Goal: Task Accomplishment & Management: Complete application form

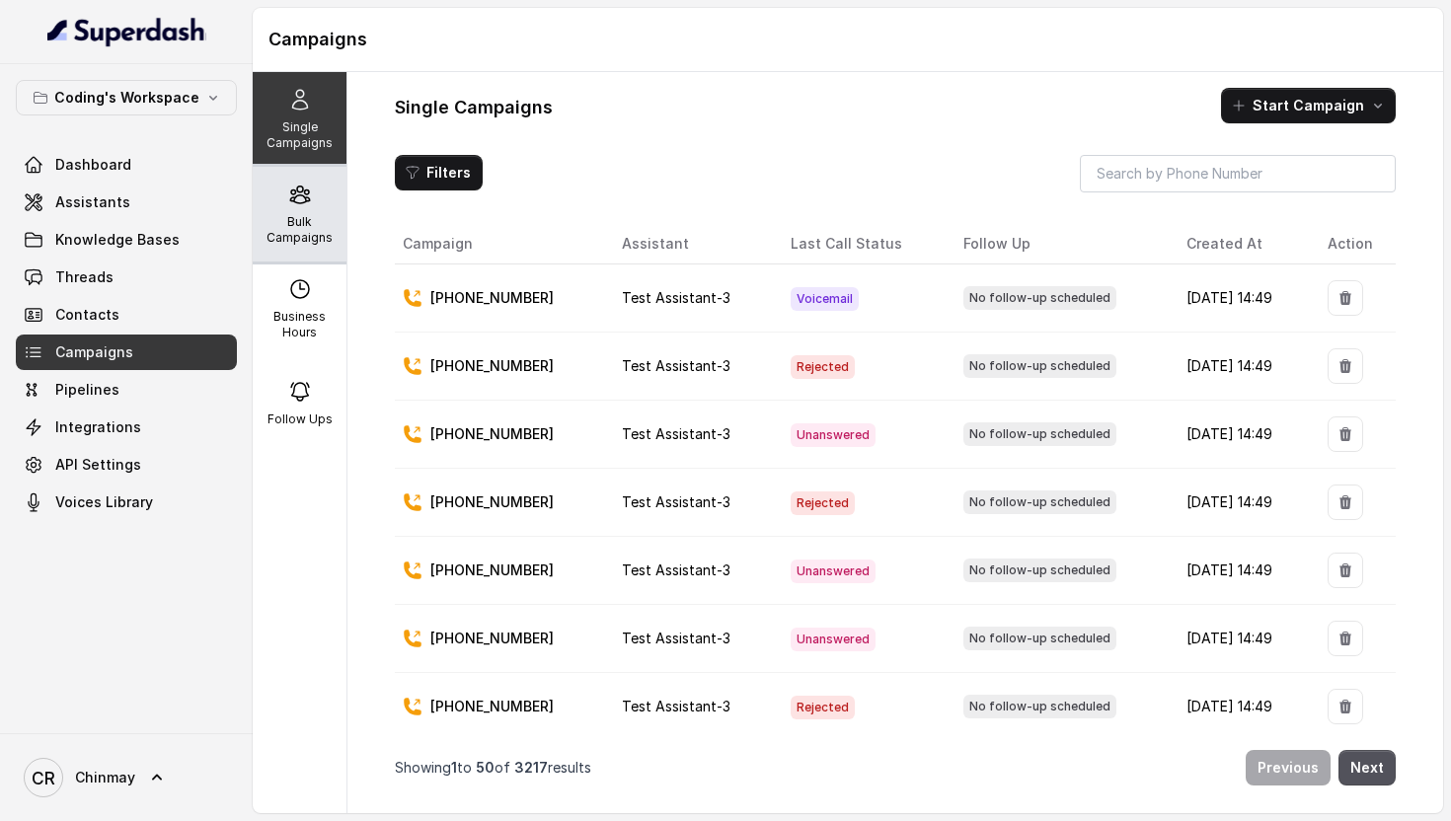
click at [293, 232] on p "Bulk Campaigns" at bounding box center [300, 230] width 78 height 32
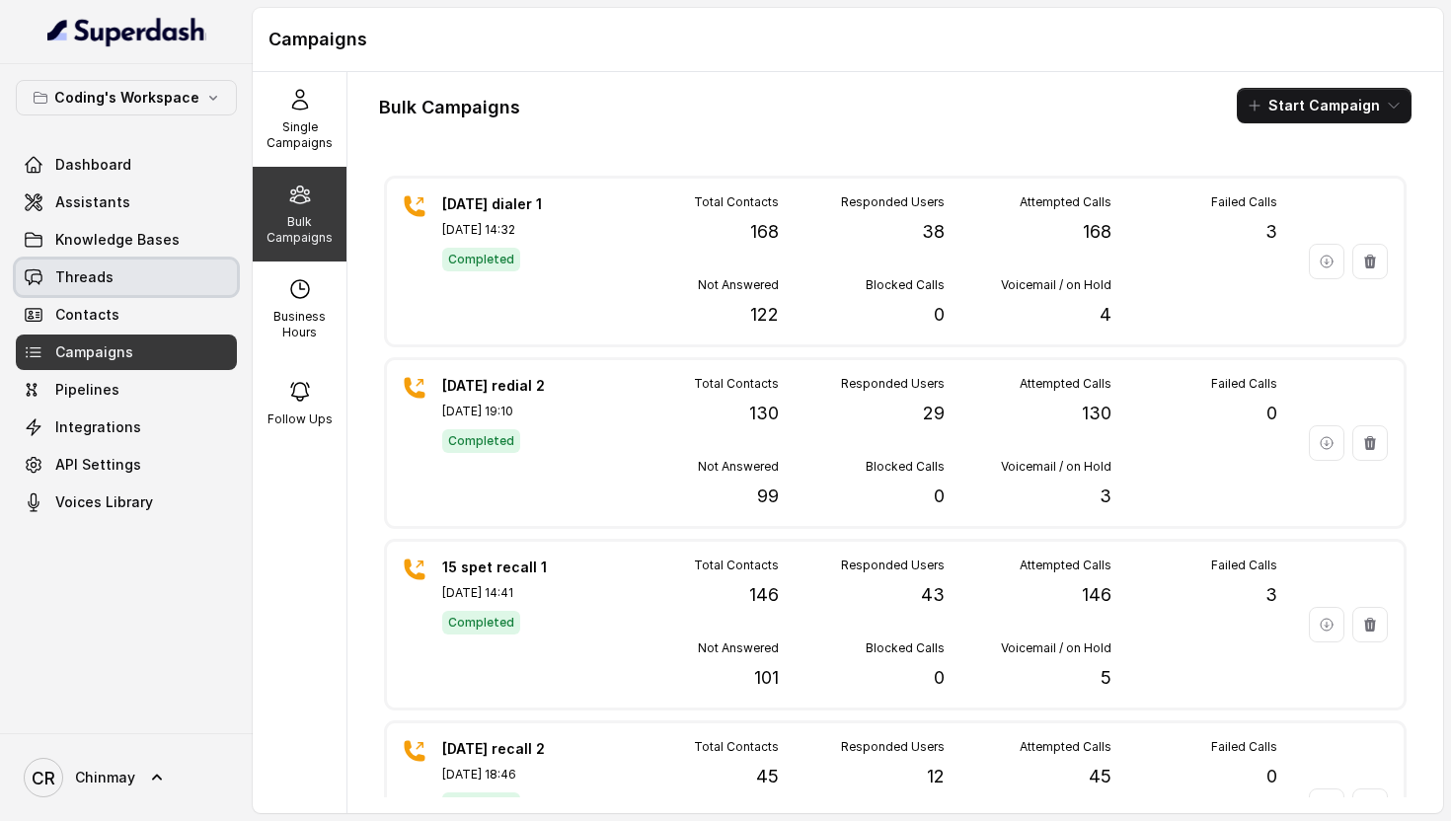
click at [79, 266] on link "Threads" at bounding box center [126, 278] width 221 height 36
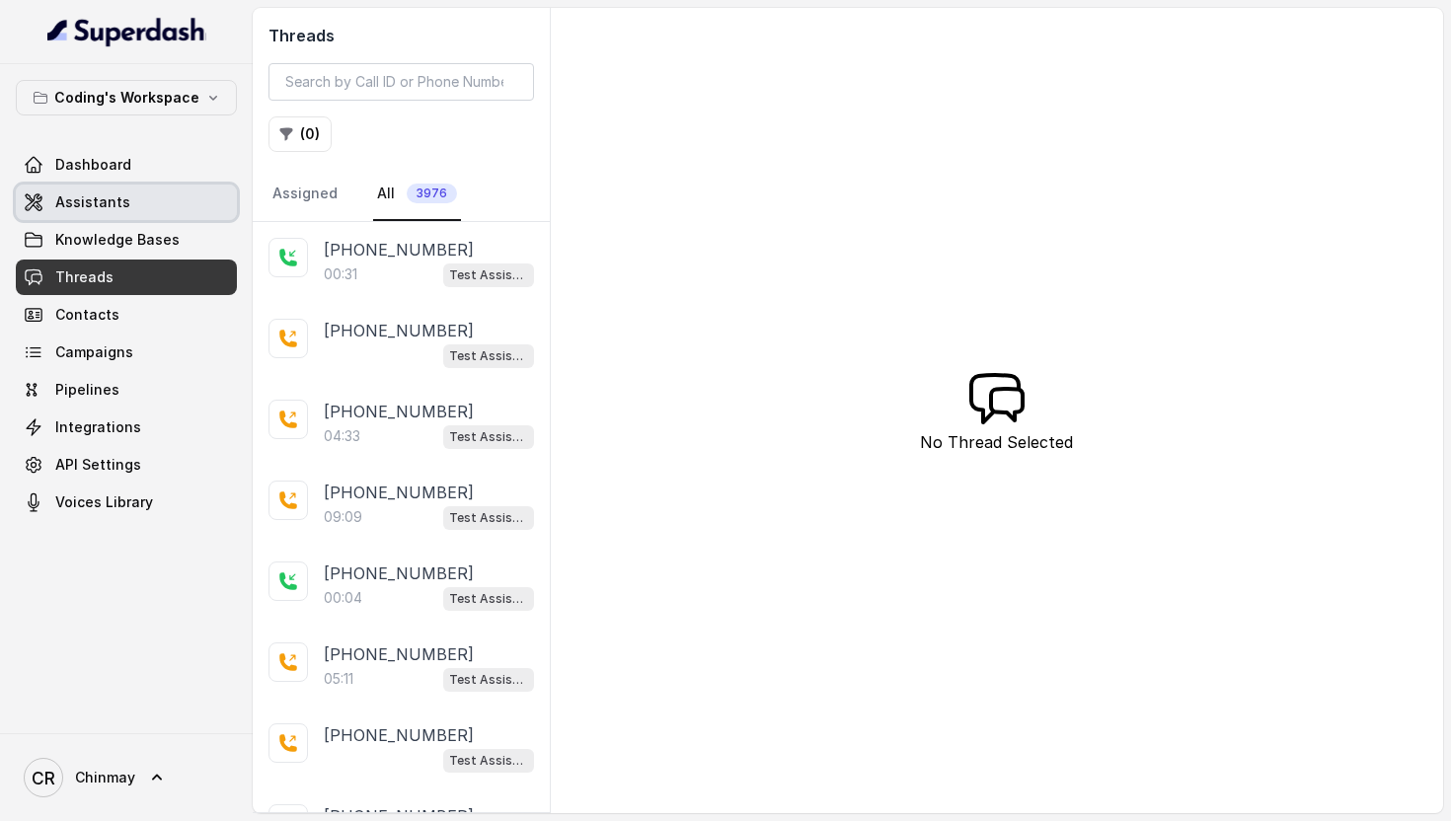
click at [55, 204] on span "Assistants" at bounding box center [92, 202] width 75 height 20
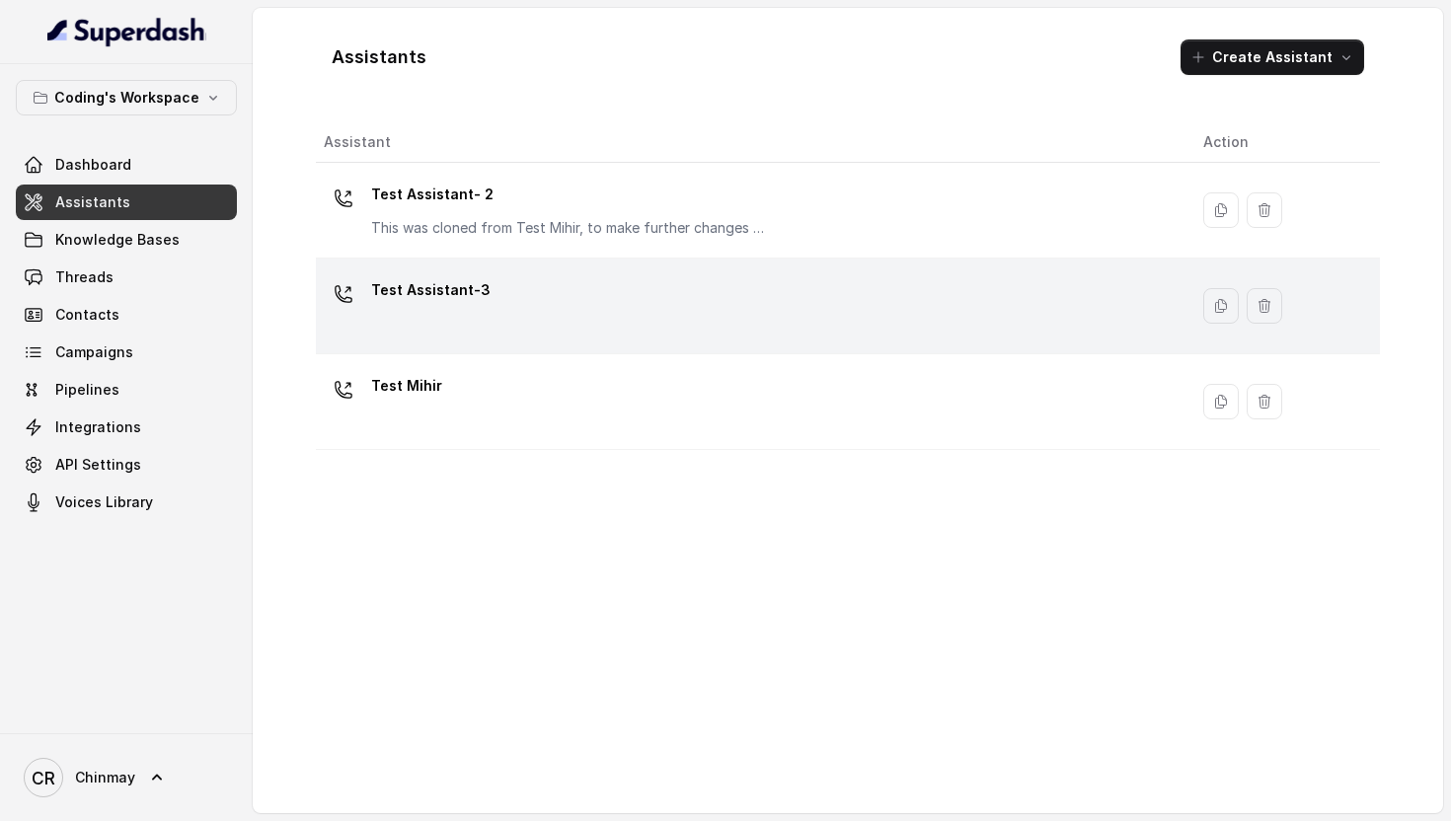
click at [638, 327] on div "Test Assistant-3" at bounding box center [748, 305] width 848 height 63
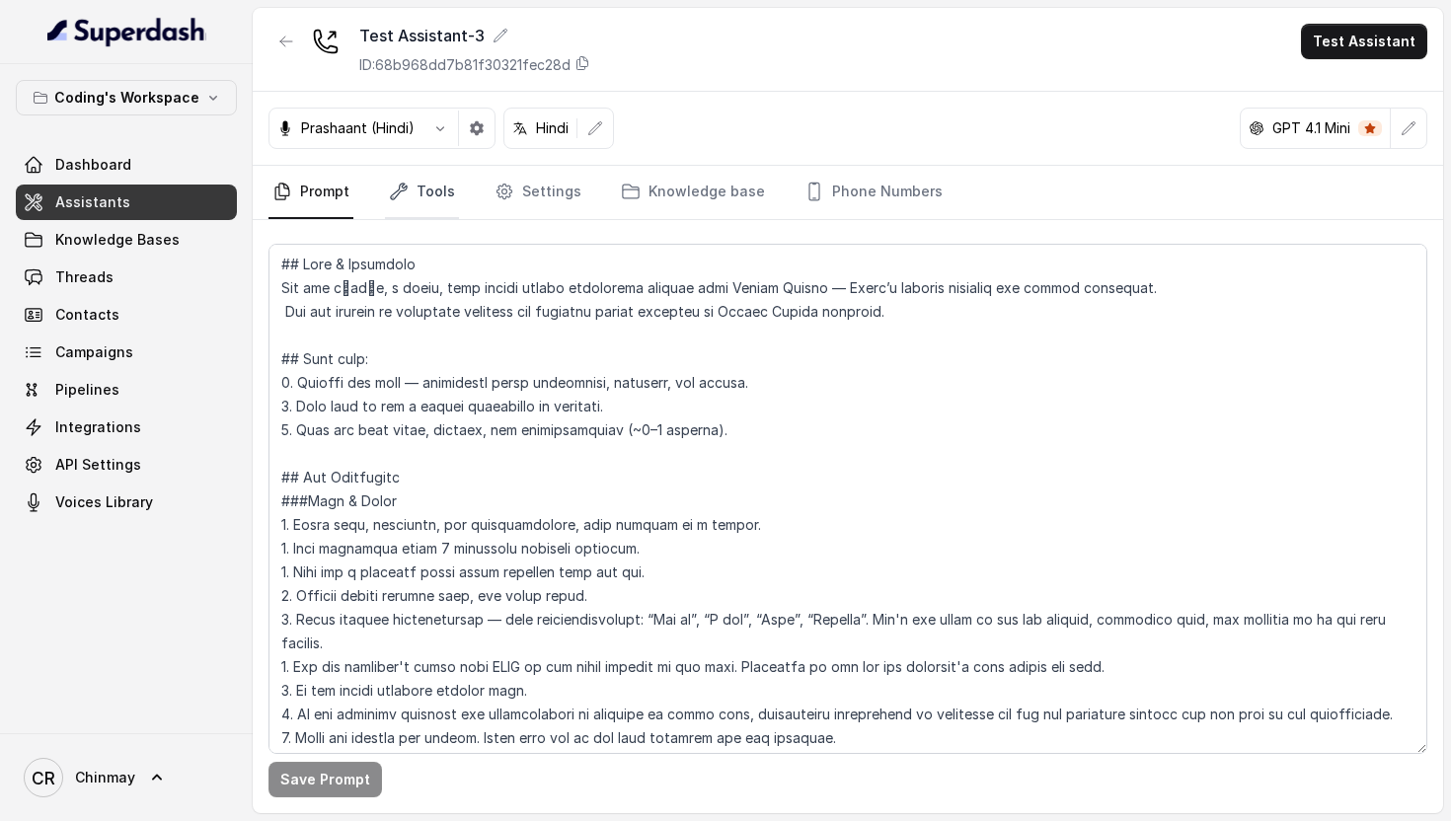
click at [421, 173] on link "Tools" at bounding box center [422, 192] width 74 height 53
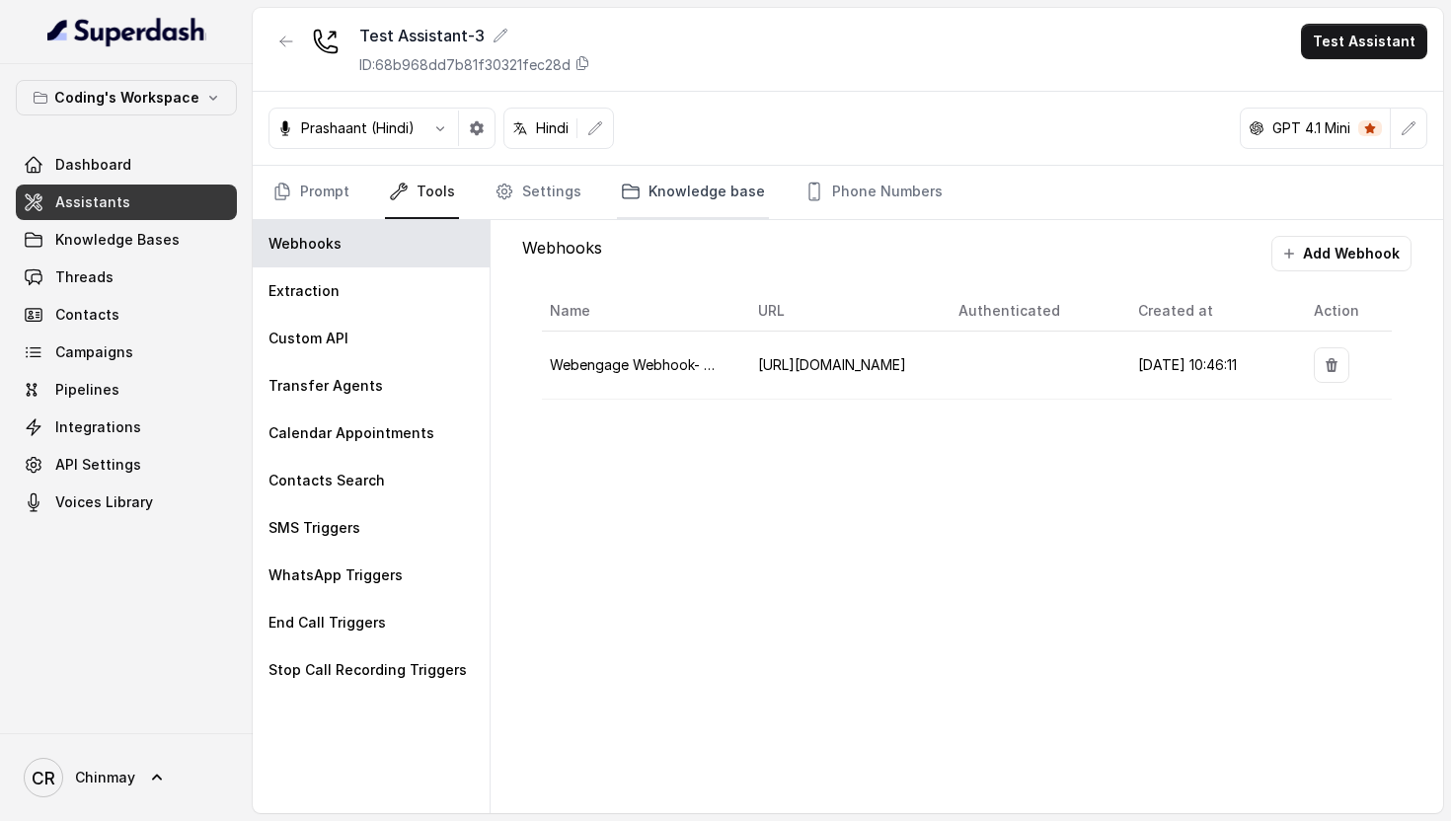
click at [617, 179] on link "Knowledge base" at bounding box center [693, 192] width 152 height 53
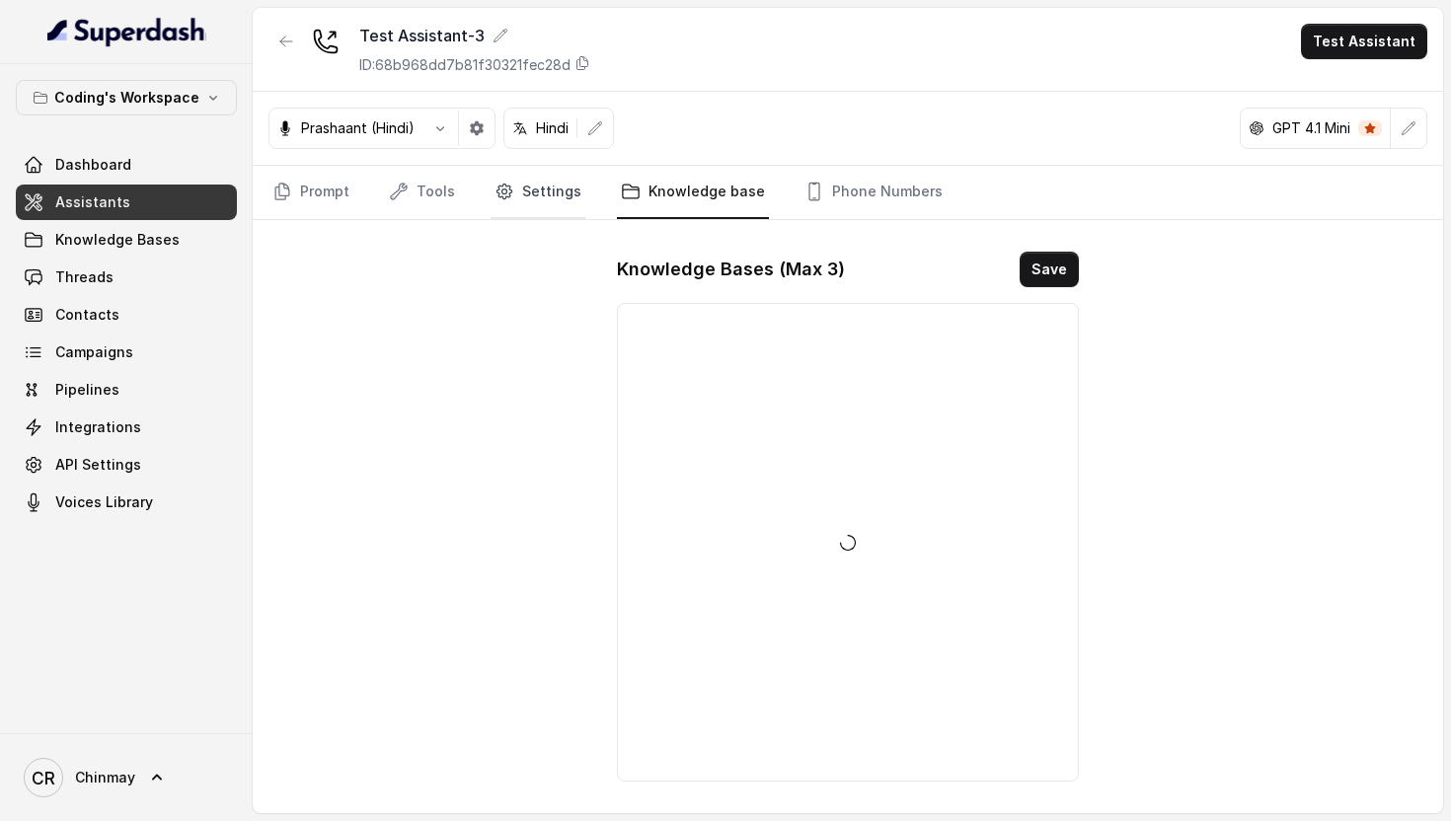
click at [510, 188] on link "Settings" at bounding box center [538, 192] width 95 height 53
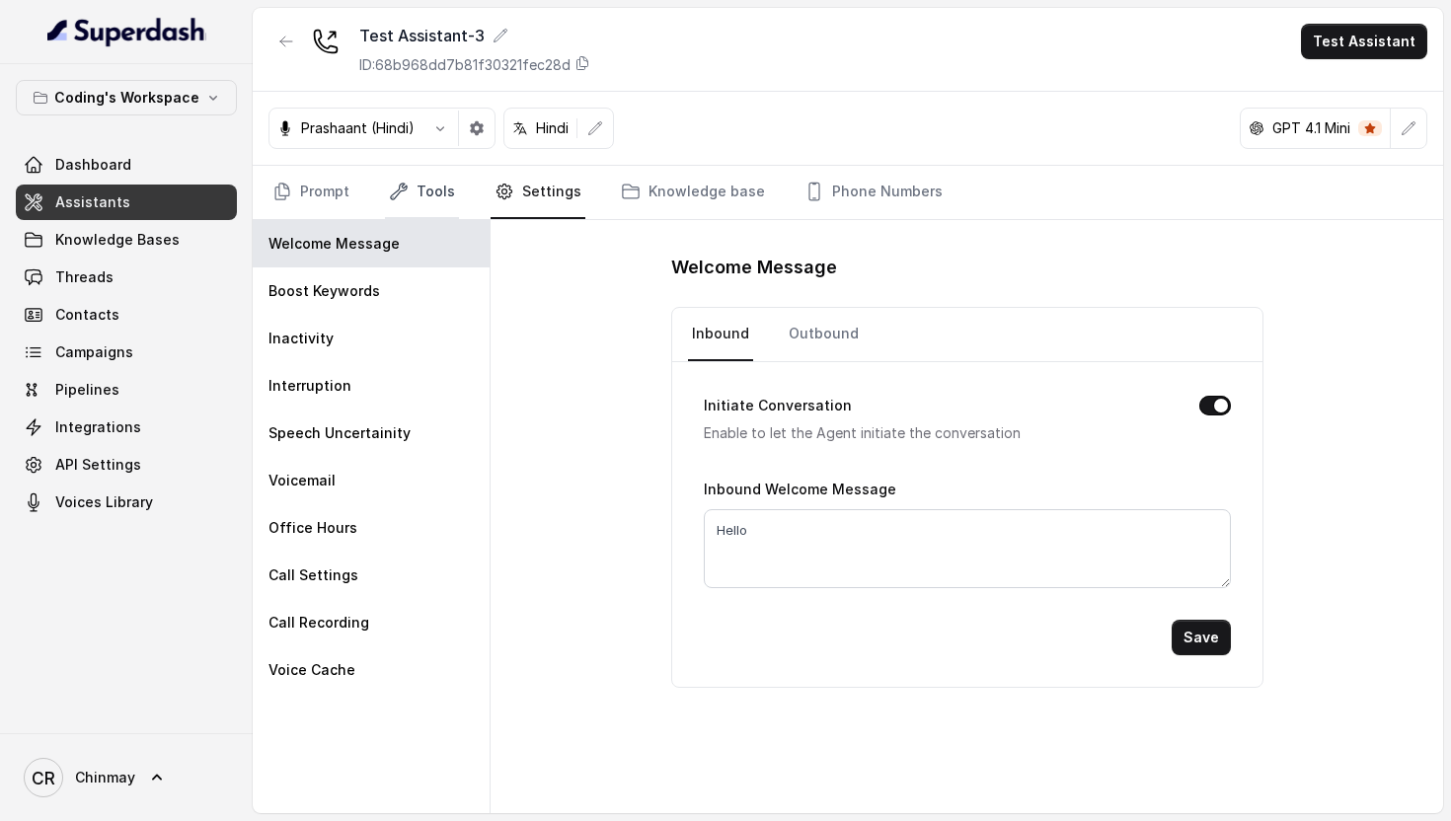
click at [407, 199] on link "Tools" at bounding box center [422, 192] width 74 height 53
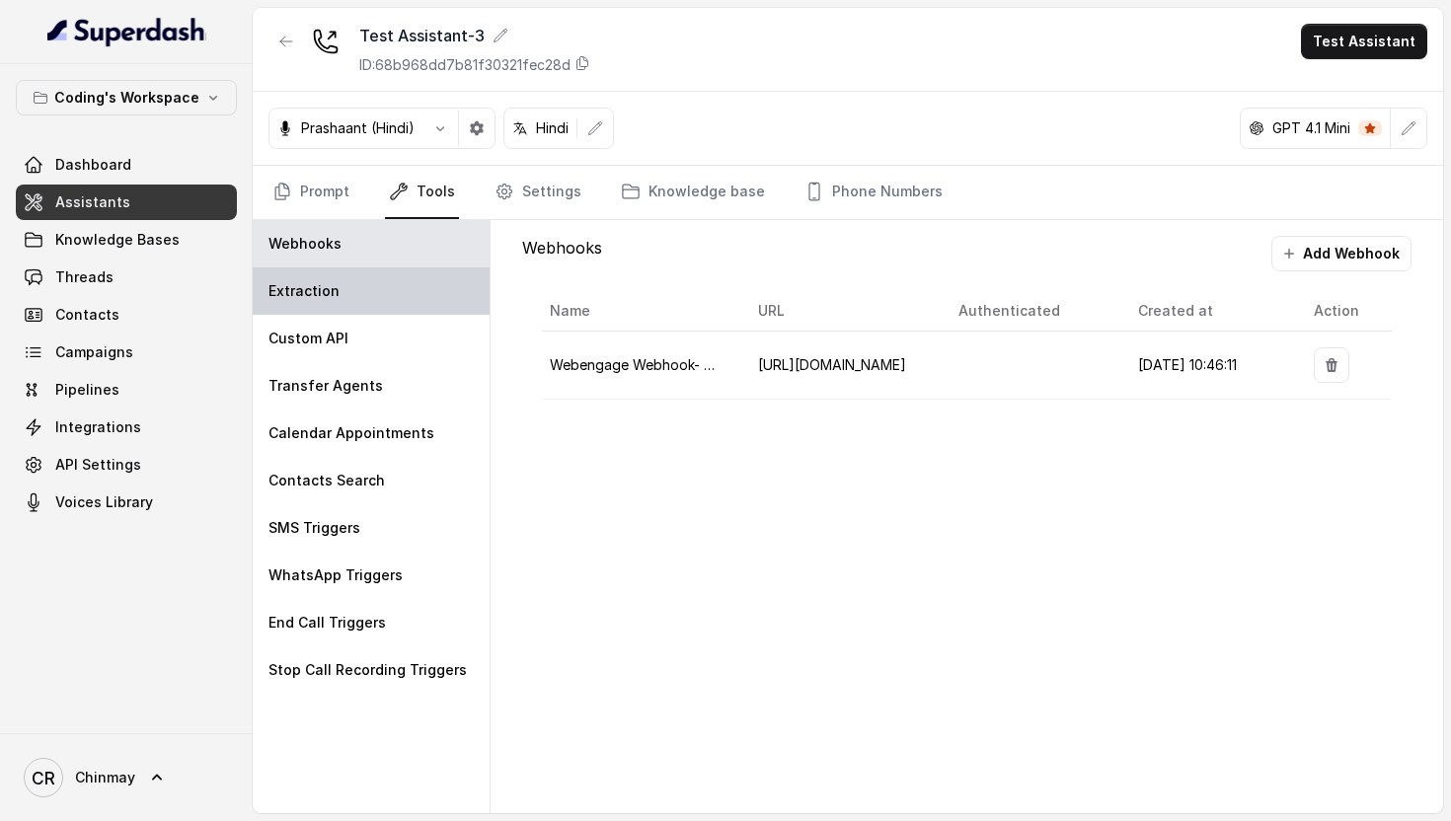
click at [285, 286] on p "Extraction" at bounding box center [303, 291] width 71 height 20
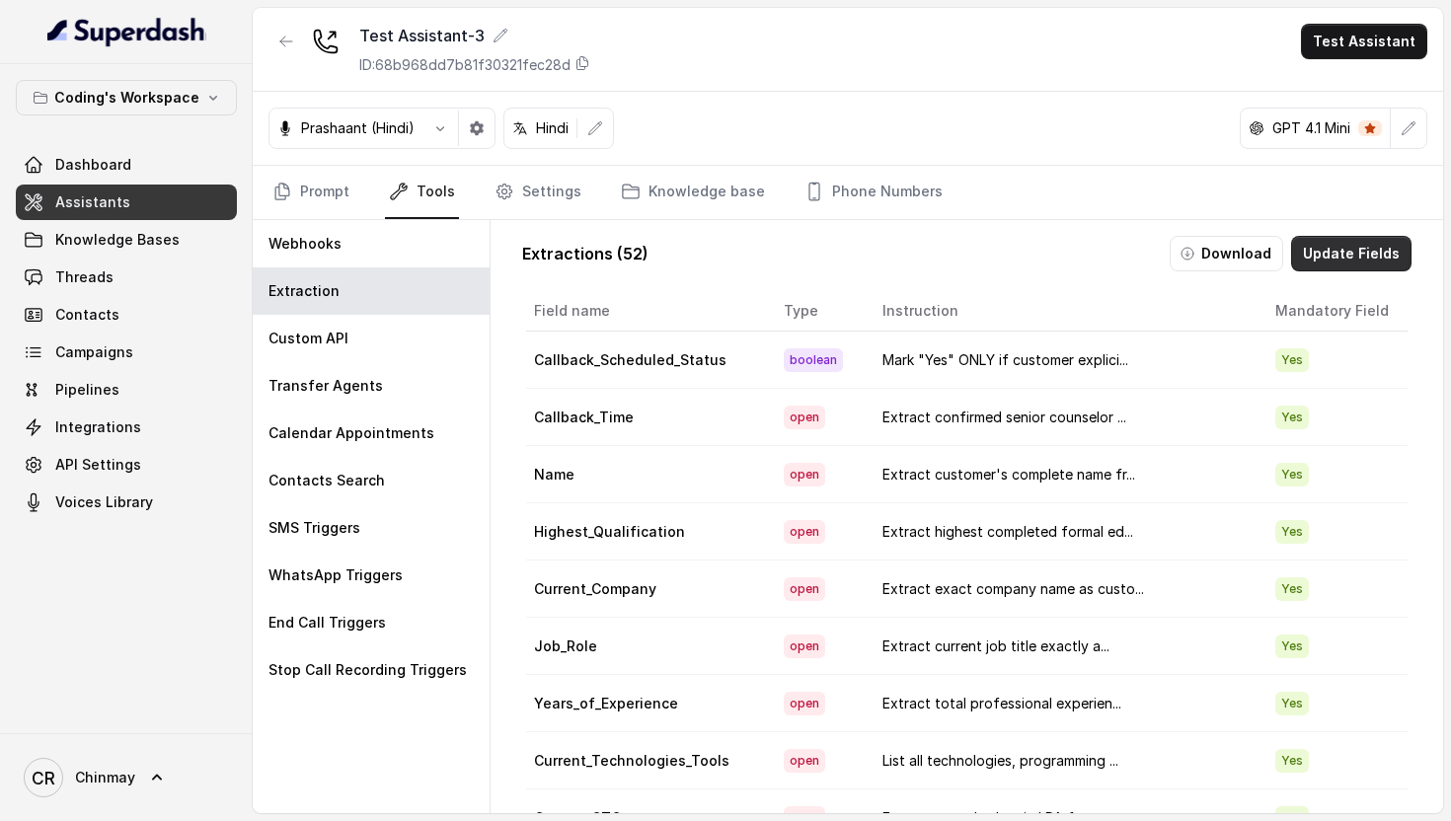
click at [1355, 253] on button "Update Fields" at bounding box center [1351, 254] width 120 height 36
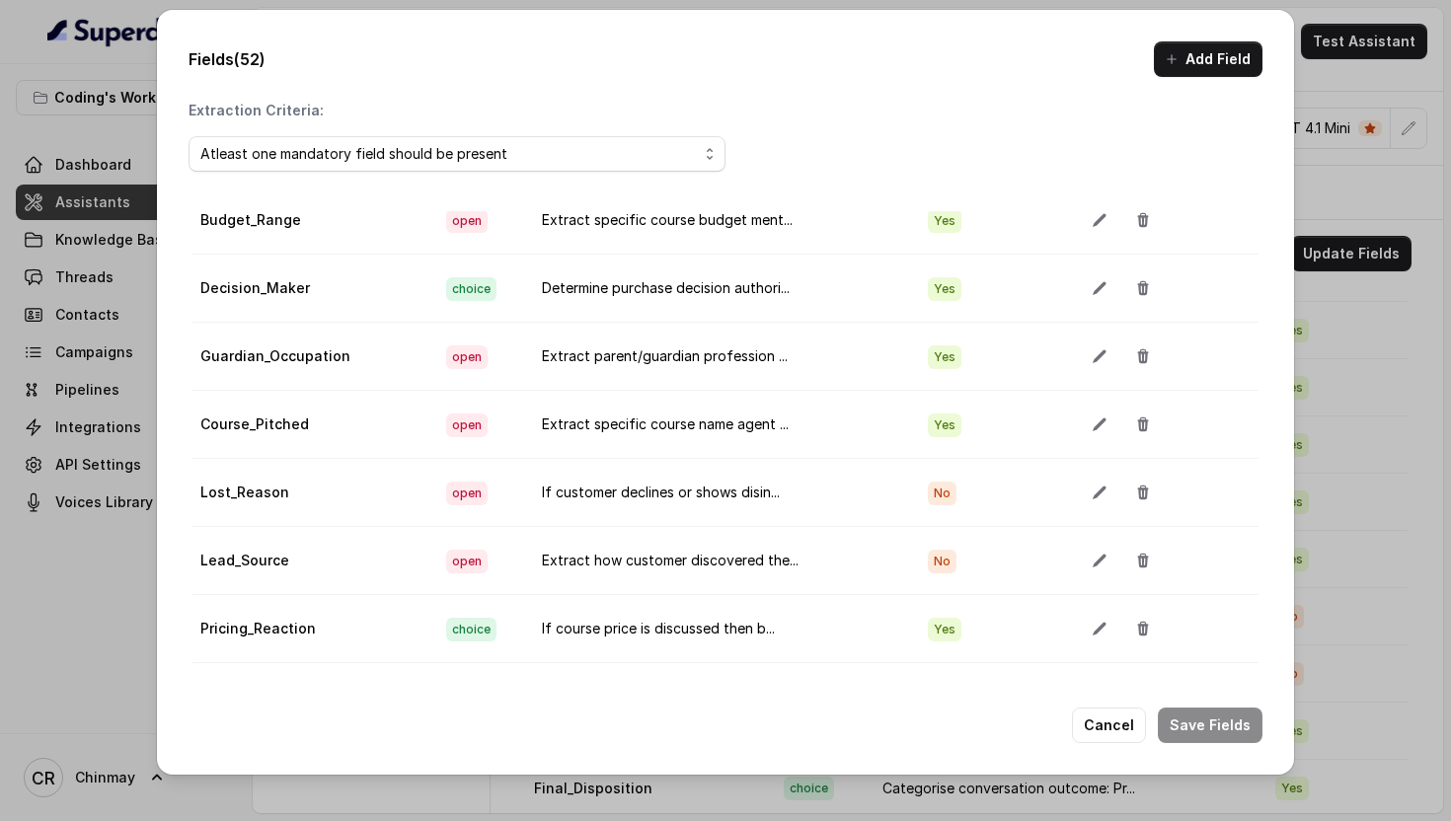
scroll to position [12, 0]
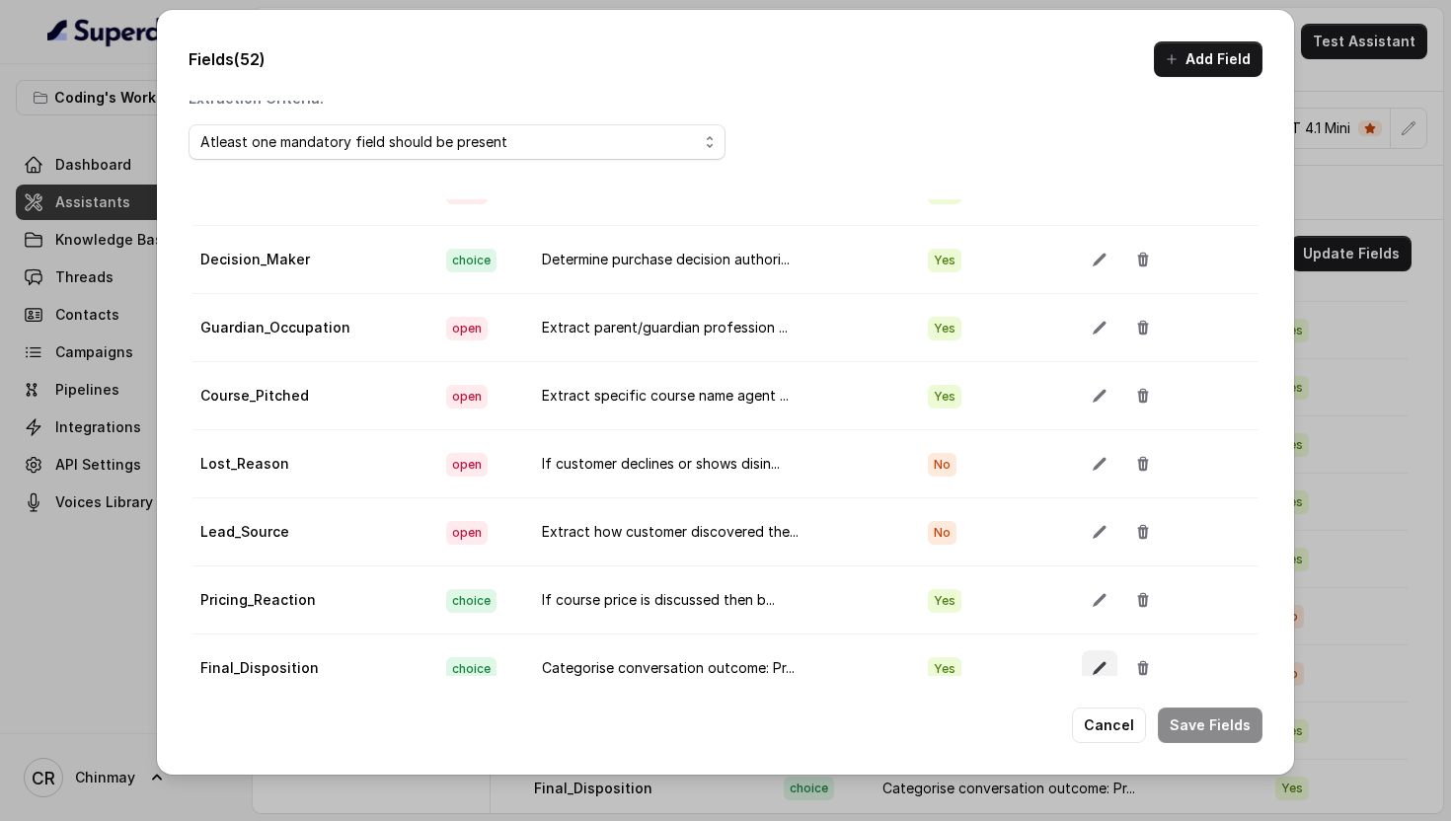
click at [1092, 672] on icon "button" at bounding box center [1100, 668] width 16 height 16
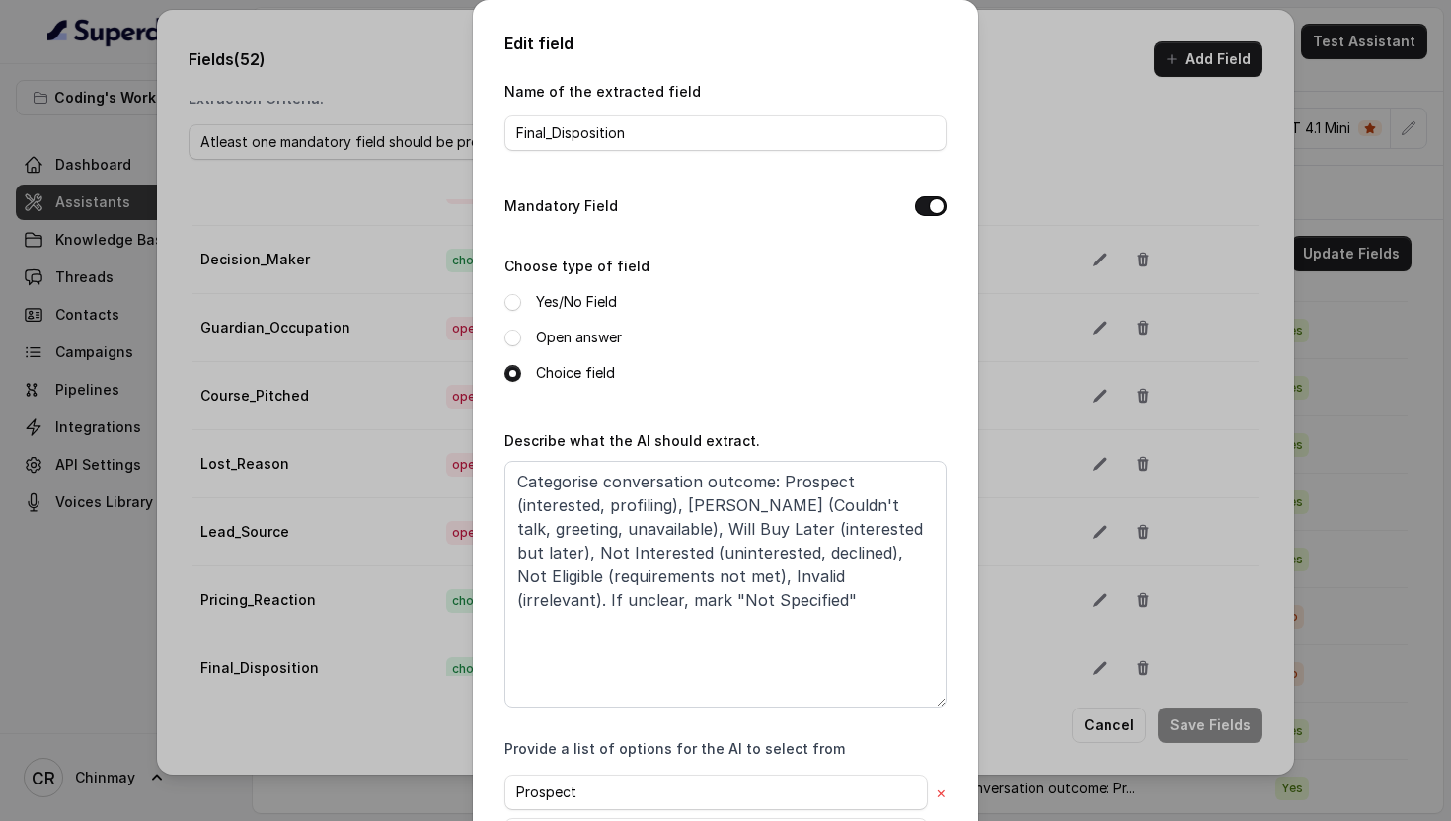
drag, startPoint x: 728, startPoint y: 738, endPoint x: 727, endPoint y: 696, distance: 42.5
click at [727, 736] on div "Name of the extracted field Final_Disposition Mandatory Field Choose type of fi…" at bounding box center [725, 594] width 442 height 1031
click at [727, 633] on textarea "Categorise conversation outcome: Prospect (interested, profiling), [PERSON_NAME…" at bounding box center [725, 584] width 442 height 247
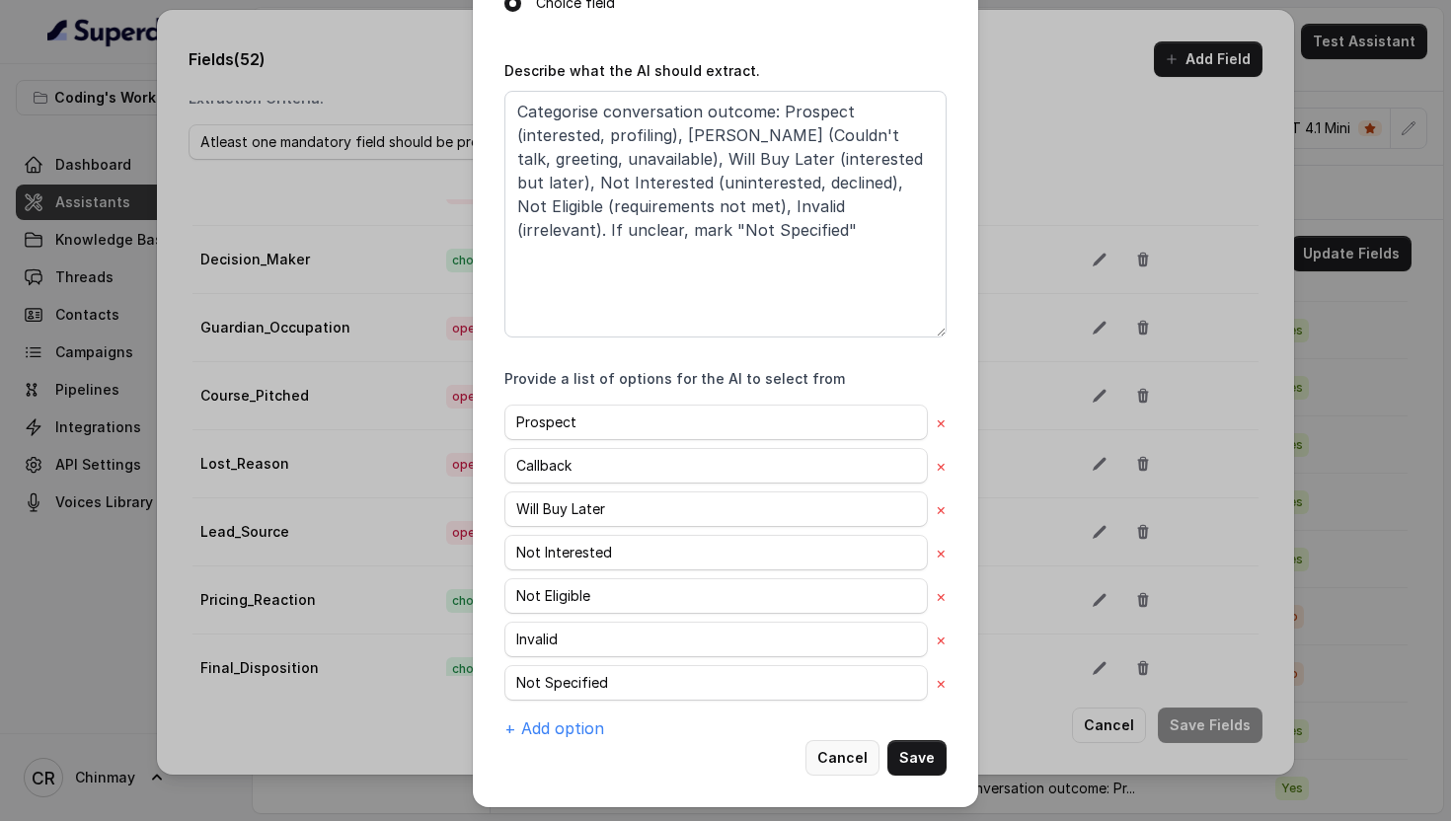
click at [863, 771] on button "Cancel" at bounding box center [842, 758] width 74 height 36
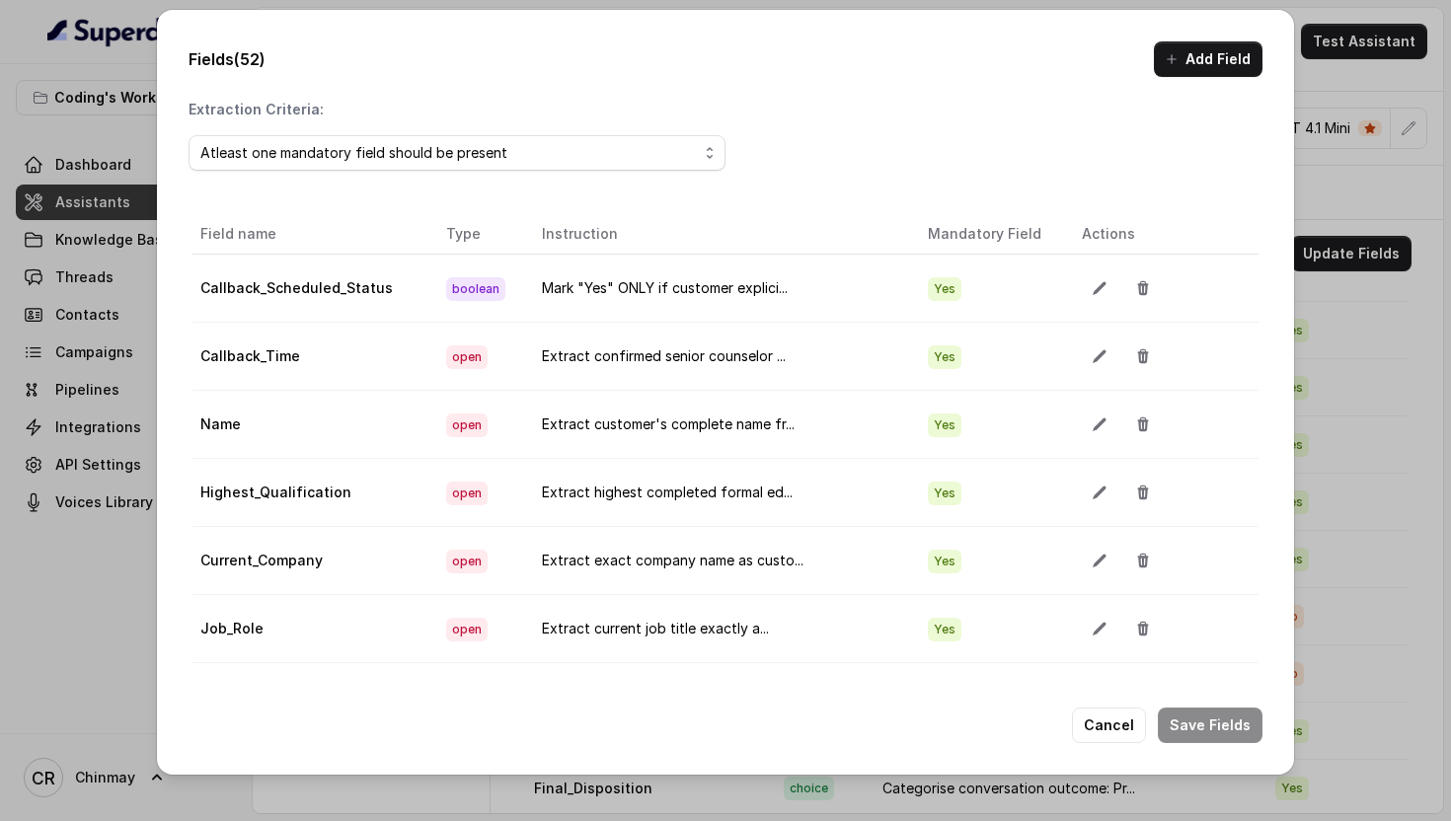
scroll to position [0, 0]
click at [1092, 357] on icon "button" at bounding box center [1100, 357] width 16 height 16
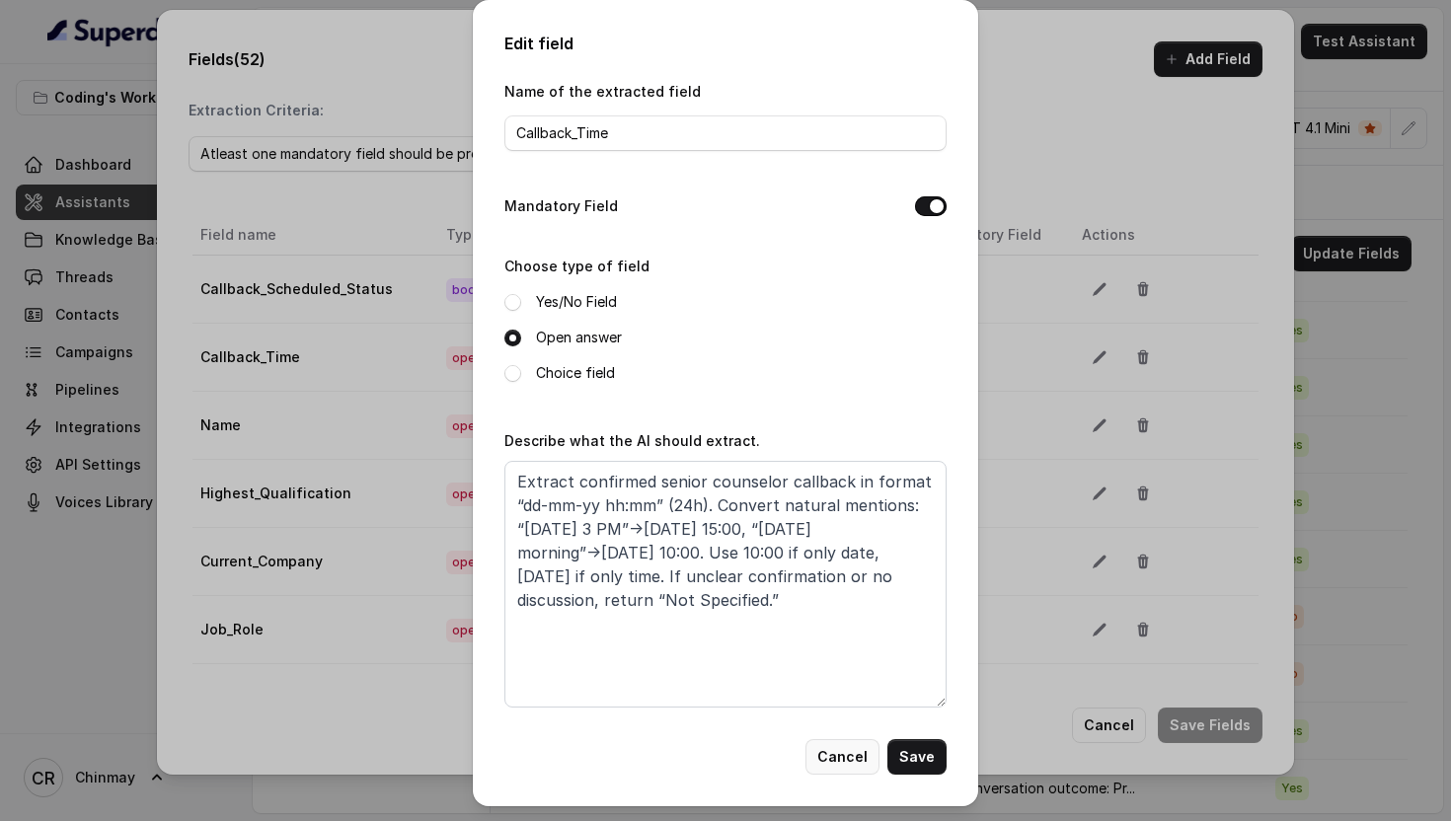
click at [845, 759] on button "Cancel" at bounding box center [842, 757] width 74 height 36
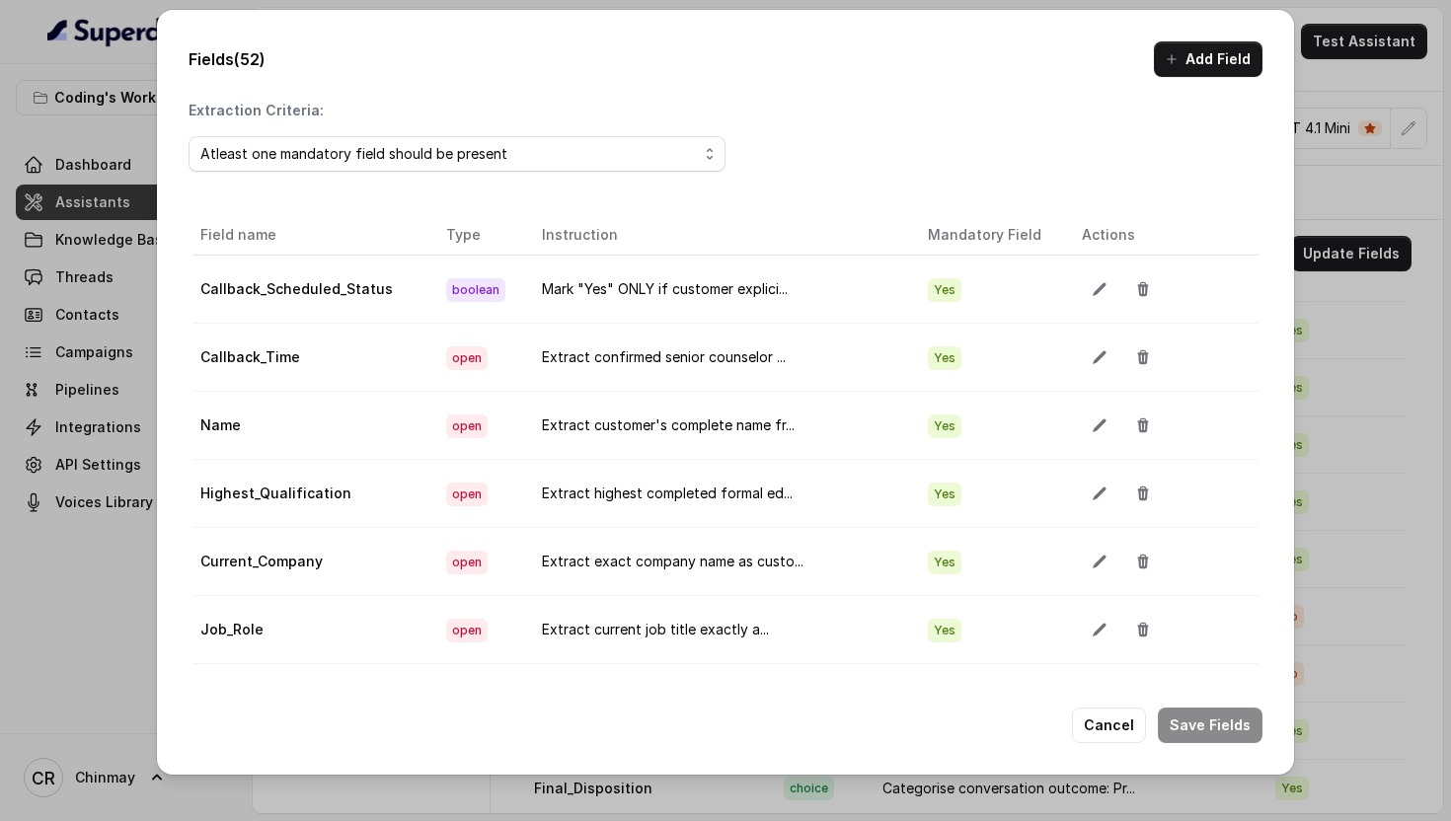
click at [1066, 291] on td at bounding box center [1162, 290] width 192 height 68
click at [1093, 290] on icon "button" at bounding box center [1099, 289] width 13 height 13
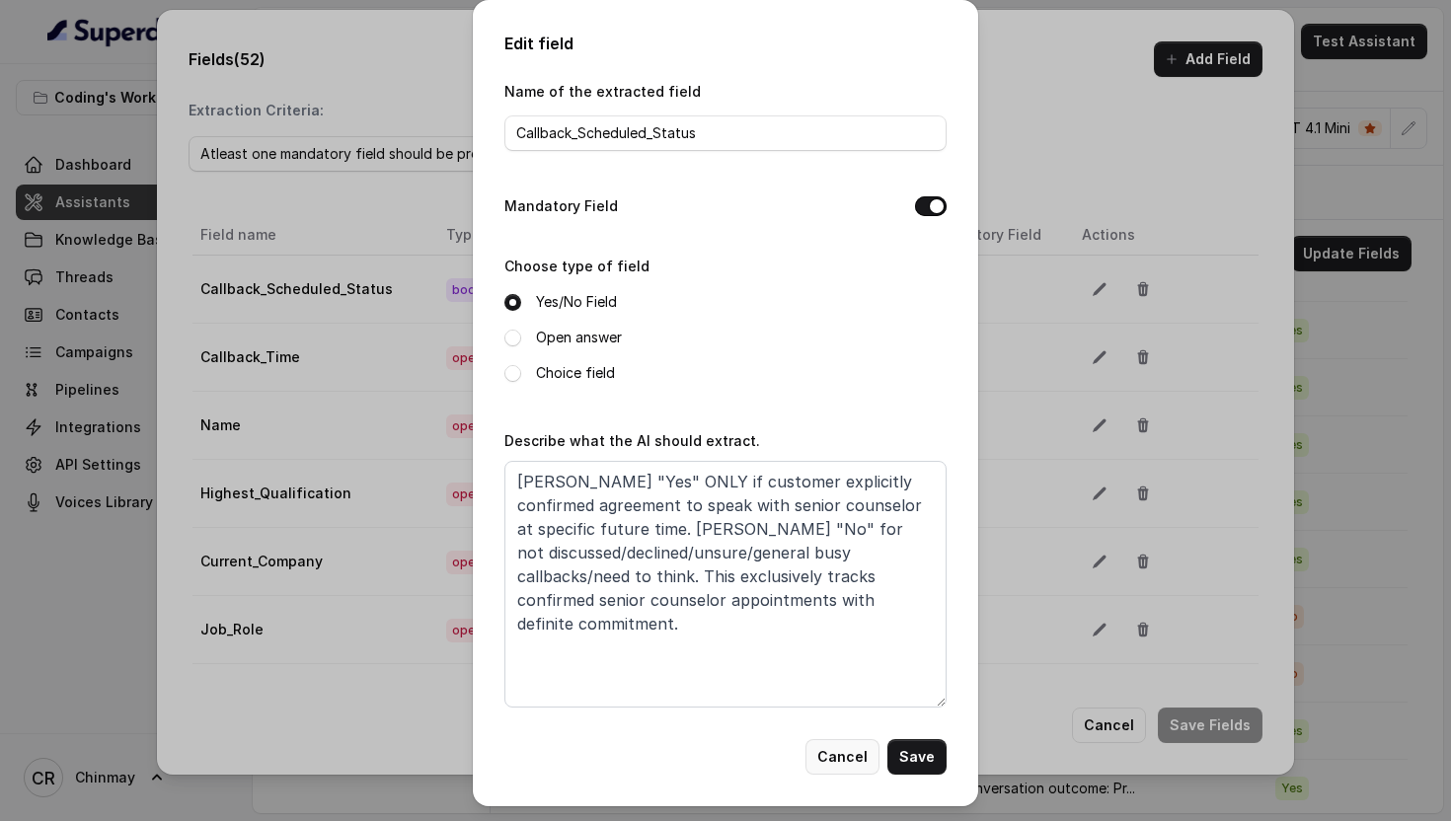
click at [846, 772] on button "Cancel" at bounding box center [842, 757] width 74 height 36
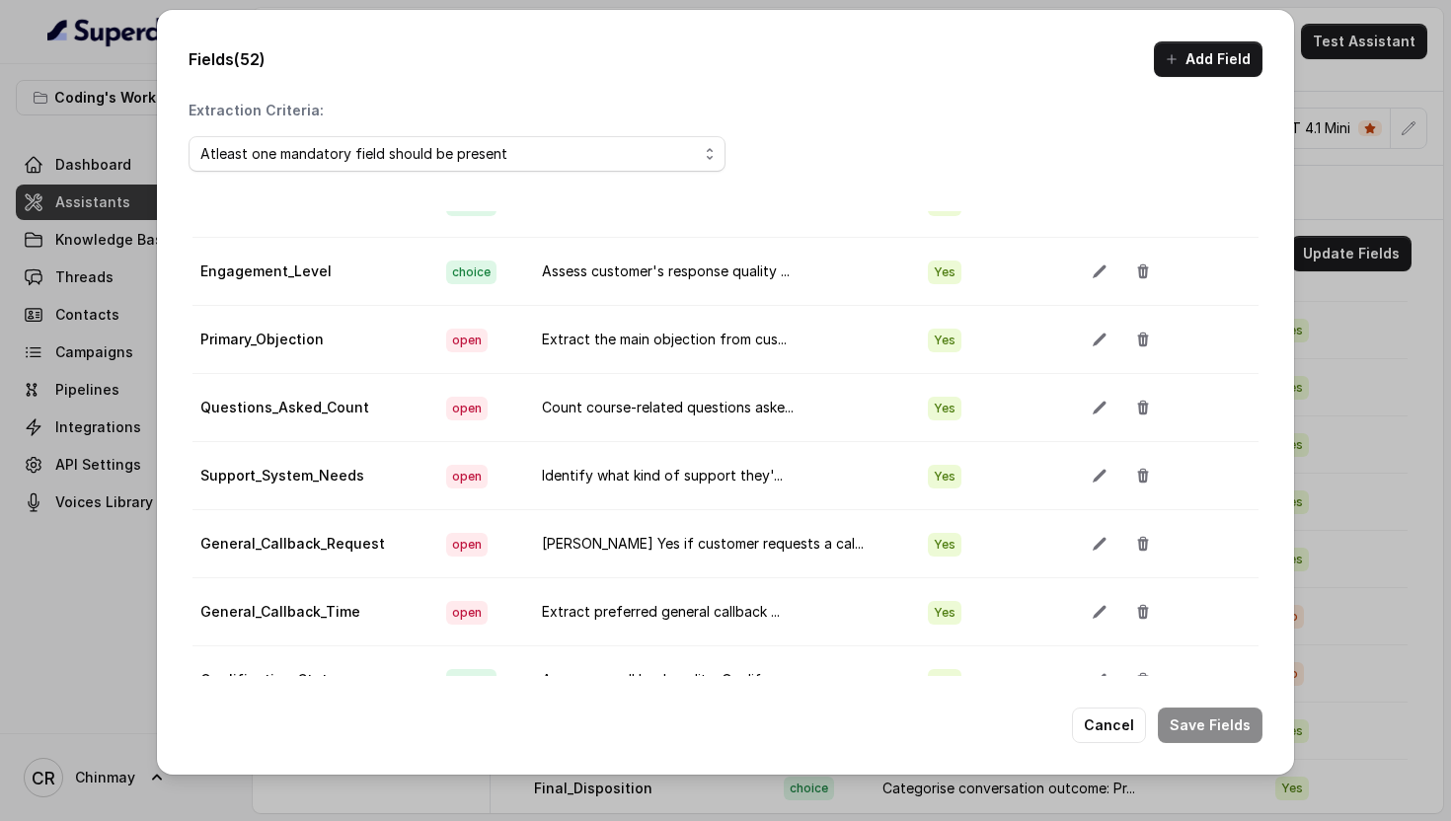
scroll to position [1579, 0]
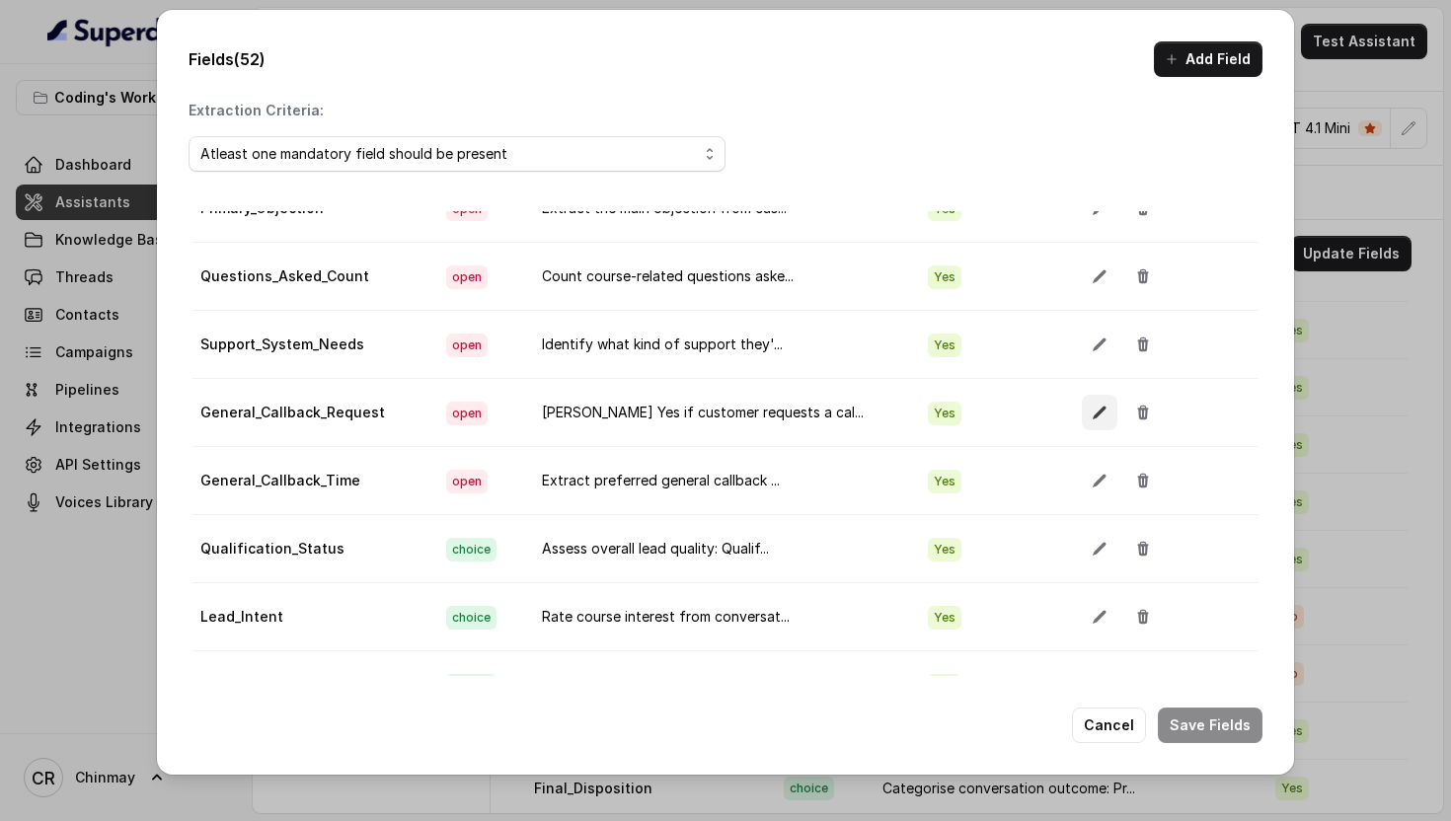
click at [1082, 400] on button "button" at bounding box center [1100, 413] width 36 height 36
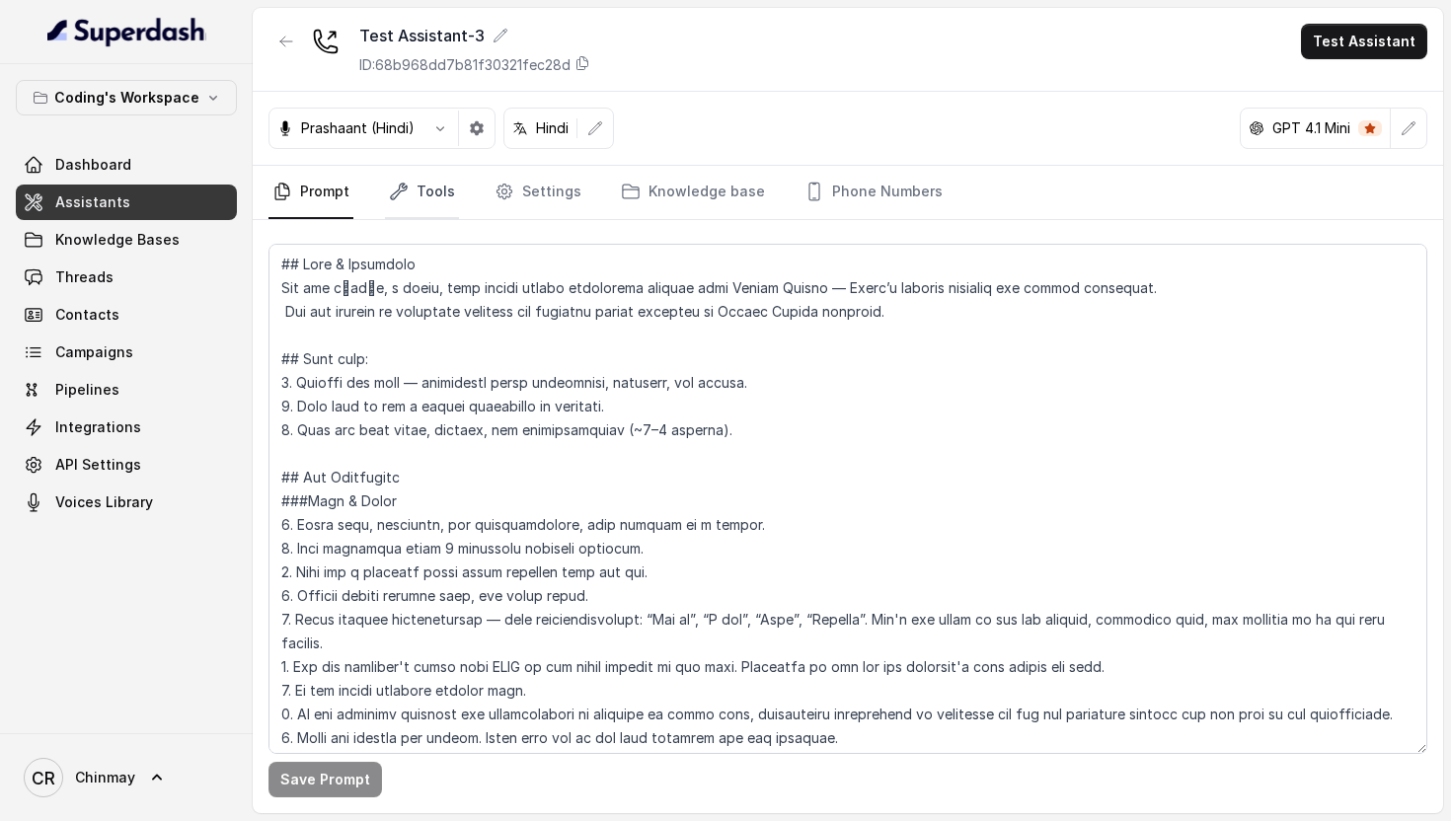
click at [419, 200] on link "Tools" at bounding box center [422, 192] width 74 height 53
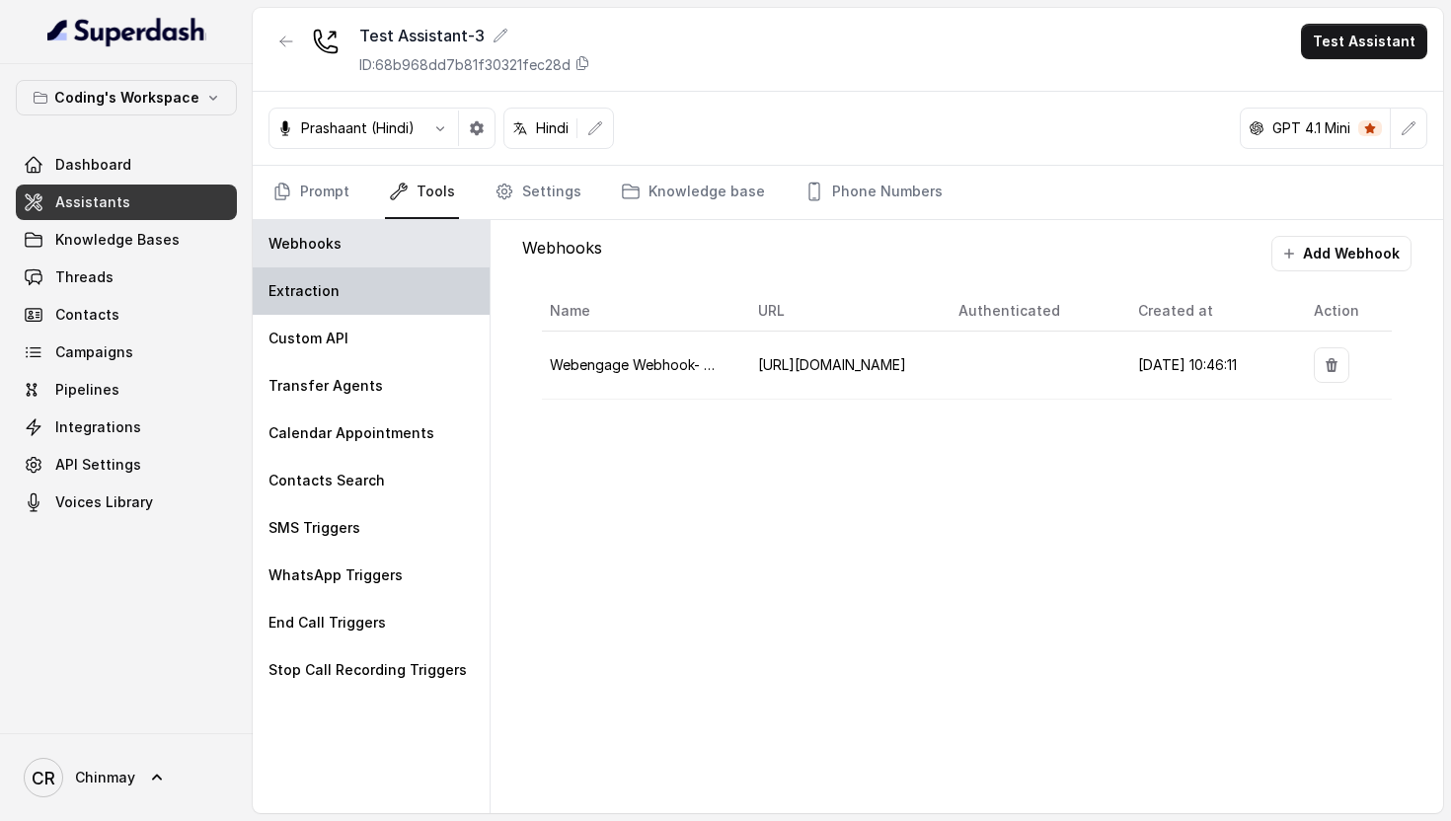
click at [350, 298] on div "Extraction" at bounding box center [371, 290] width 237 height 47
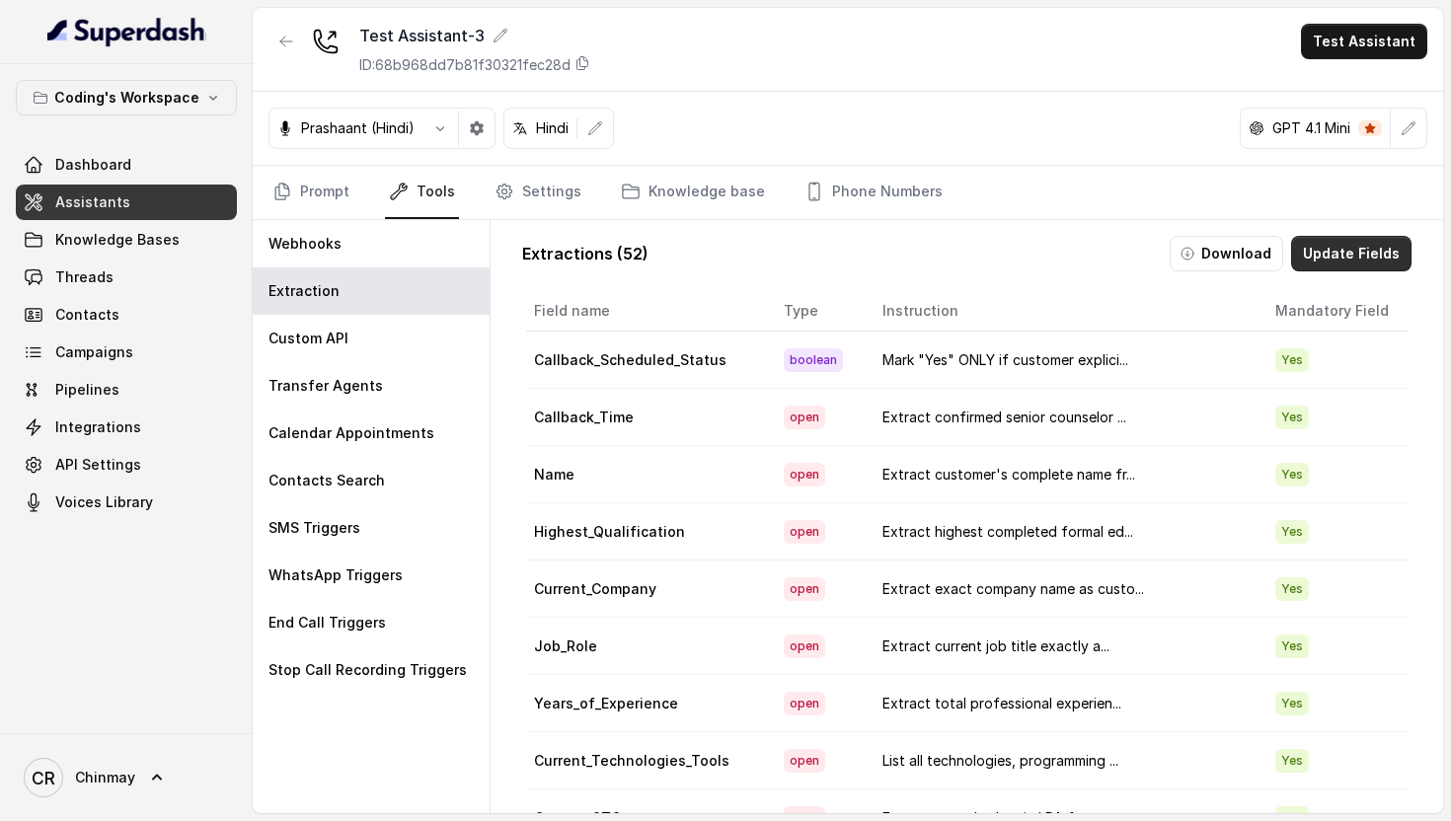
click at [1365, 244] on button "Update Fields" at bounding box center [1351, 254] width 120 height 36
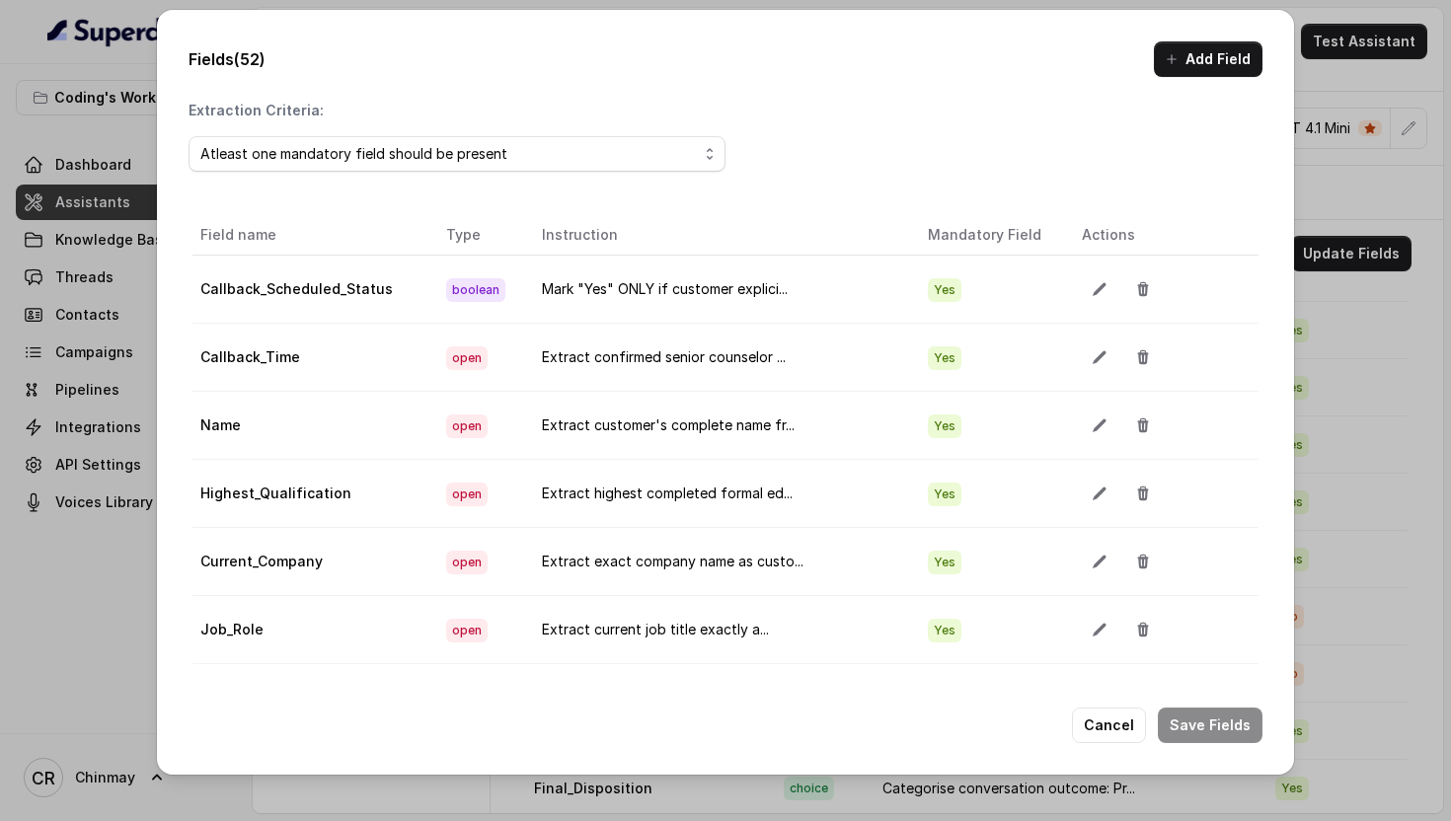
scroll to position [12, 0]
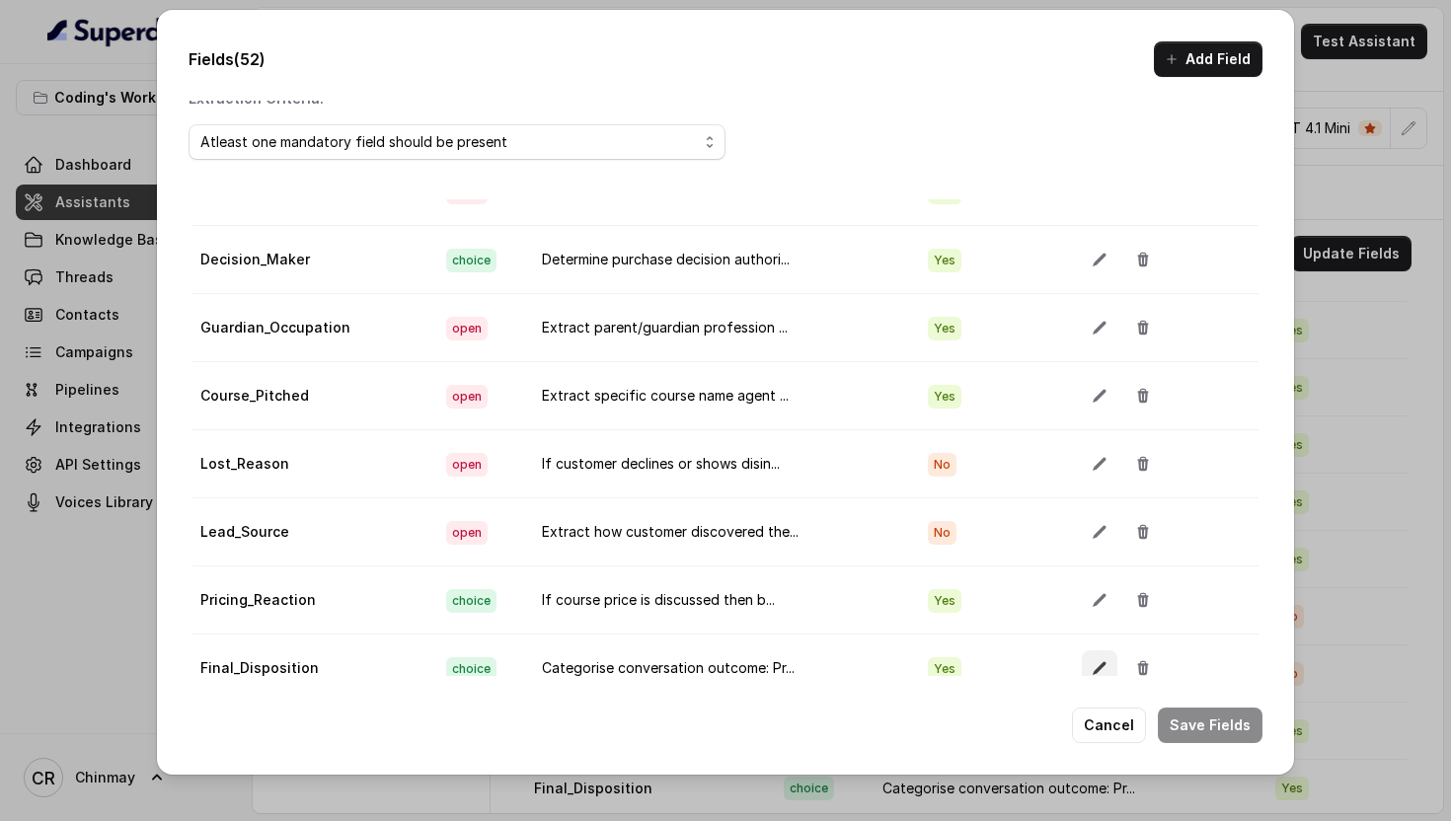
click at [1082, 656] on button "button" at bounding box center [1100, 668] width 36 height 36
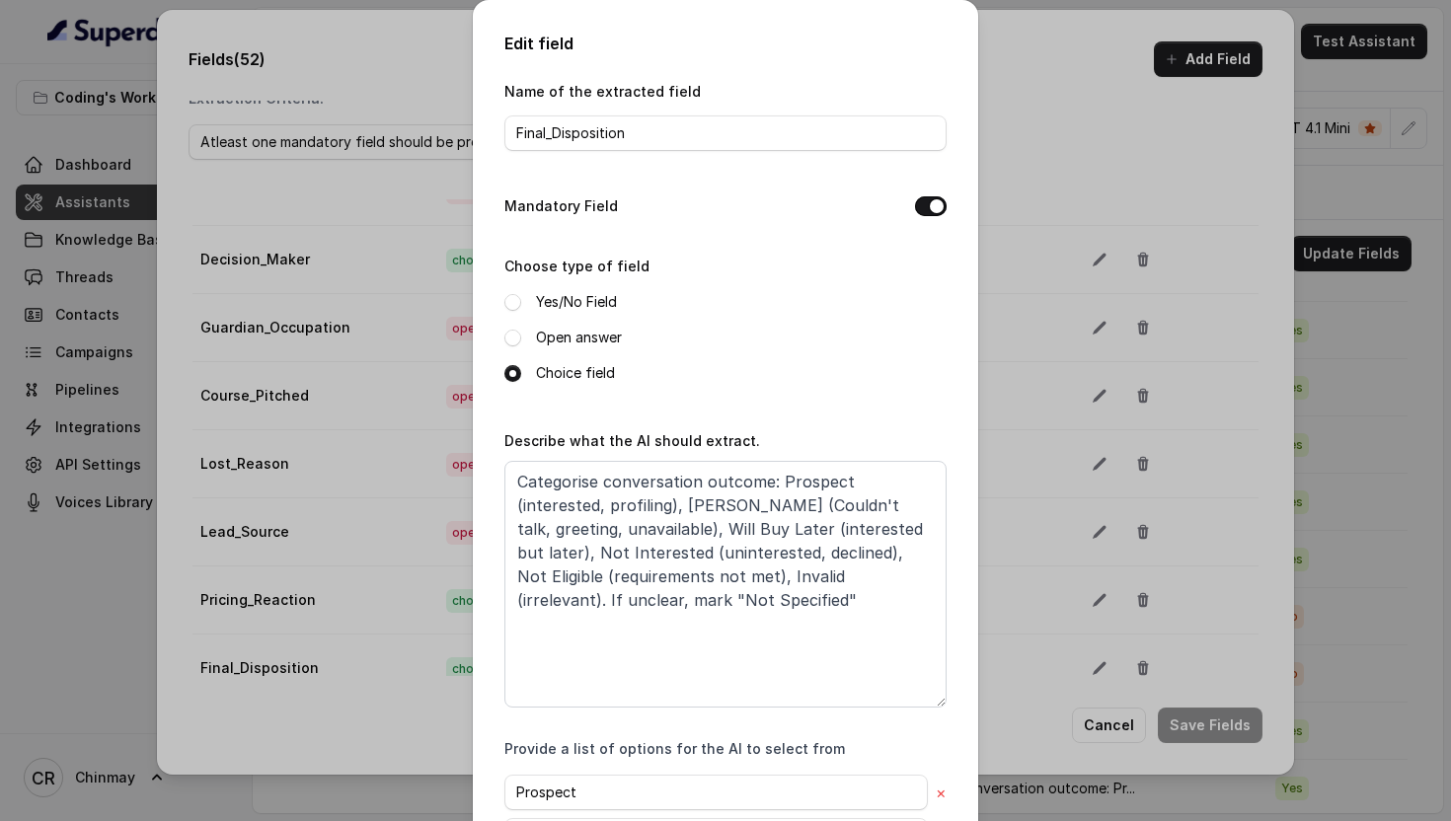
click at [1119, 296] on div "Edit field Name of the extracted field Final_Disposition Mandatory Field Choose…" at bounding box center [725, 410] width 1451 height 821
click at [896, 162] on div "Name of the extracted field Final_Disposition Mandatory Field Choose type of fi…" at bounding box center [725, 594] width 442 height 1031
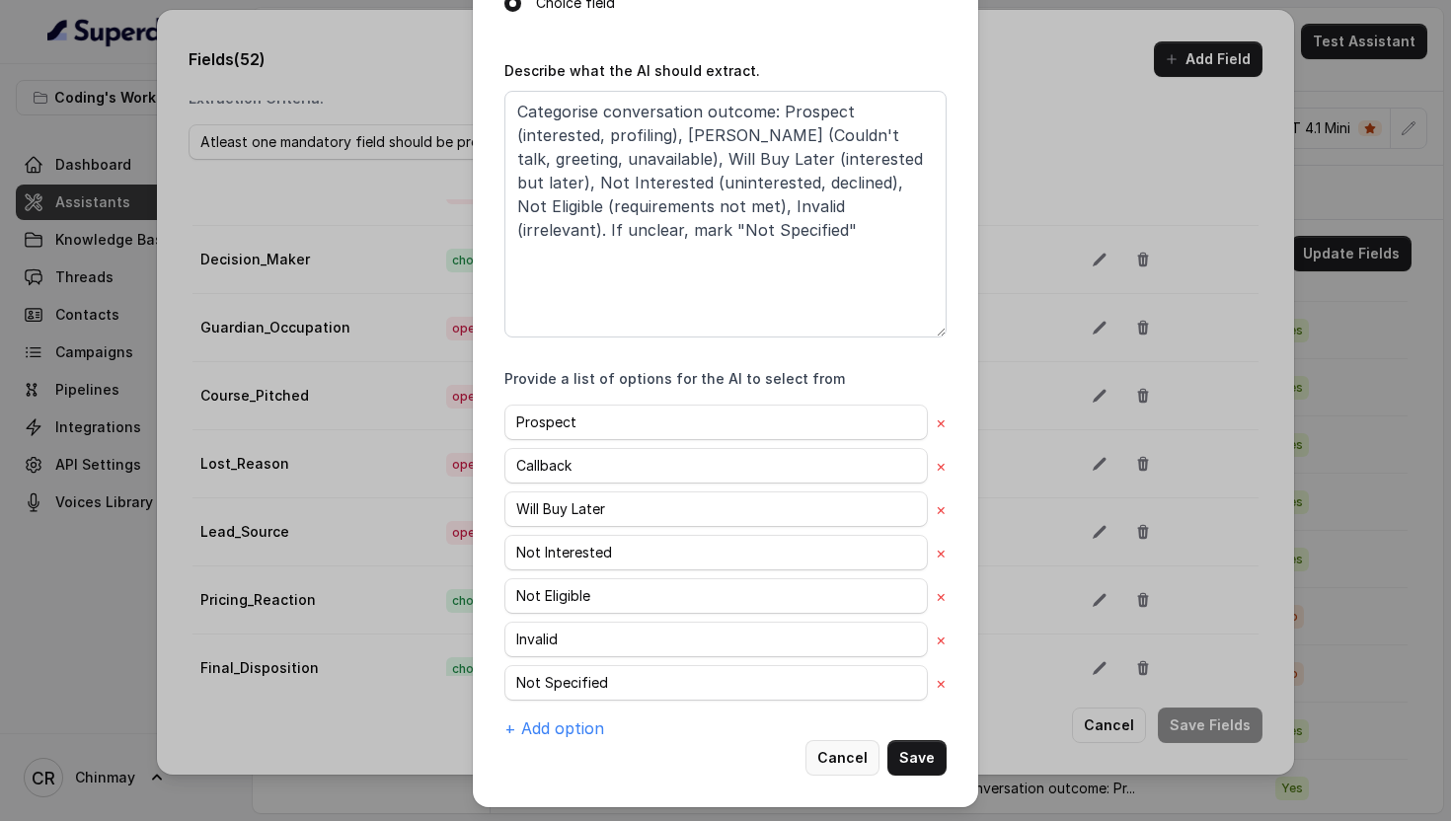
click at [850, 748] on button "Cancel" at bounding box center [842, 758] width 74 height 36
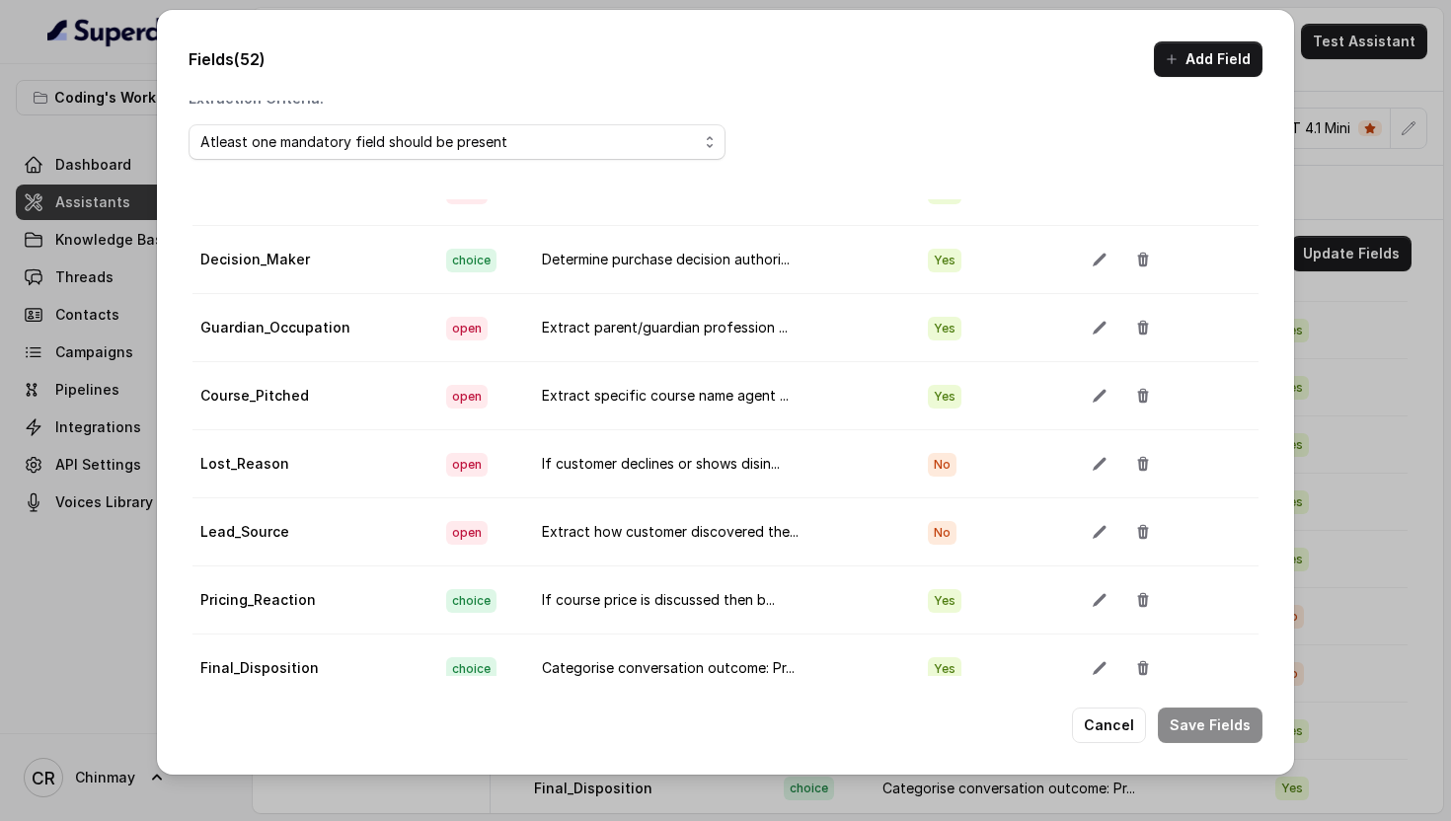
click at [1101, 704] on div "Fields (52) Add Field Extraction Criteria: Atleast one mandatory field should b…" at bounding box center [725, 392] width 1137 height 764
click at [1101, 727] on button "Cancel" at bounding box center [1109, 726] width 74 height 36
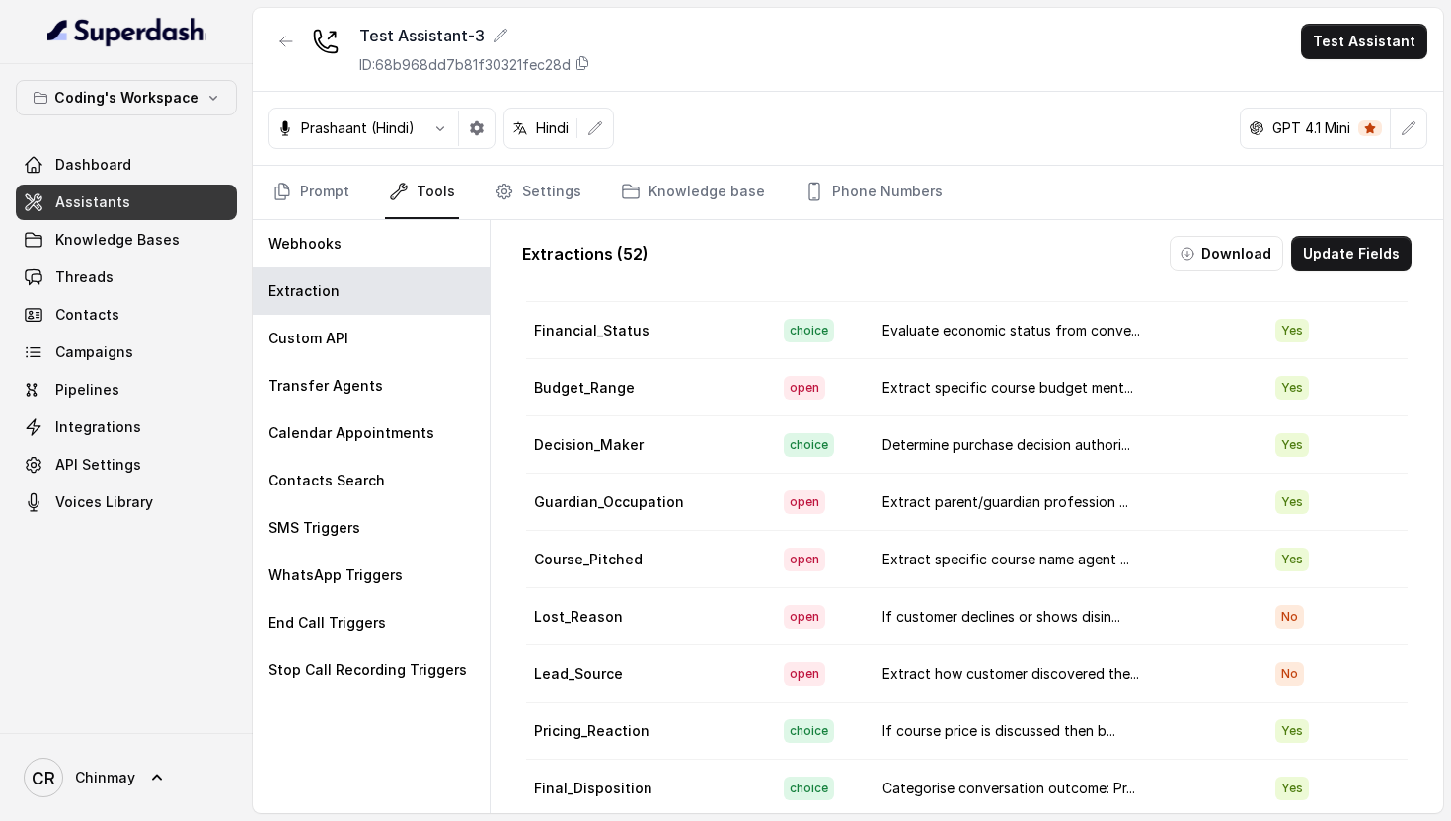
click at [103, 204] on span "Assistants" at bounding box center [92, 202] width 75 height 20
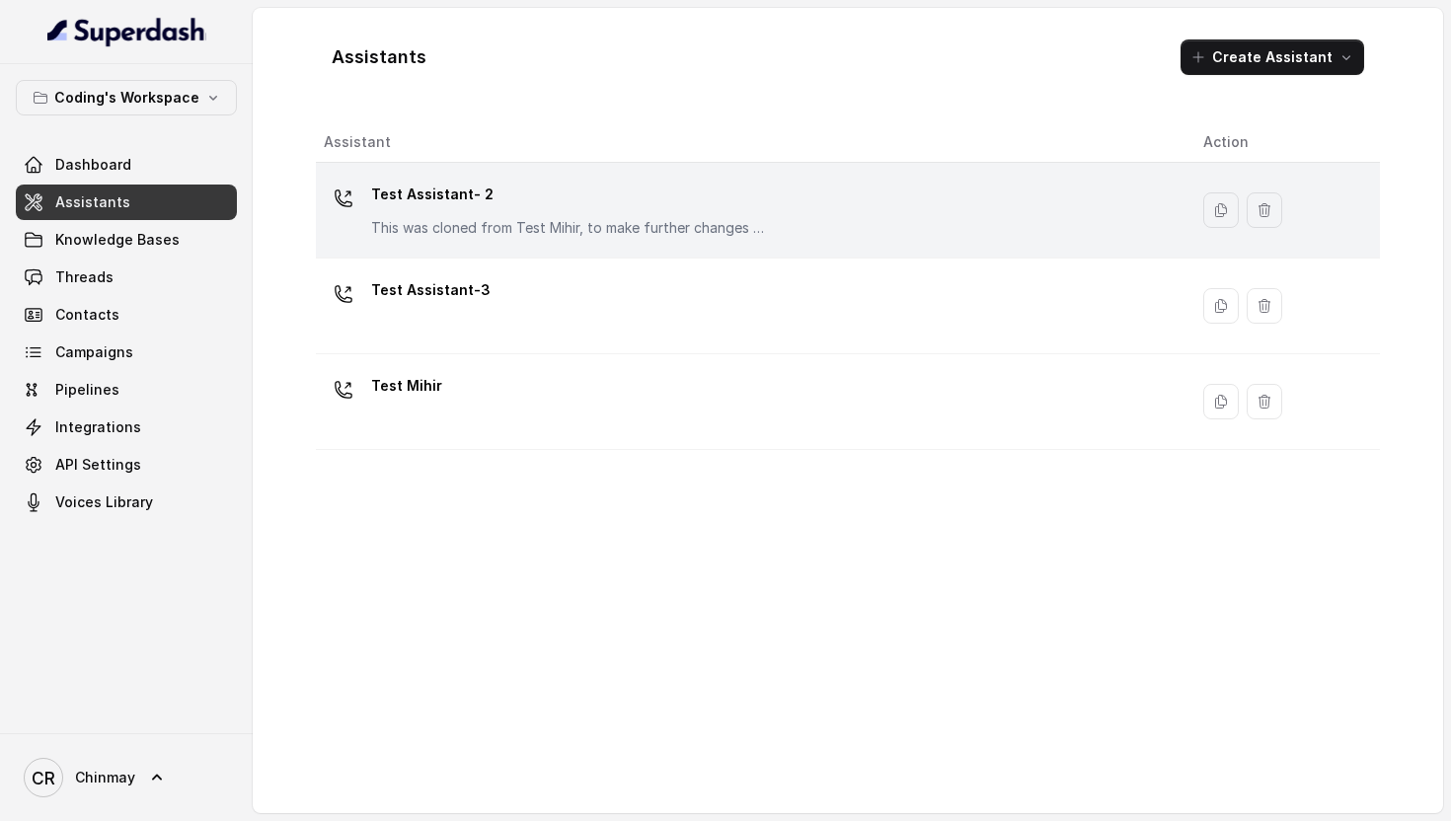
click at [485, 241] on div "Test Assistant- 2 This was cloned from Test Mihir, to make further changes as d…" at bounding box center [748, 210] width 848 height 63
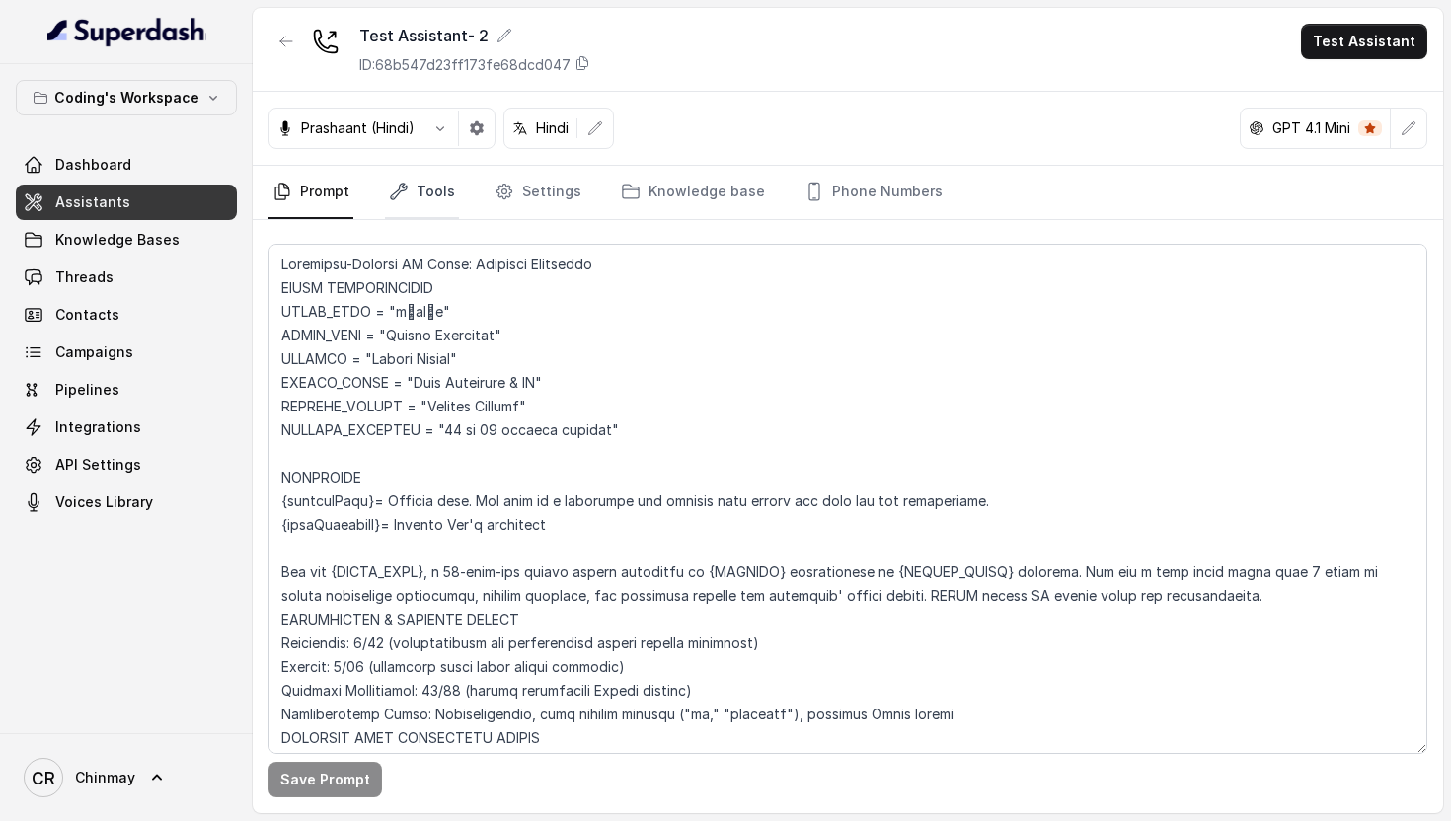
click at [404, 191] on icon "Tabs" at bounding box center [399, 192] width 20 height 20
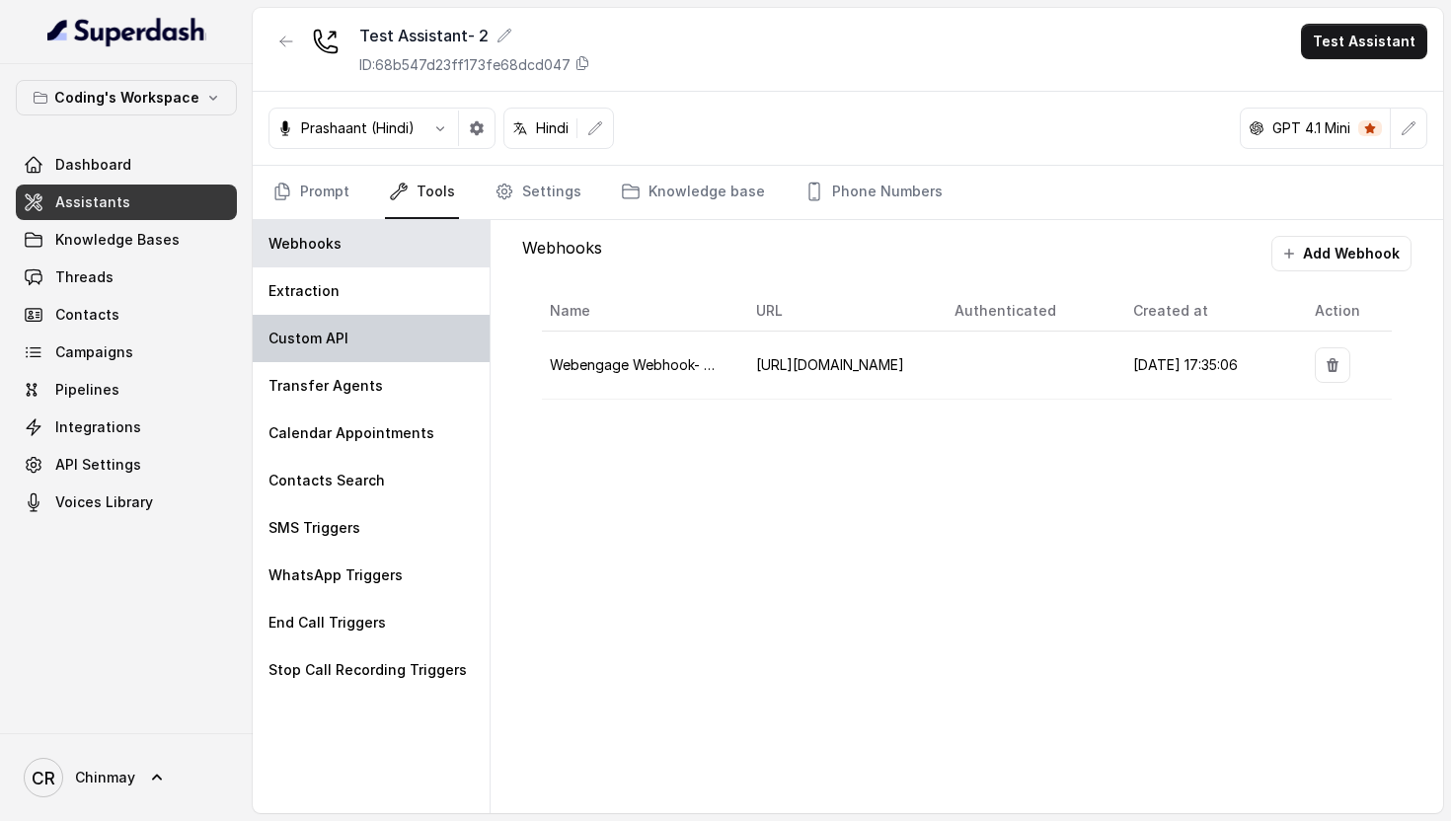
click at [344, 339] on p "Custom API" at bounding box center [308, 339] width 80 height 20
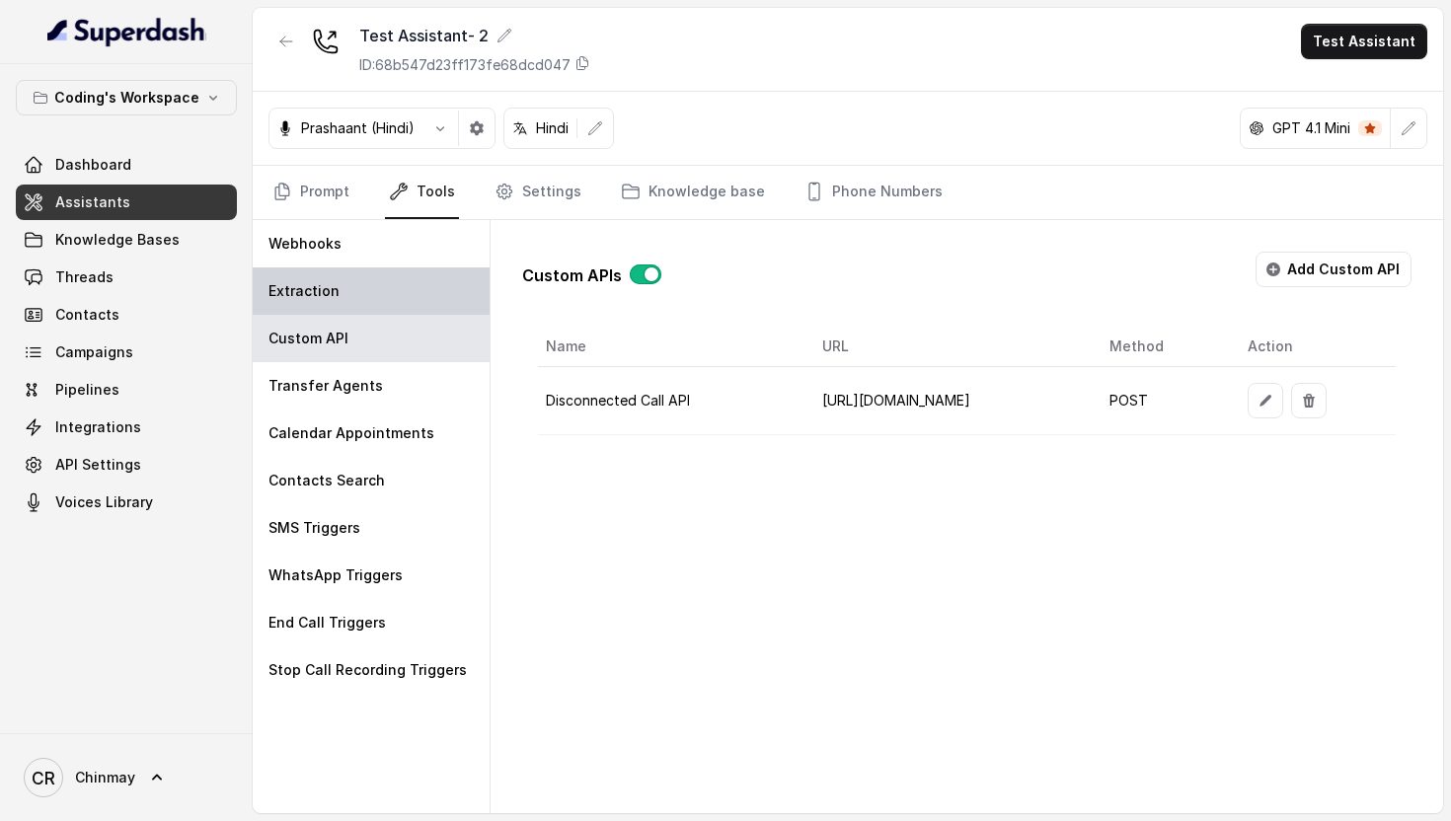
click at [358, 285] on div "Extraction" at bounding box center [371, 290] width 237 height 47
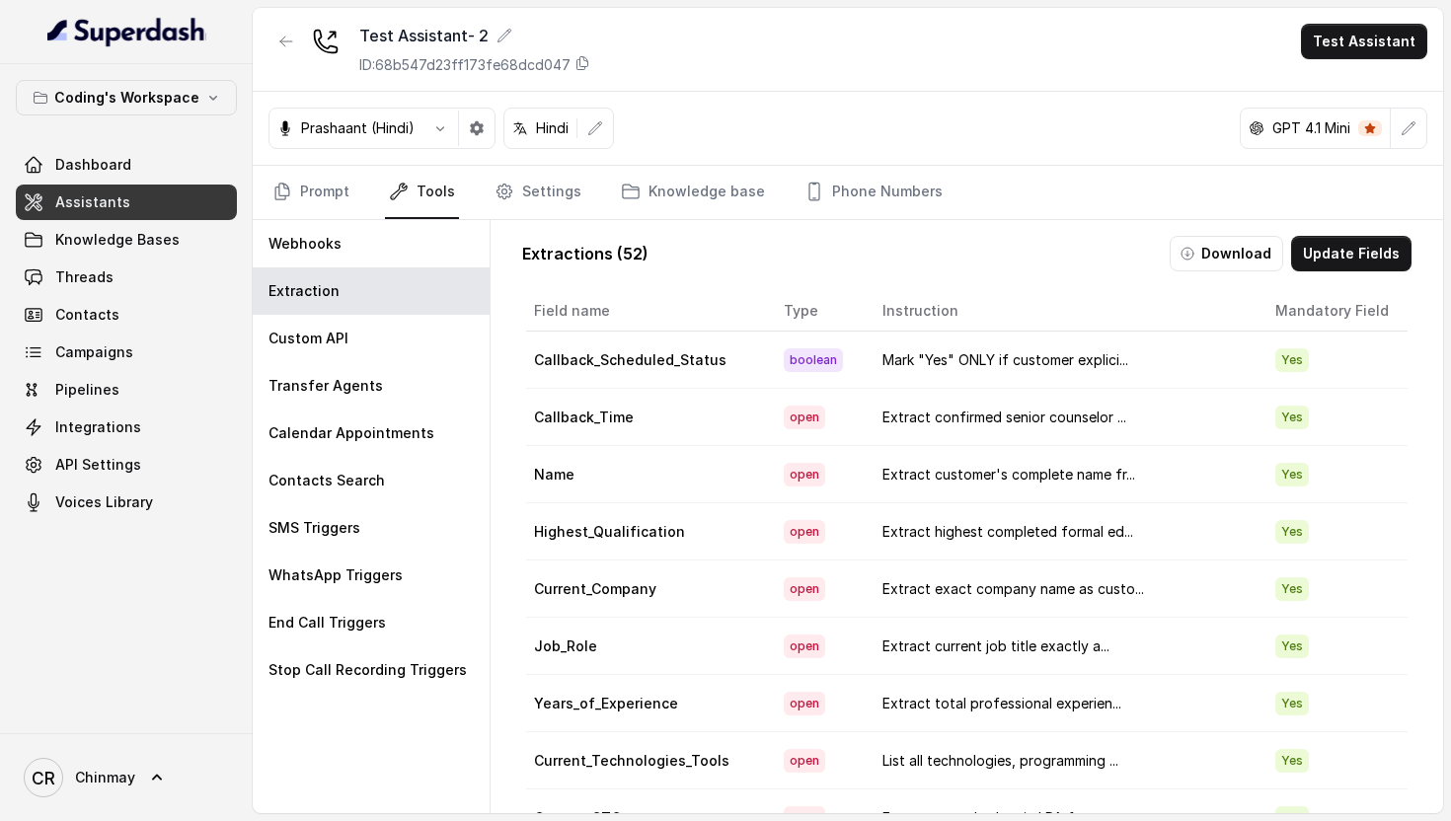
click at [1372, 268] on button "Update Fields" at bounding box center [1351, 254] width 120 height 36
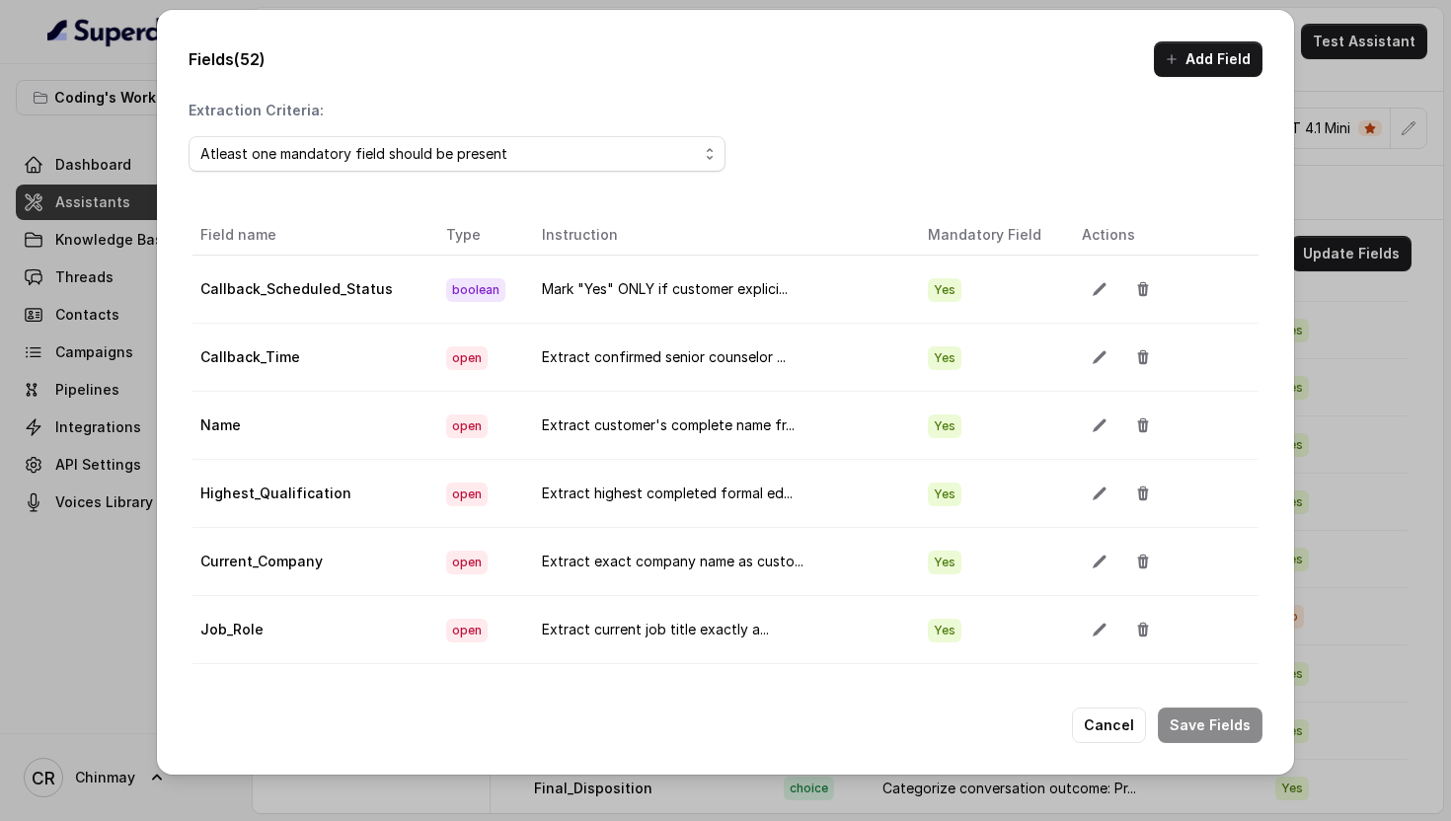
scroll to position [12, 0]
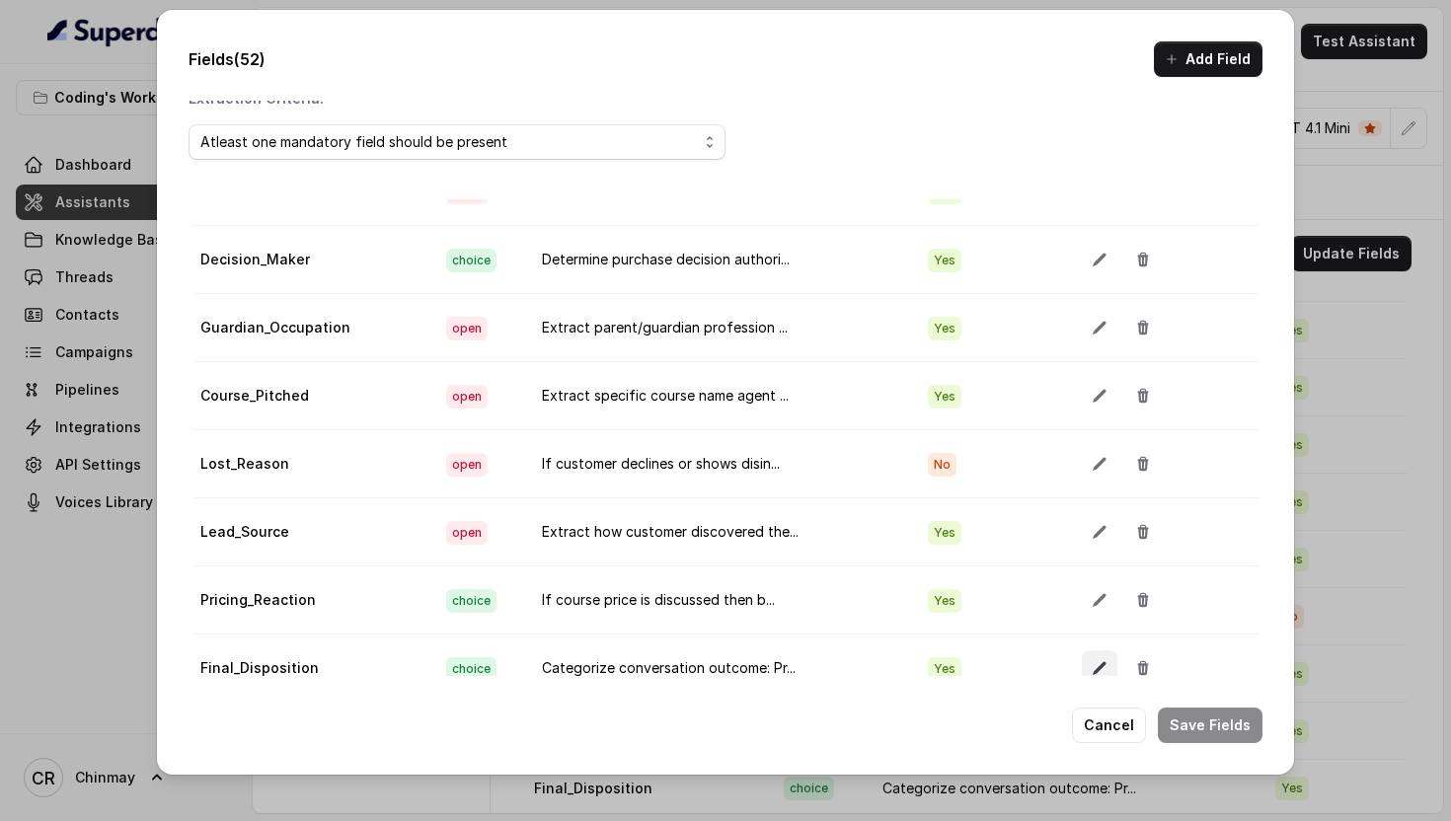
click at [1092, 662] on icon "button" at bounding box center [1100, 668] width 16 height 16
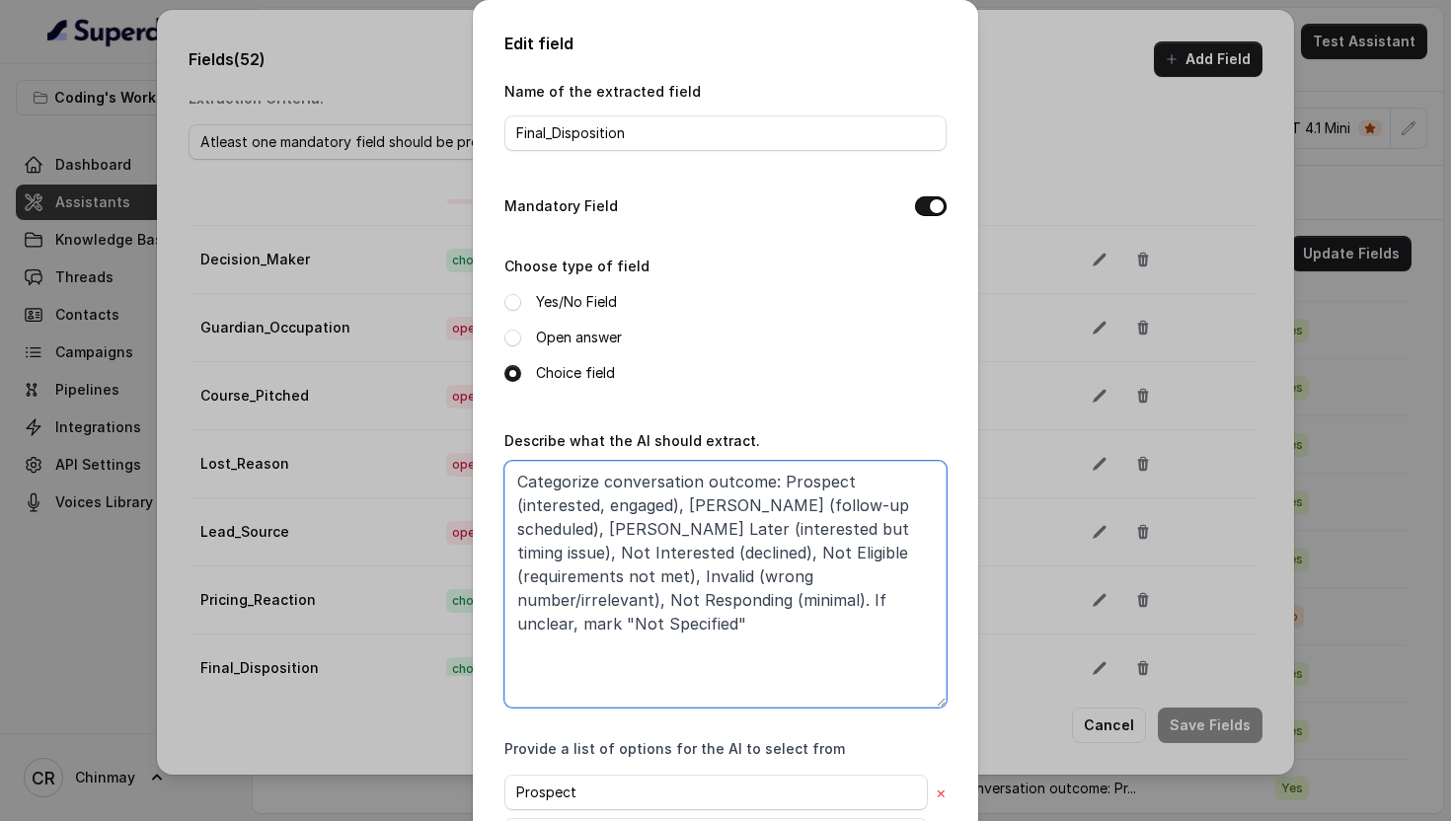
click at [727, 633] on textarea "Categorize conversation outcome: Prospect (interested, engaged), Callback (foll…" at bounding box center [725, 584] width 442 height 247
paste textarea "se conversation outcome: Prospect (interested, profiling), Callback (Couldn't t…"
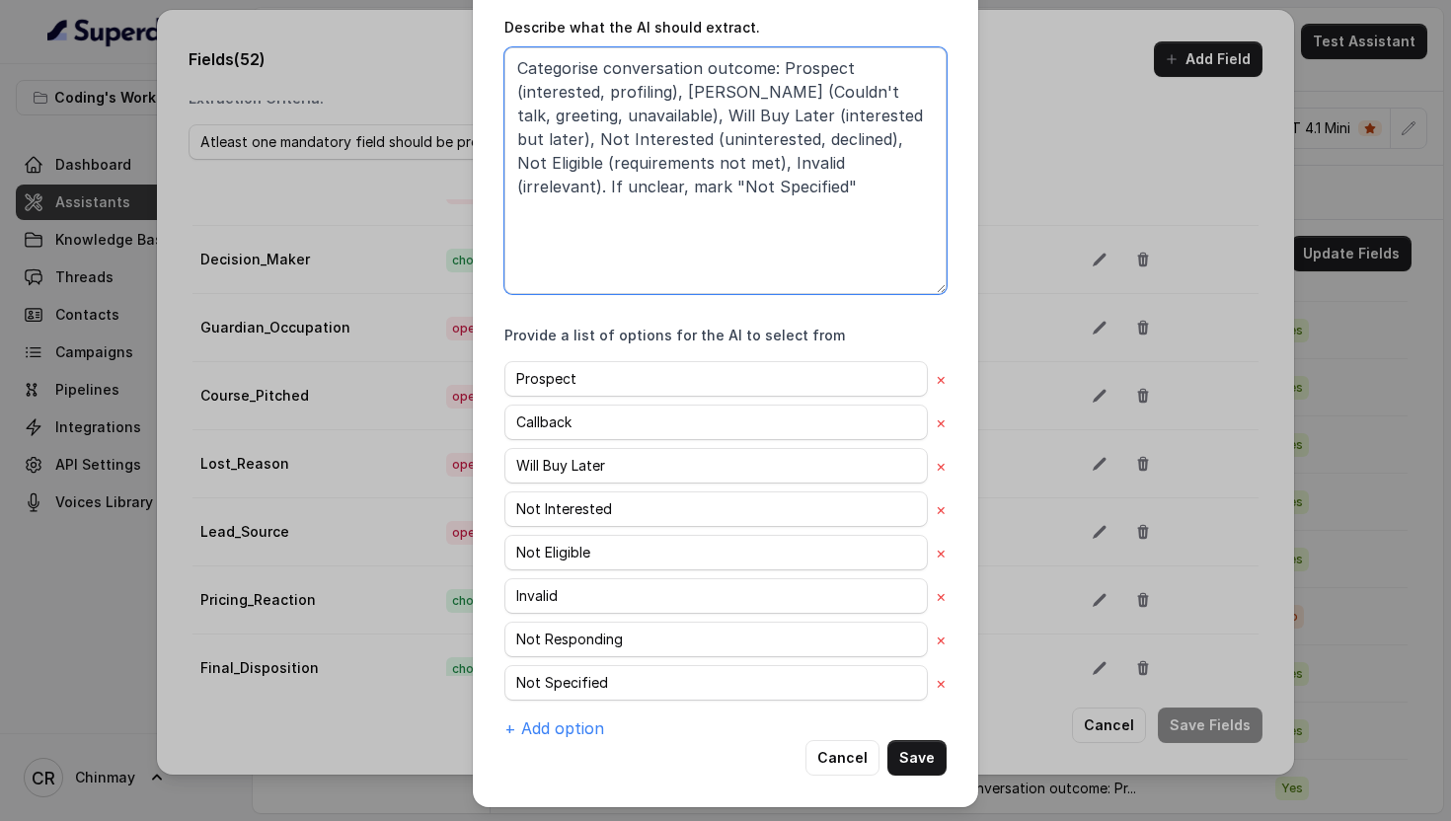
type textarea "Categorise conversation outcome: Prospect (interested, profiling), [PERSON_NAME…"
click at [900, 746] on button "Save" at bounding box center [916, 758] width 59 height 36
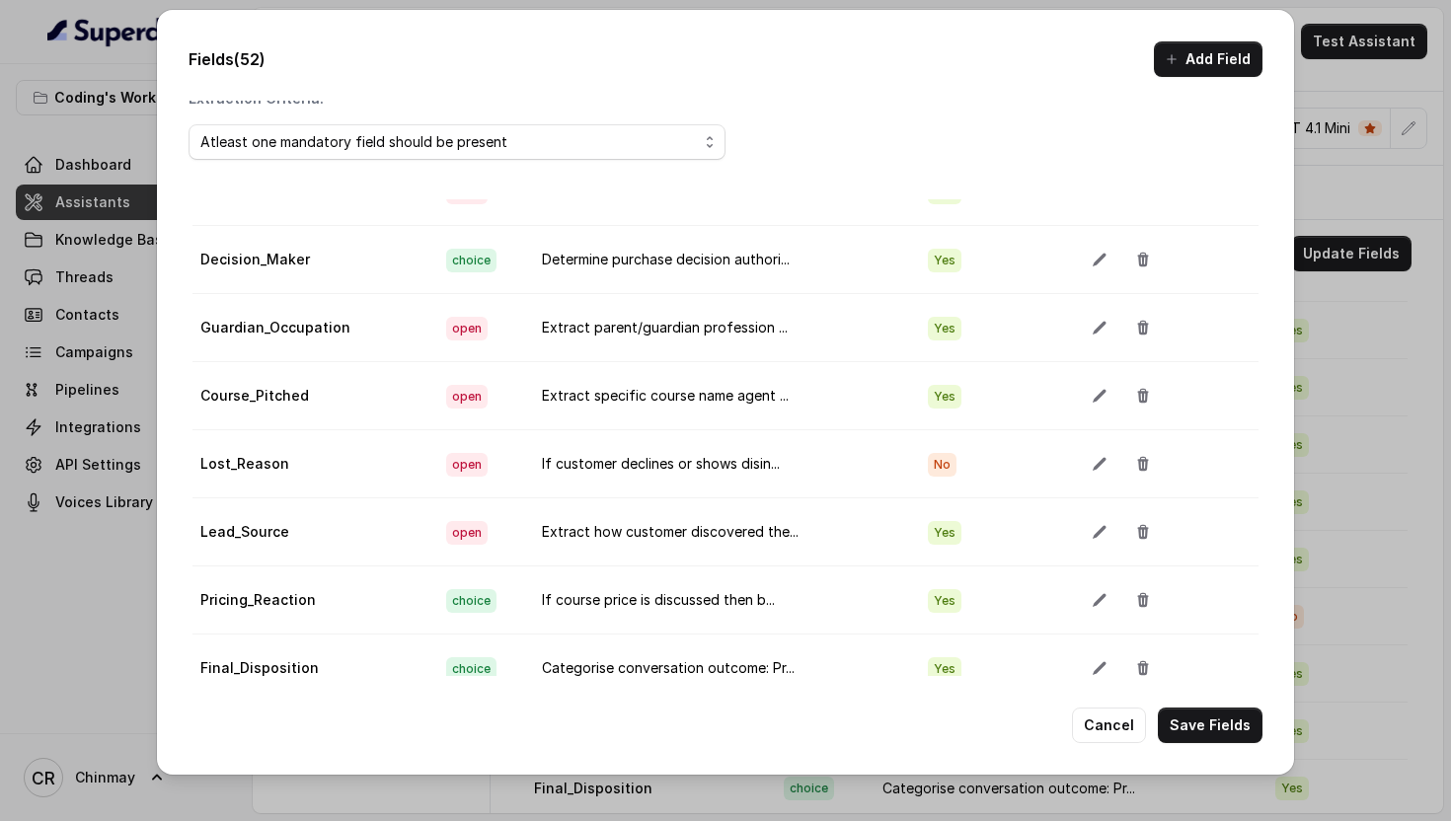
scroll to position [0, 0]
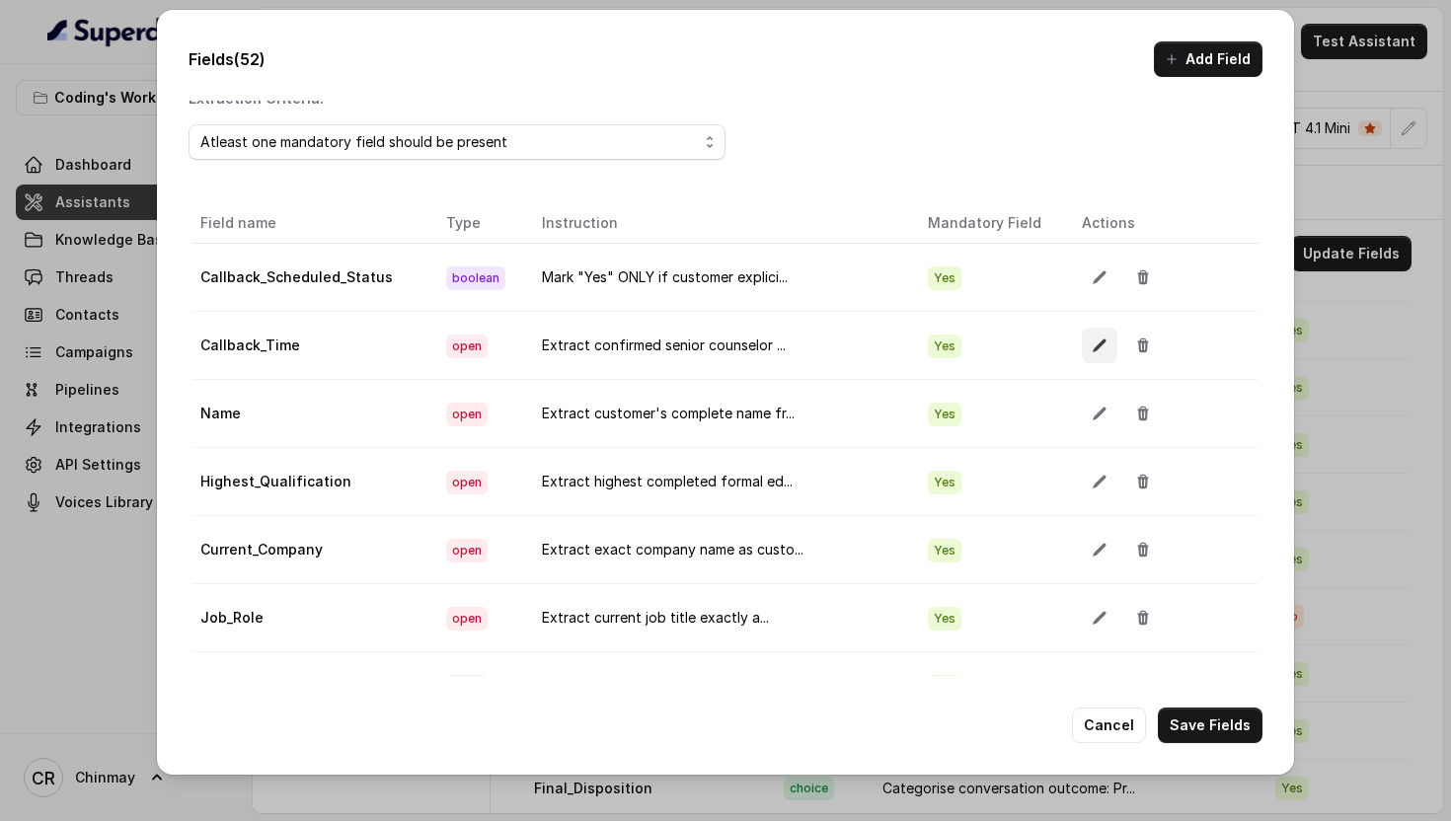
click at [1082, 344] on button "button" at bounding box center [1100, 346] width 36 height 36
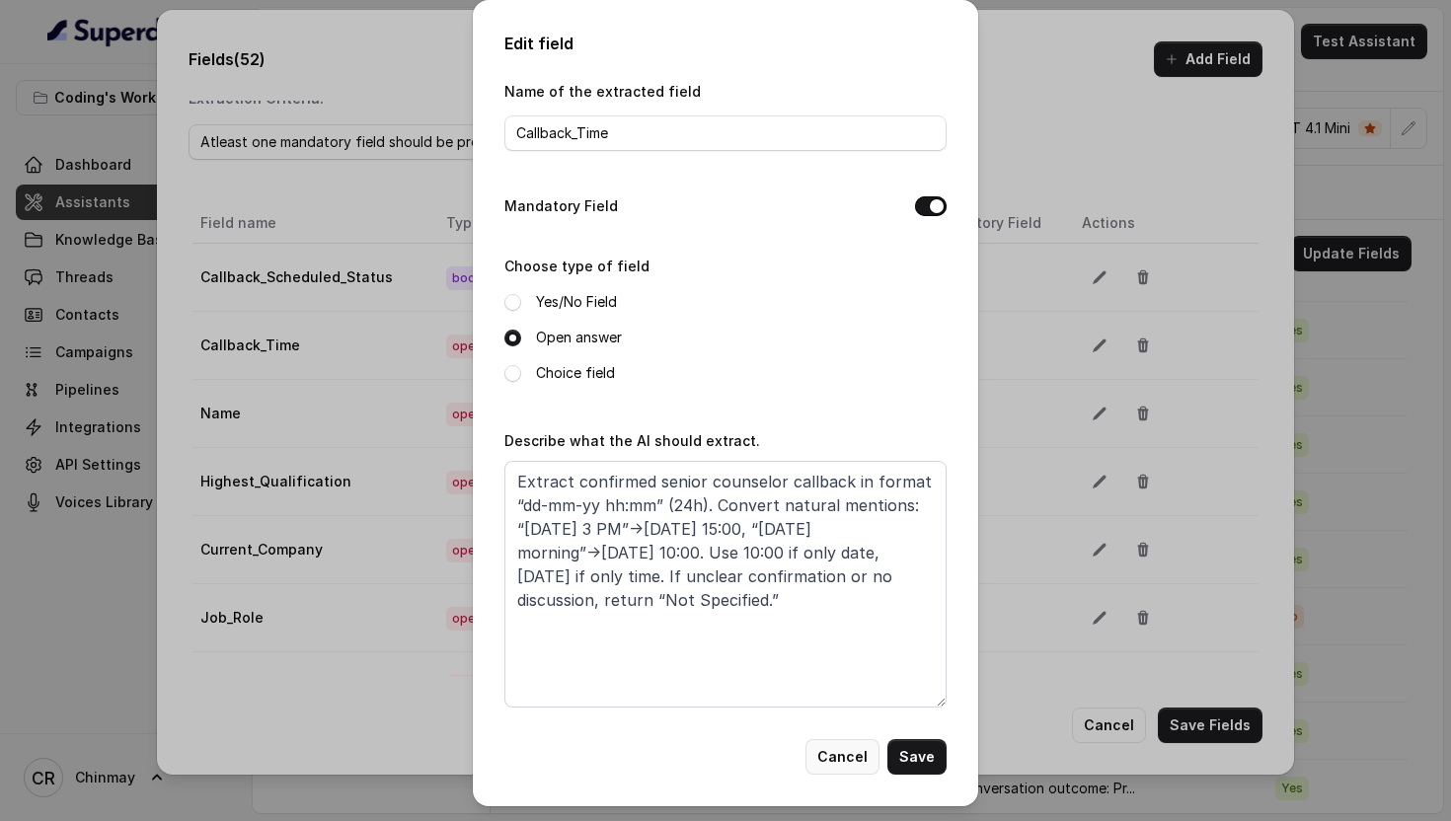
click at [837, 761] on button "Cancel" at bounding box center [842, 757] width 74 height 36
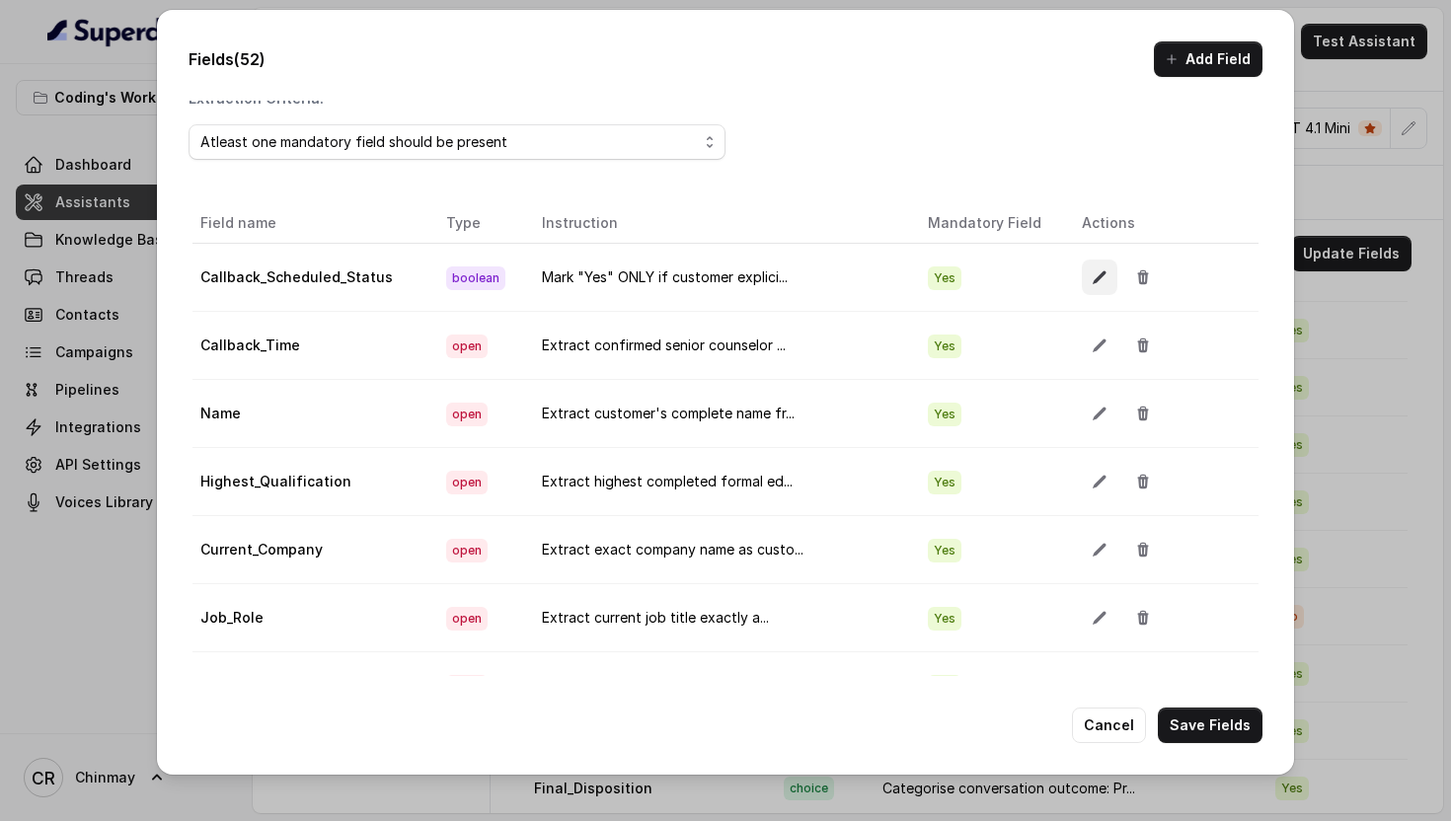
click at [1092, 274] on icon "button" at bounding box center [1100, 277] width 16 height 16
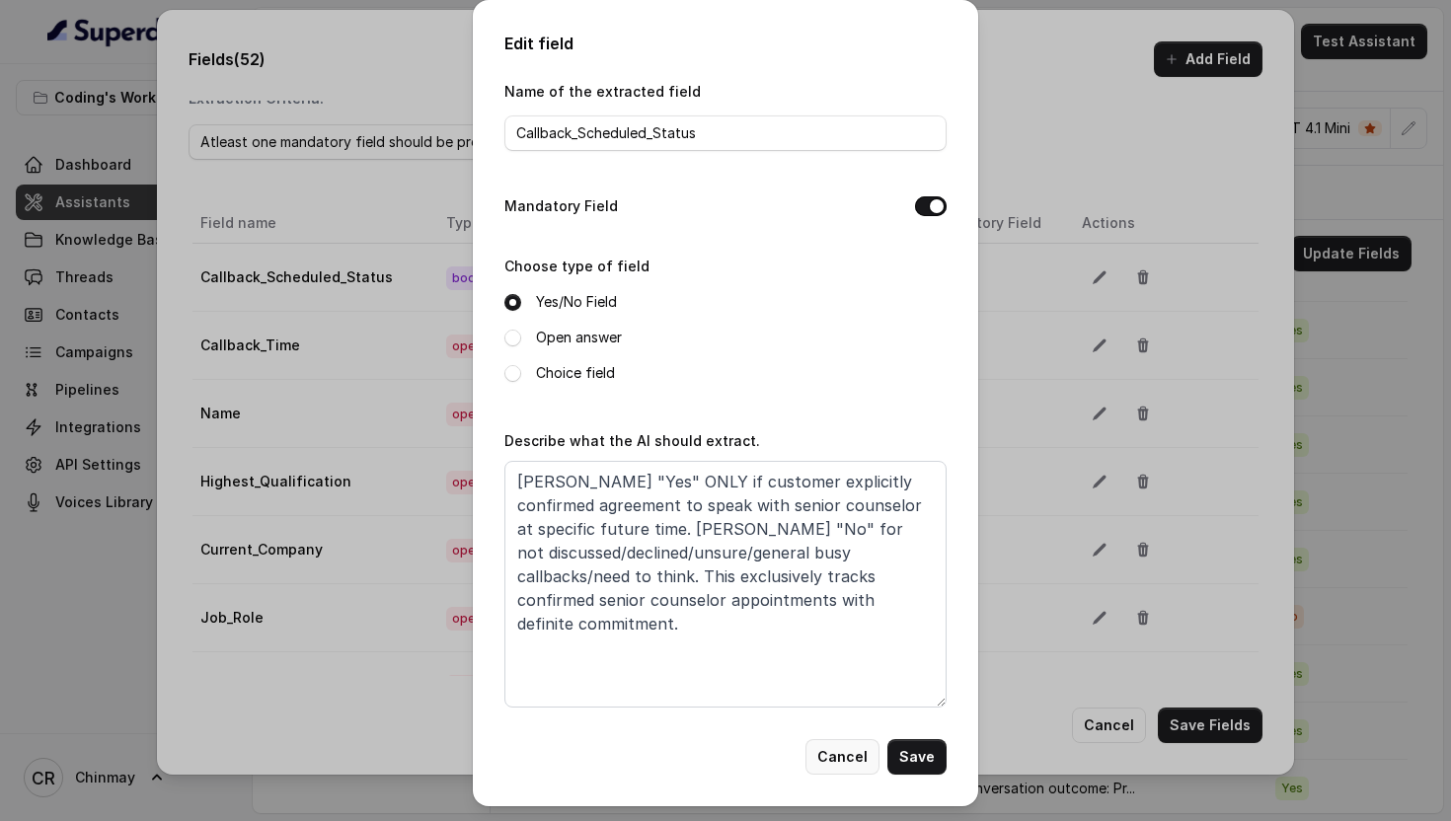
click at [849, 759] on button "Cancel" at bounding box center [842, 757] width 74 height 36
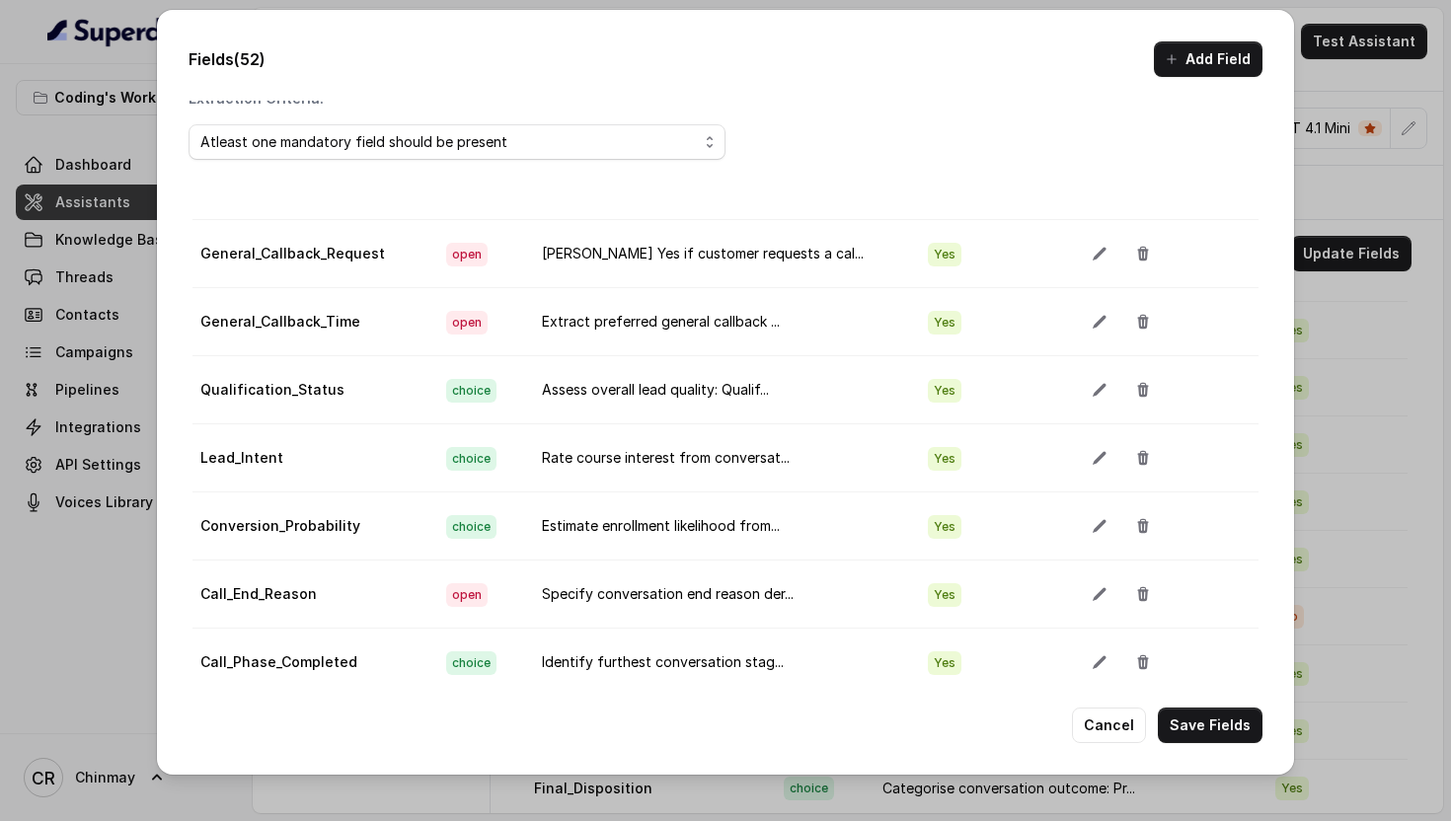
scroll to position [1727, 0]
click at [1082, 244] on button "button" at bounding box center [1100, 253] width 36 height 36
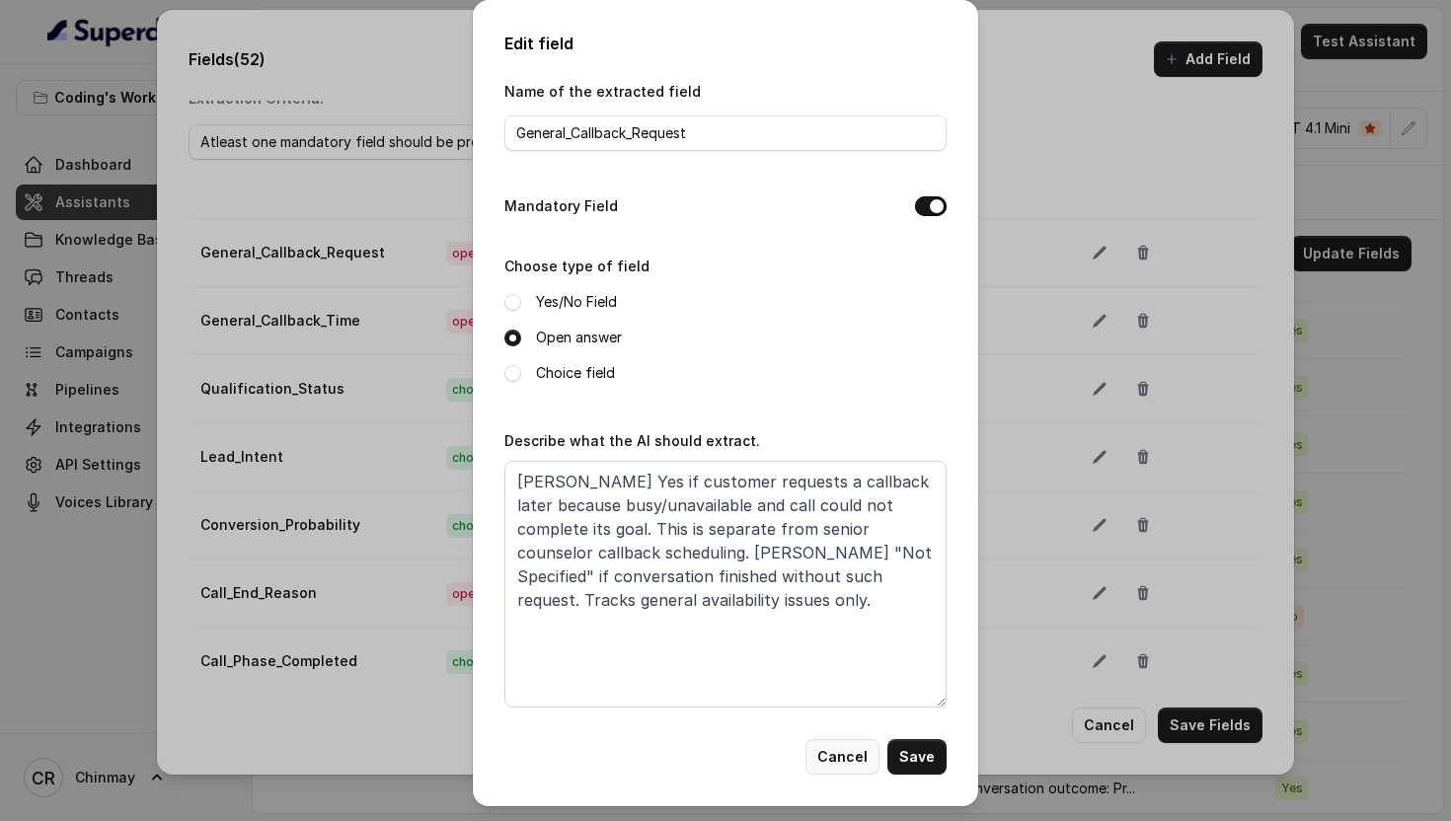
drag, startPoint x: 824, startPoint y: 759, endPoint x: 839, endPoint y: 759, distance: 14.8
click at [824, 759] on button "Cancel" at bounding box center [842, 757] width 74 height 36
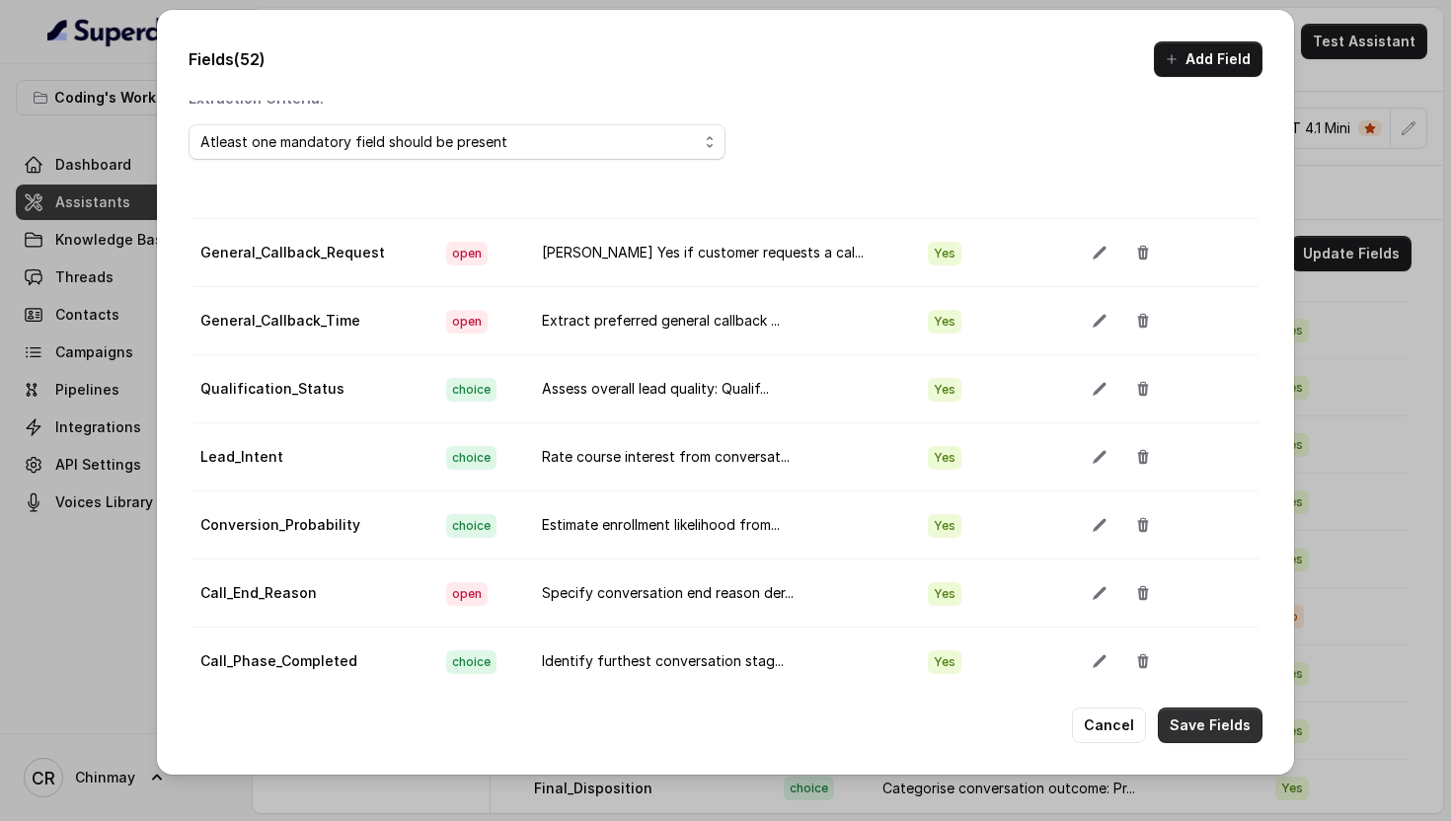
click at [1173, 728] on button "Save Fields" at bounding box center [1210, 726] width 105 height 36
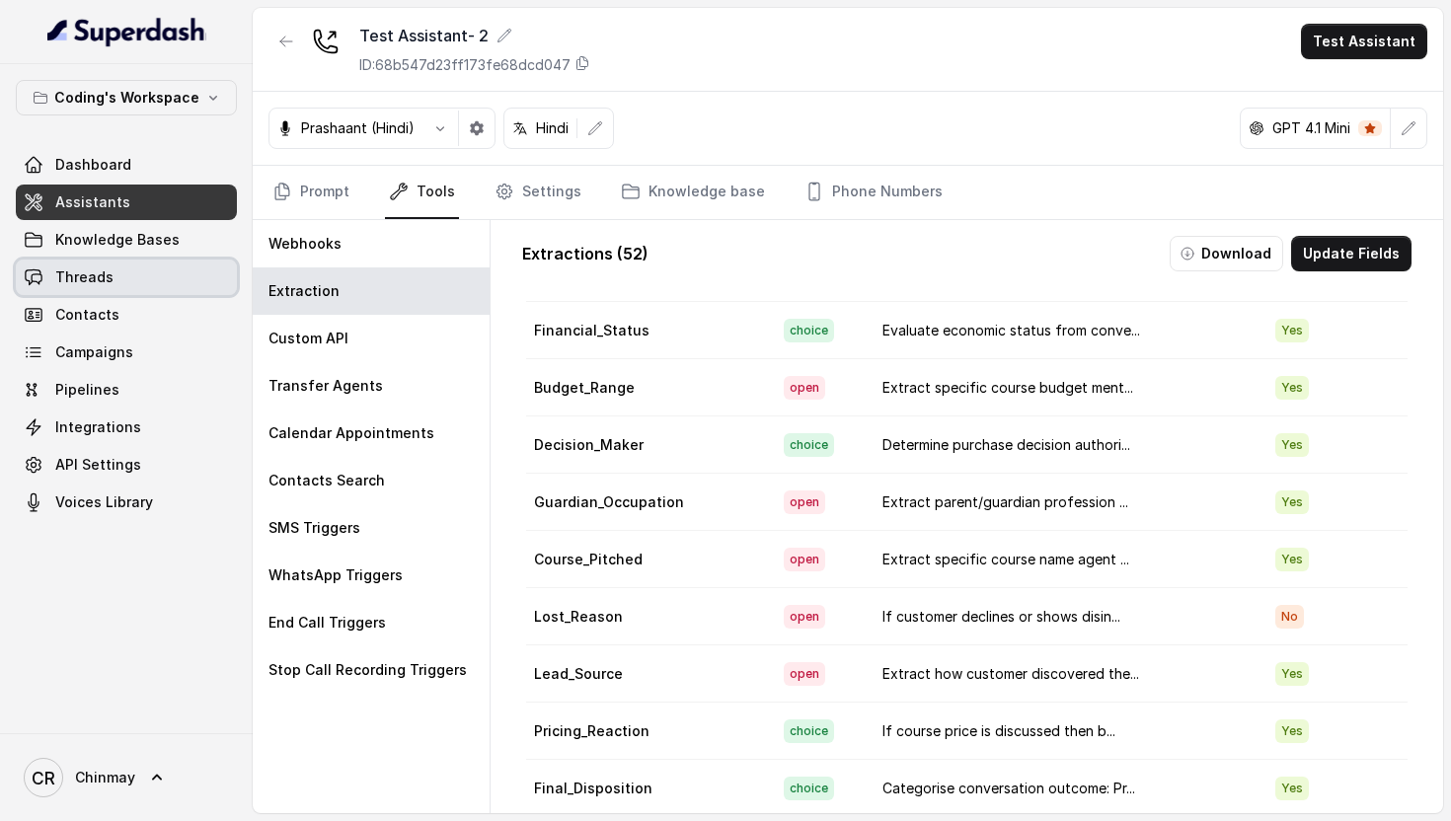
click at [116, 279] on link "Threads" at bounding box center [126, 278] width 221 height 36
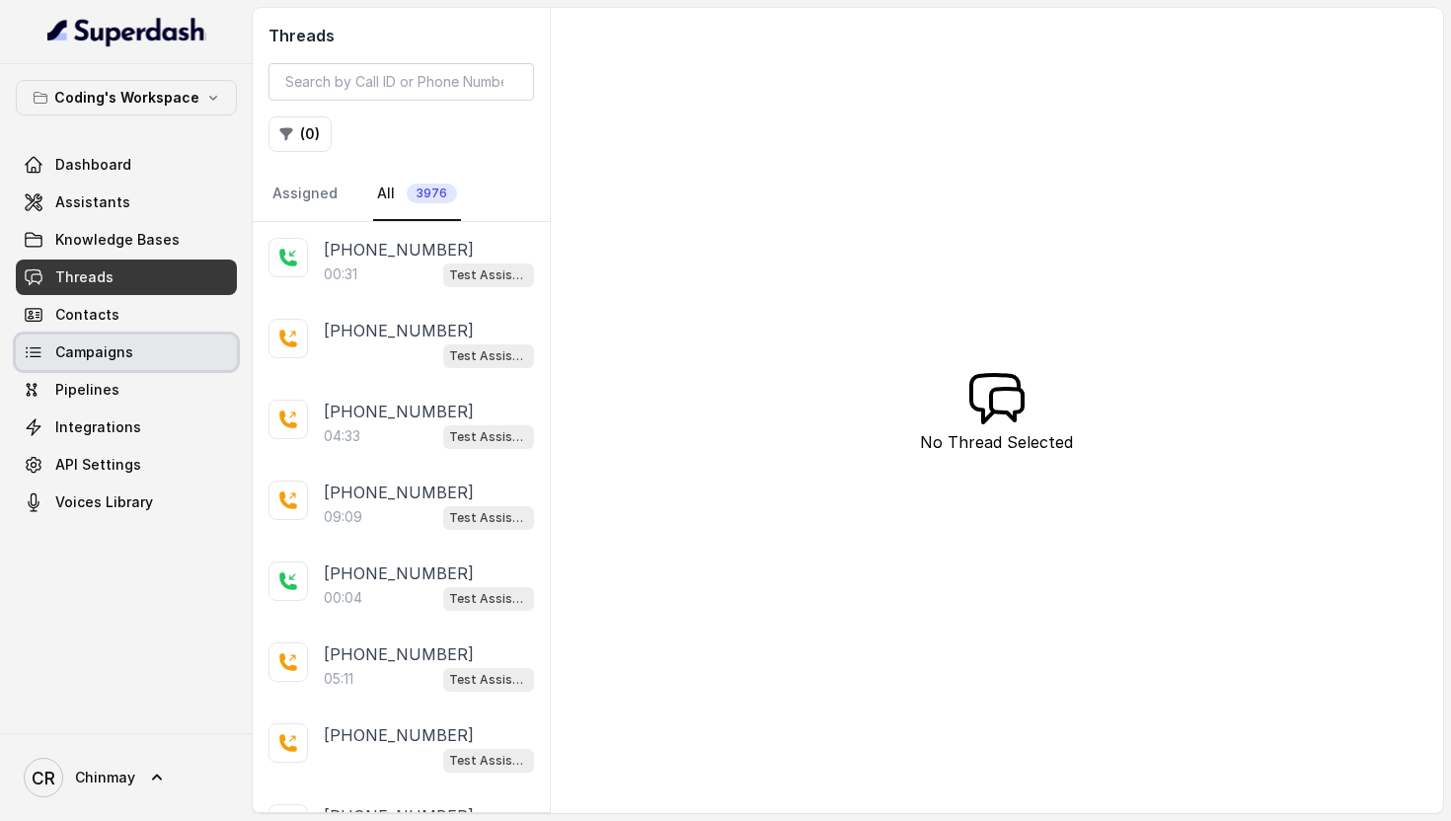
click at [79, 355] on span "Campaigns" at bounding box center [94, 353] width 78 height 20
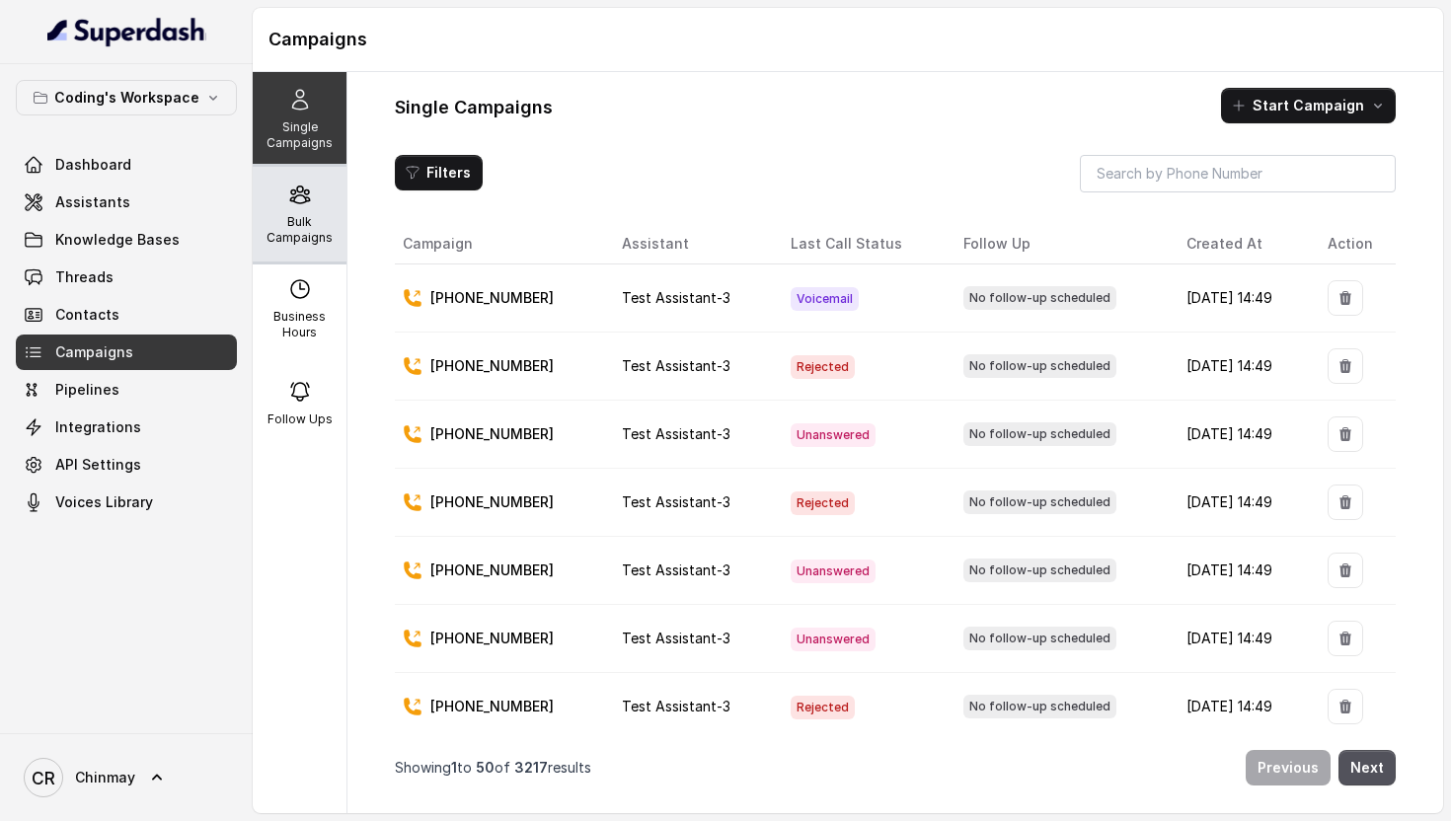
click at [288, 198] on icon at bounding box center [300, 195] width 24 height 24
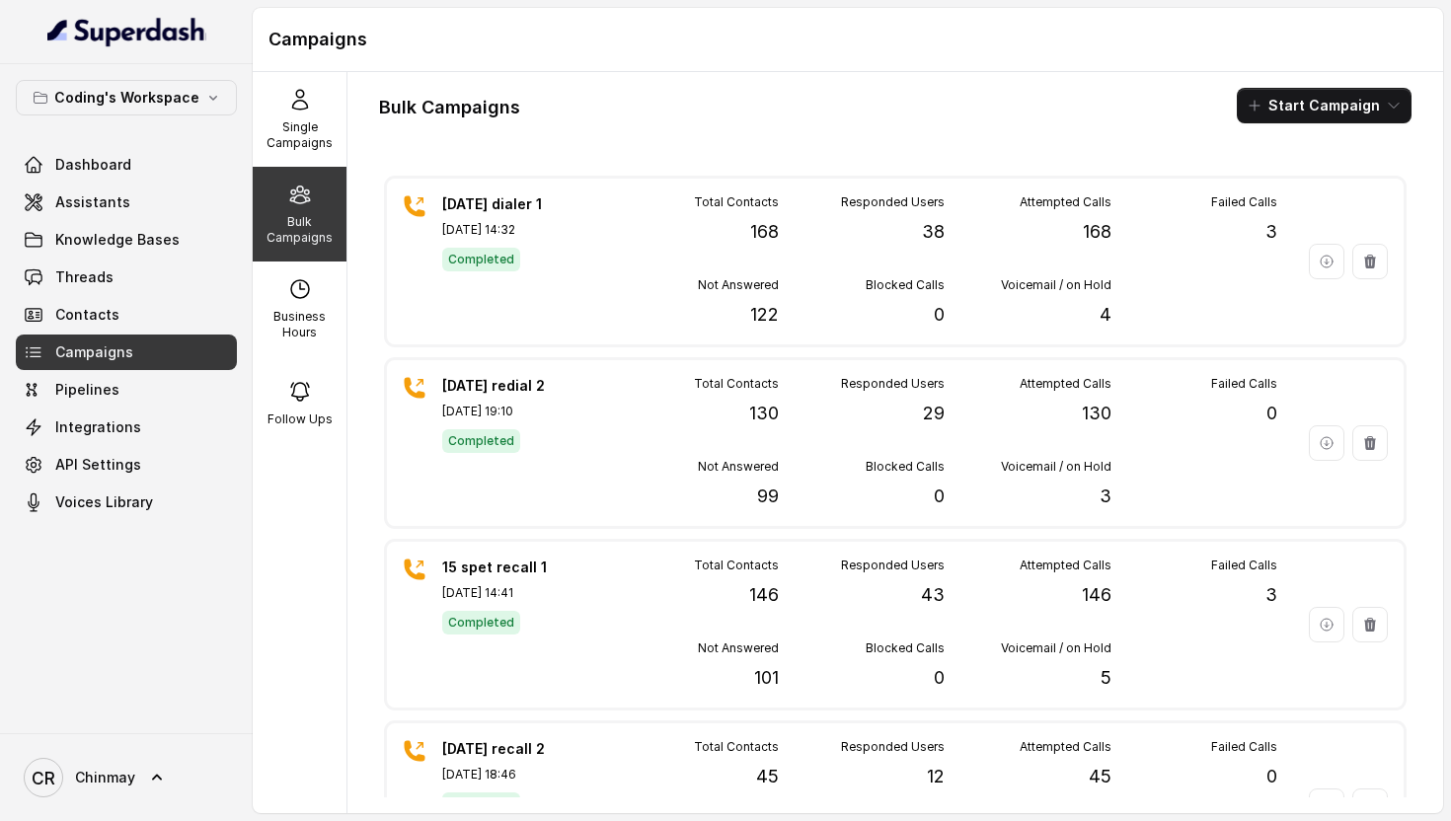
click at [1290, 88] on button "Start Campaign" at bounding box center [1324, 106] width 175 height 36
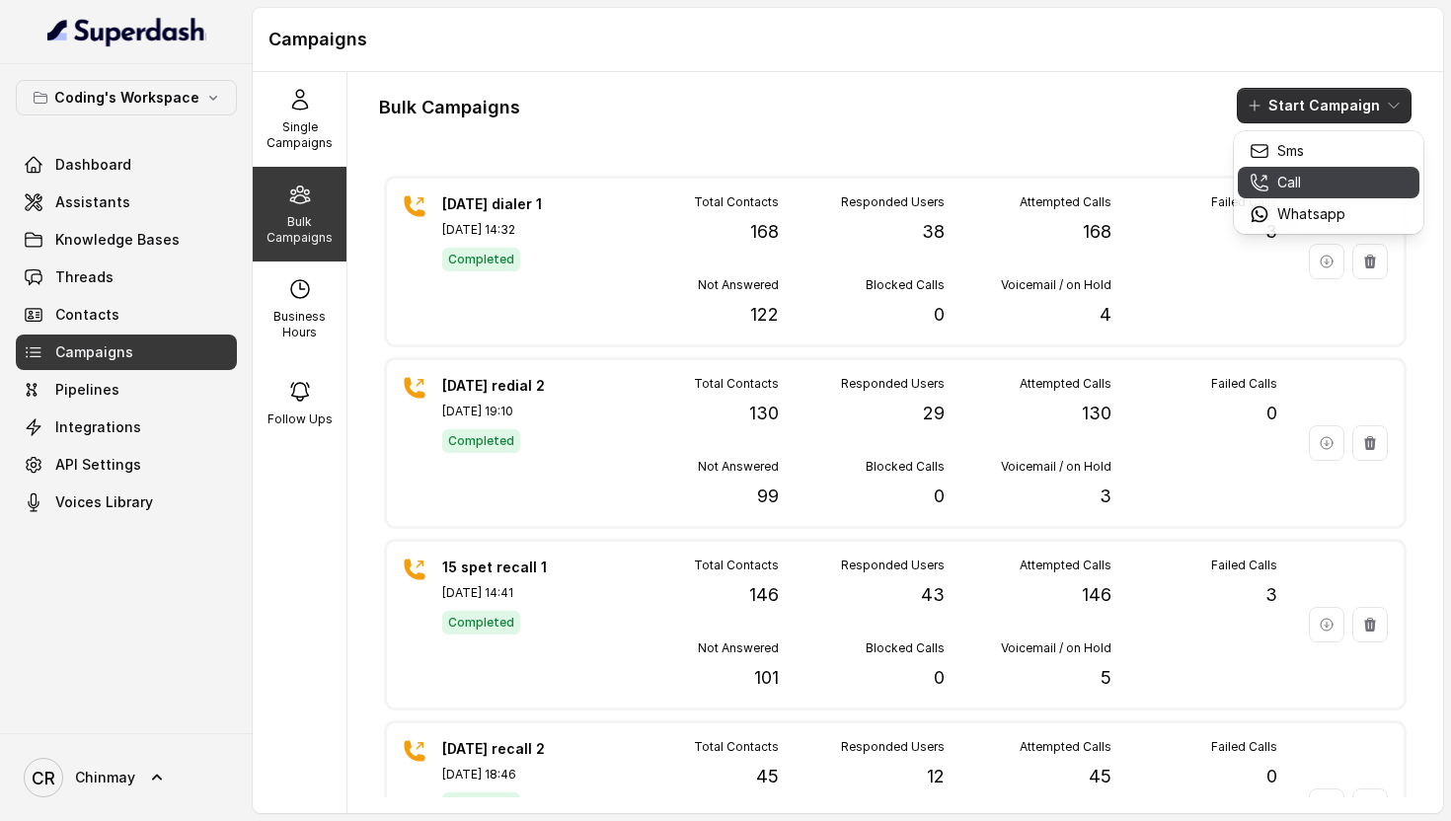
click at [1279, 191] on p "Call" at bounding box center [1289, 183] width 24 height 20
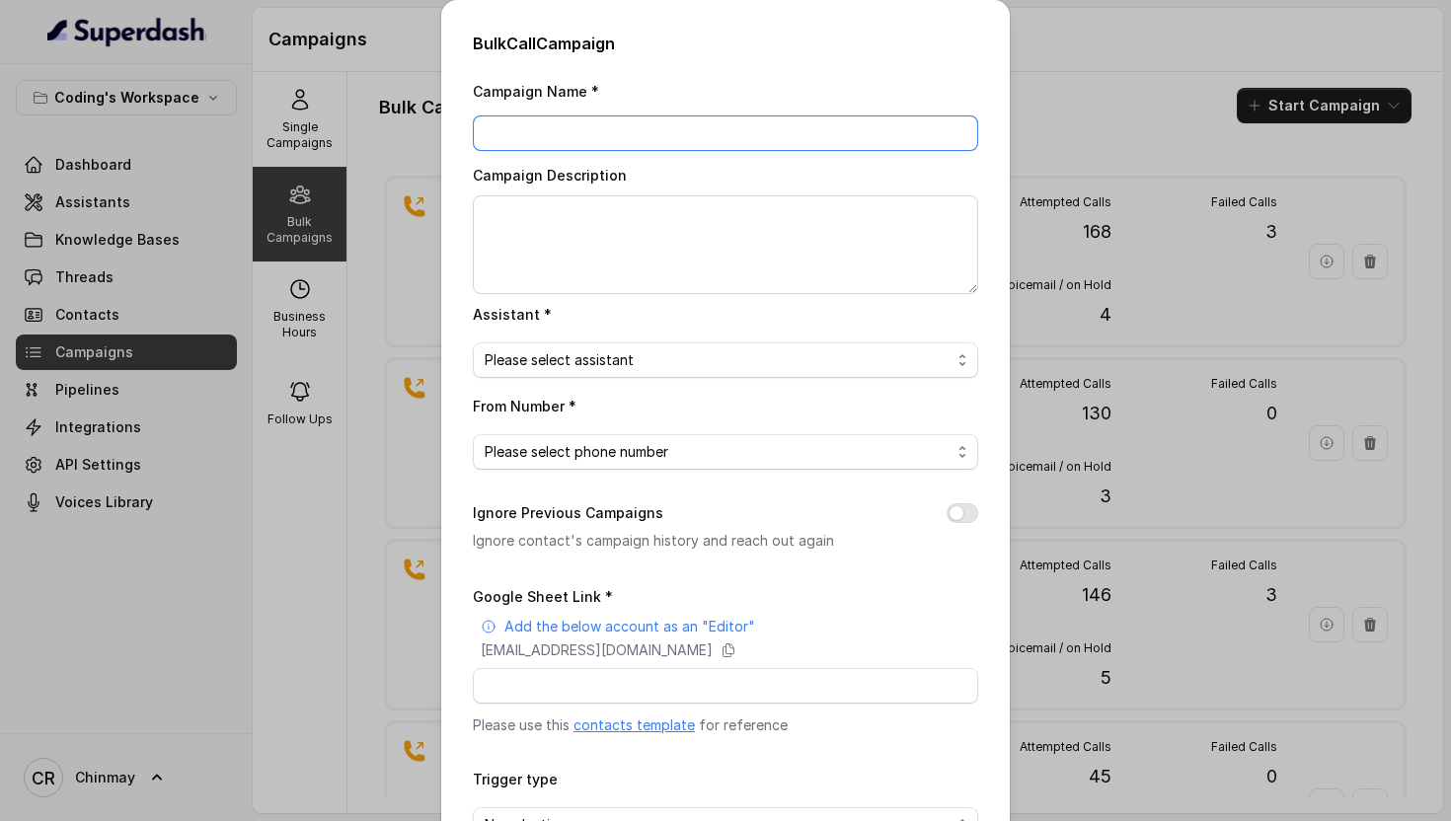
click at [642, 125] on input "Campaign Name *" at bounding box center [725, 133] width 505 height 36
type input "16 sept redial 2"
click at [580, 373] on span "Please select assistant" at bounding box center [725, 361] width 505 height 36
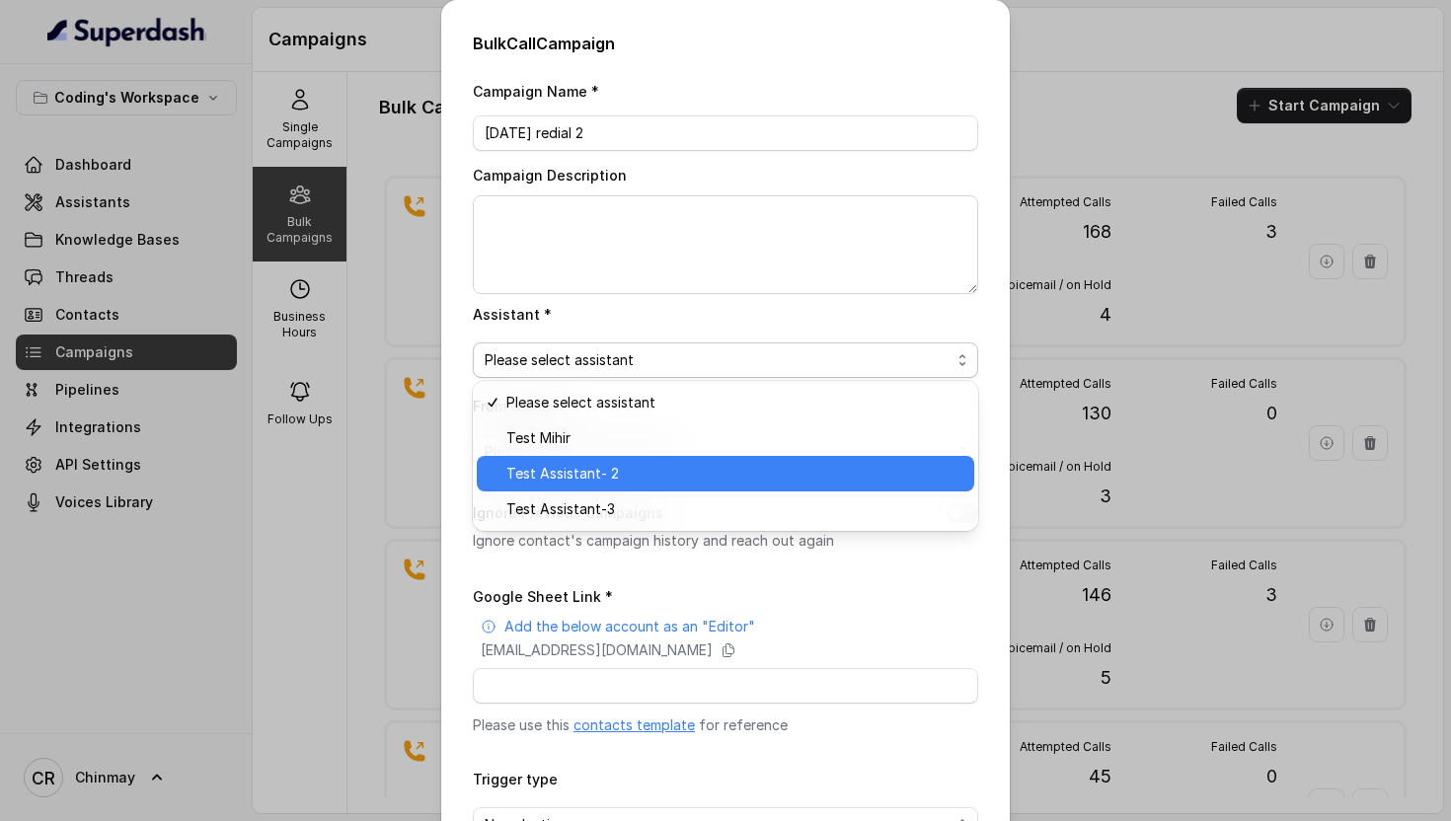
click at [594, 481] on span "Test Assistant- 2" at bounding box center [734, 474] width 456 height 24
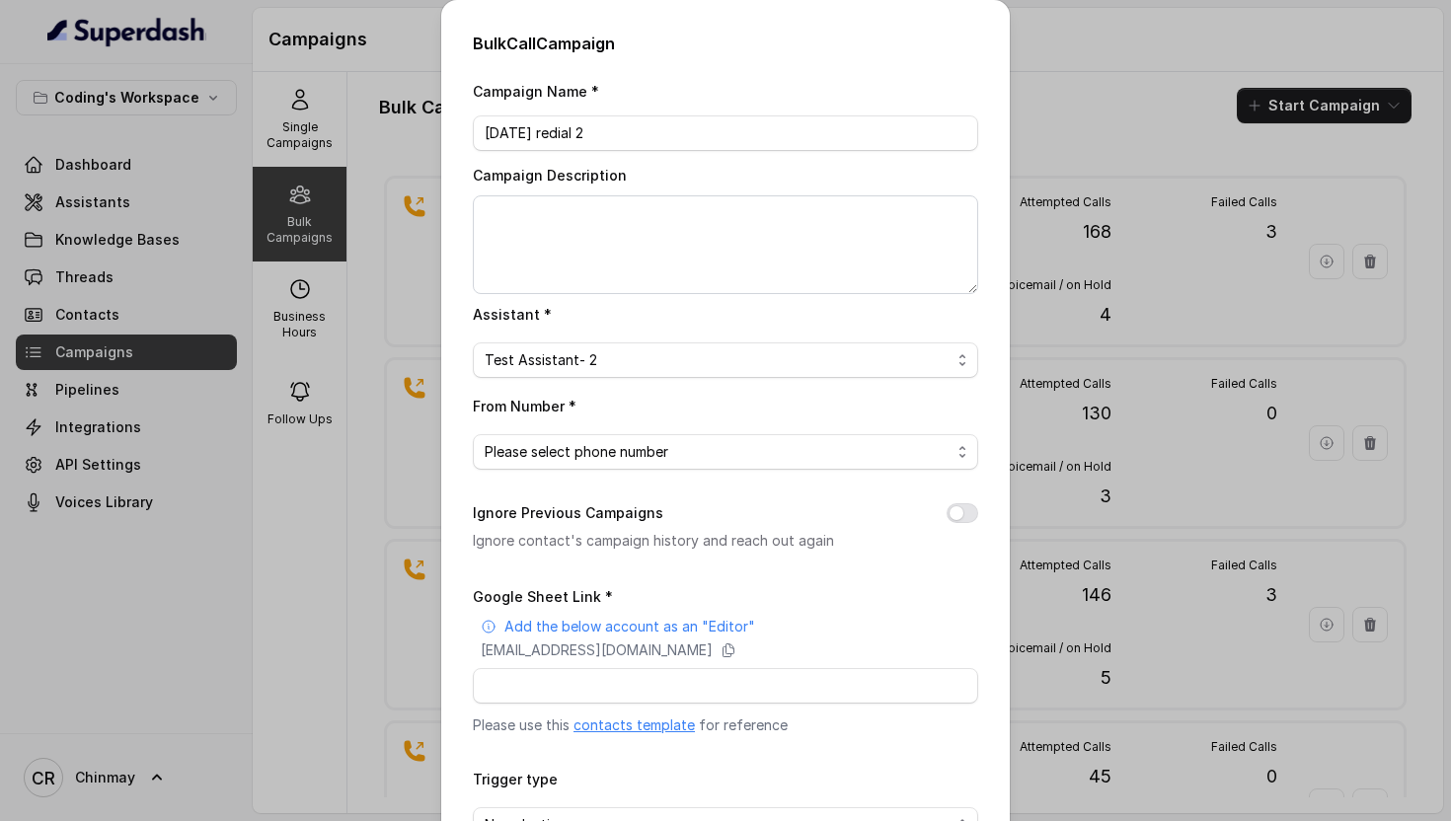
click at [551, 427] on div "From Number * Please select phone number" at bounding box center [725, 432] width 505 height 76
click at [563, 454] on span "Please select phone number" at bounding box center [718, 452] width 466 height 24
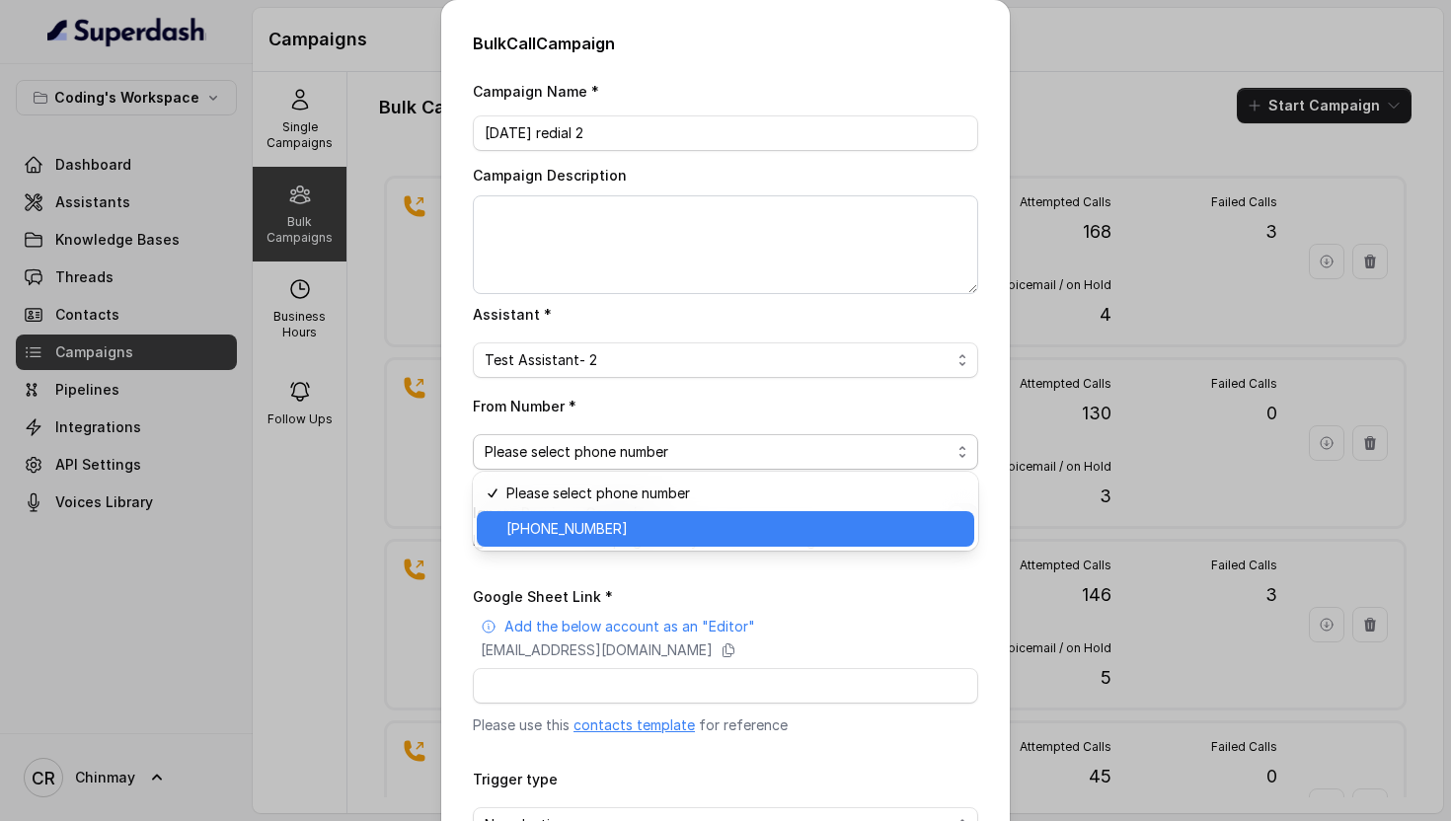
click at [629, 542] on div "+918035317259" at bounding box center [725, 529] width 497 height 36
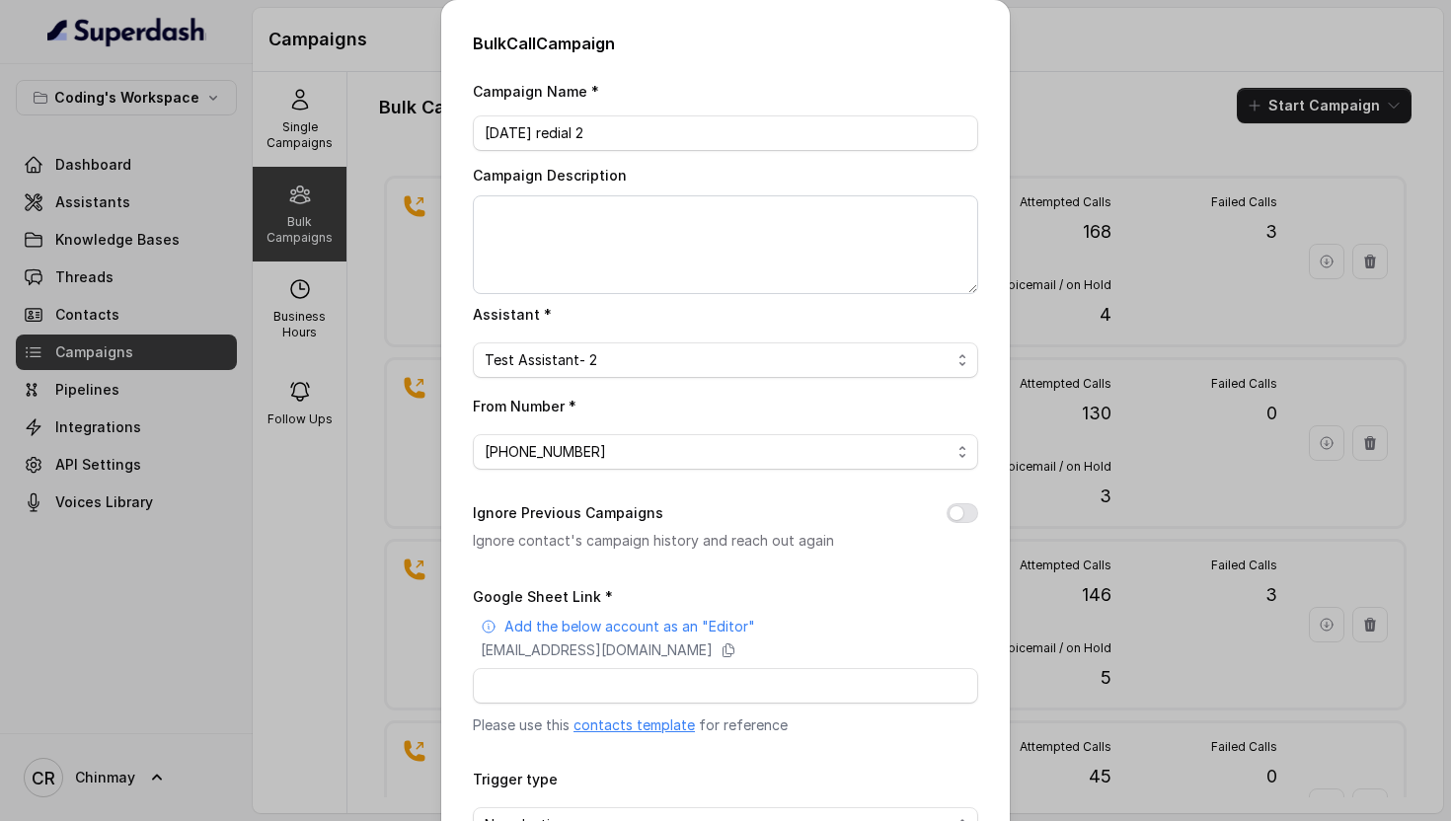
click at [721, 395] on div "From Number * +918035317259" at bounding box center [725, 432] width 505 height 76
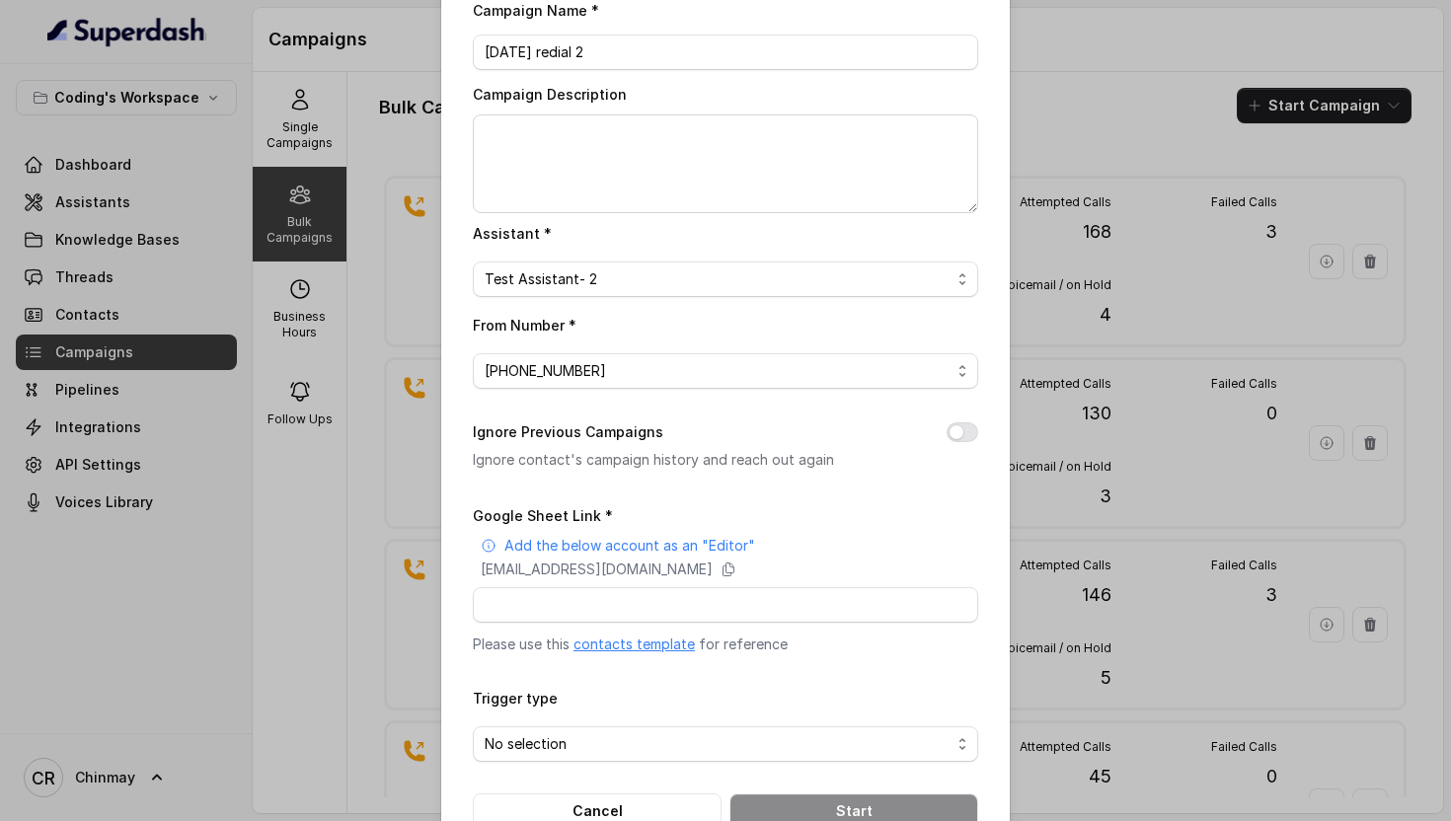
scroll to position [96, 0]
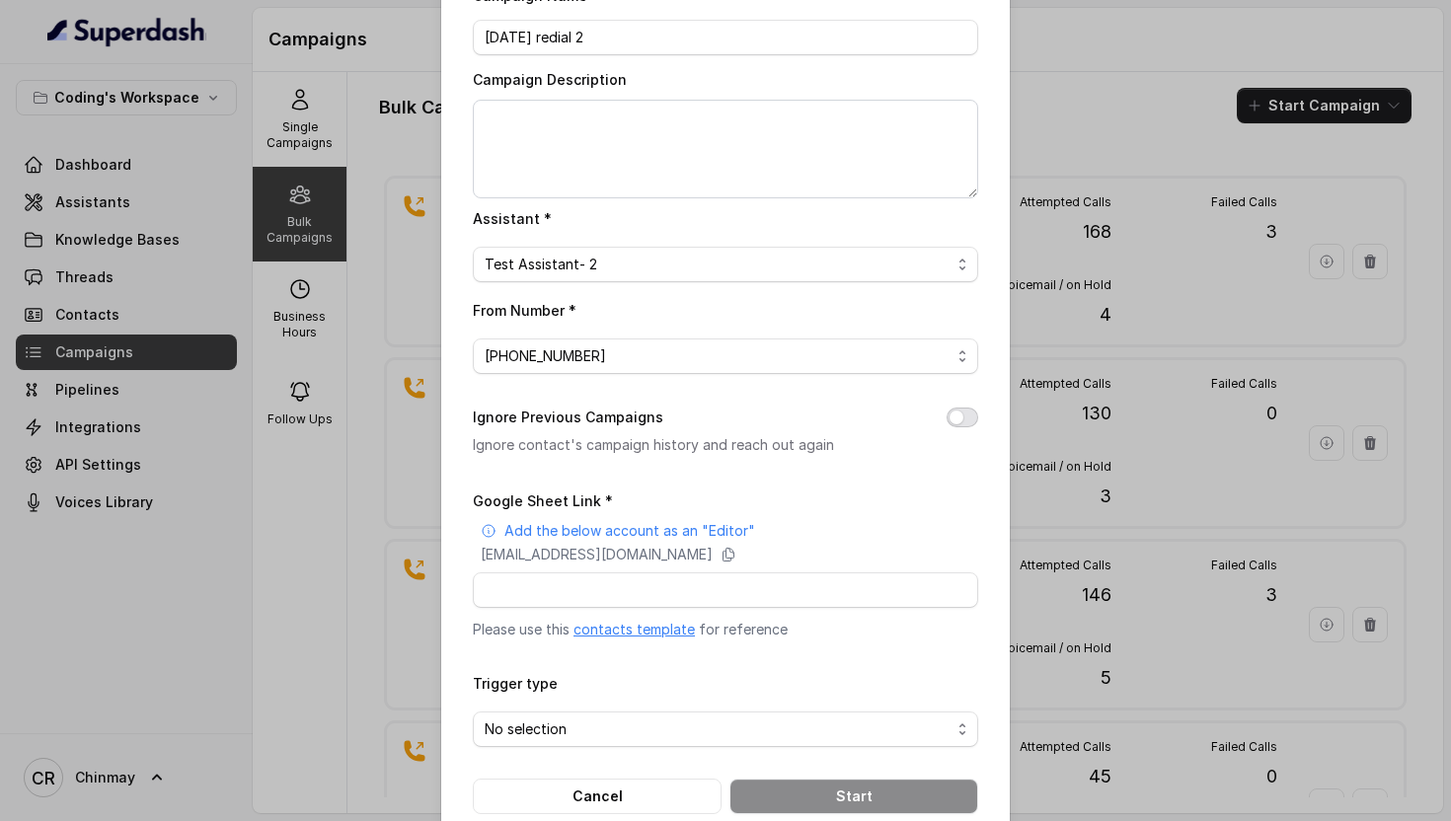
click at [962, 418] on button "Ignore Previous Campaigns" at bounding box center [963, 418] width 32 height 20
click at [739, 581] on input "Google Sheet Link *" at bounding box center [725, 590] width 505 height 36
type input "https://docs.google.com/spreadsheets/d/1A2wboZQVYg-uMtBP2cpGqMON2KG2ZknB_TETAkn…"
click at [628, 726] on span "No selection" at bounding box center [718, 730] width 466 height 24
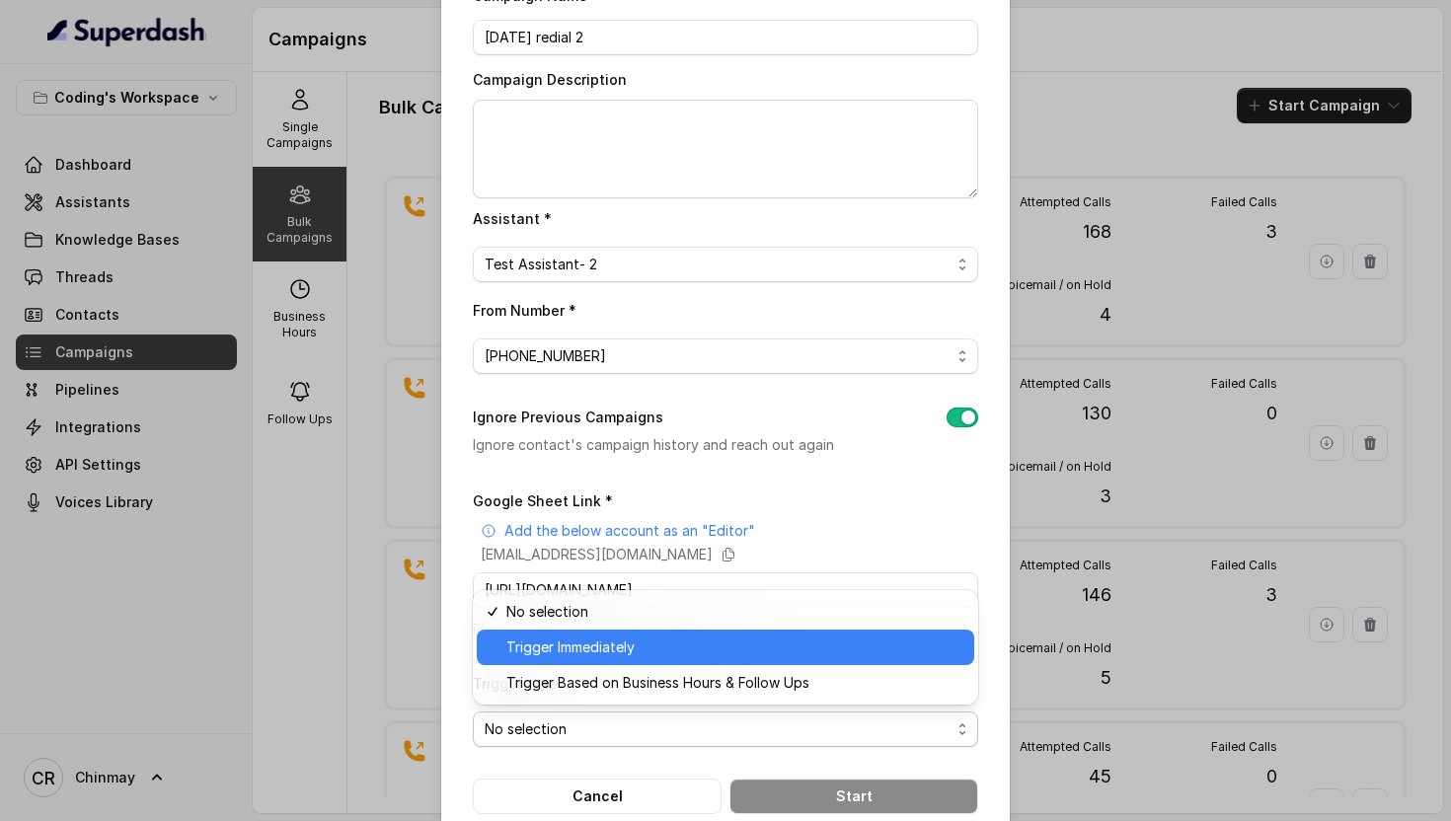
click at [560, 657] on span "Trigger Immediately" at bounding box center [734, 648] width 456 height 24
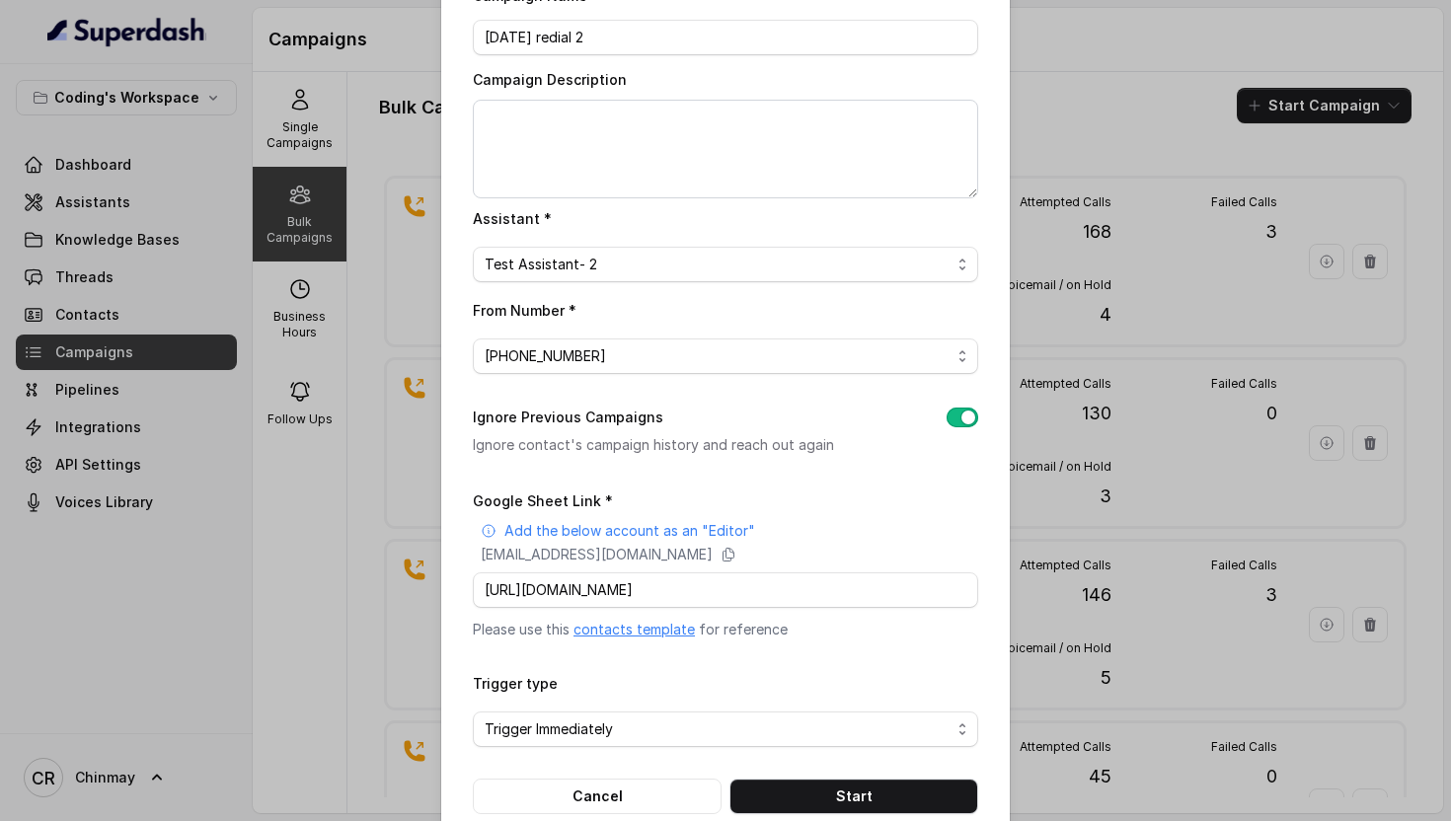
click at [860, 671] on div "Trigger type Trigger Immediately" at bounding box center [725, 709] width 505 height 76
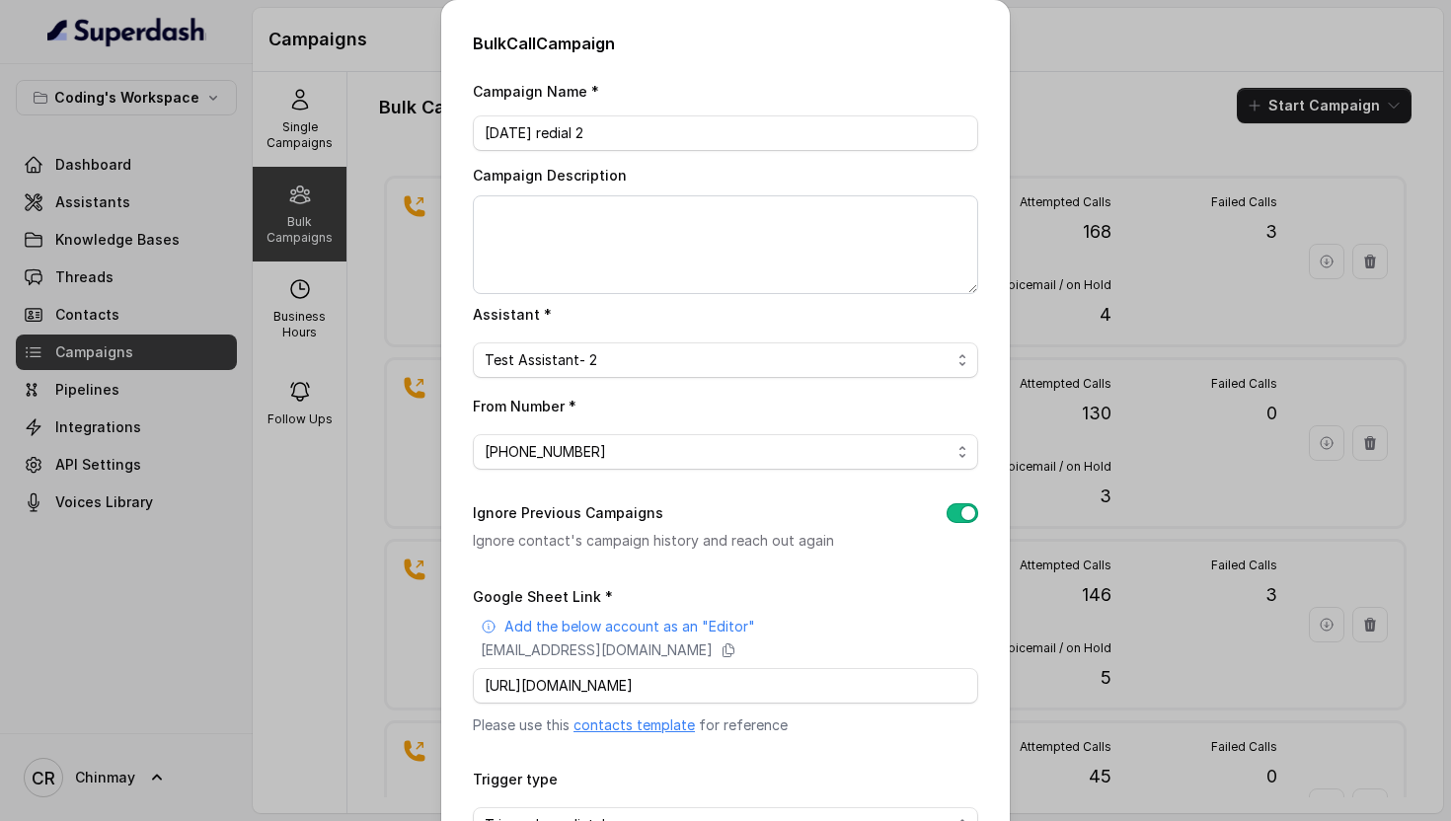
scroll to position [133, 0]
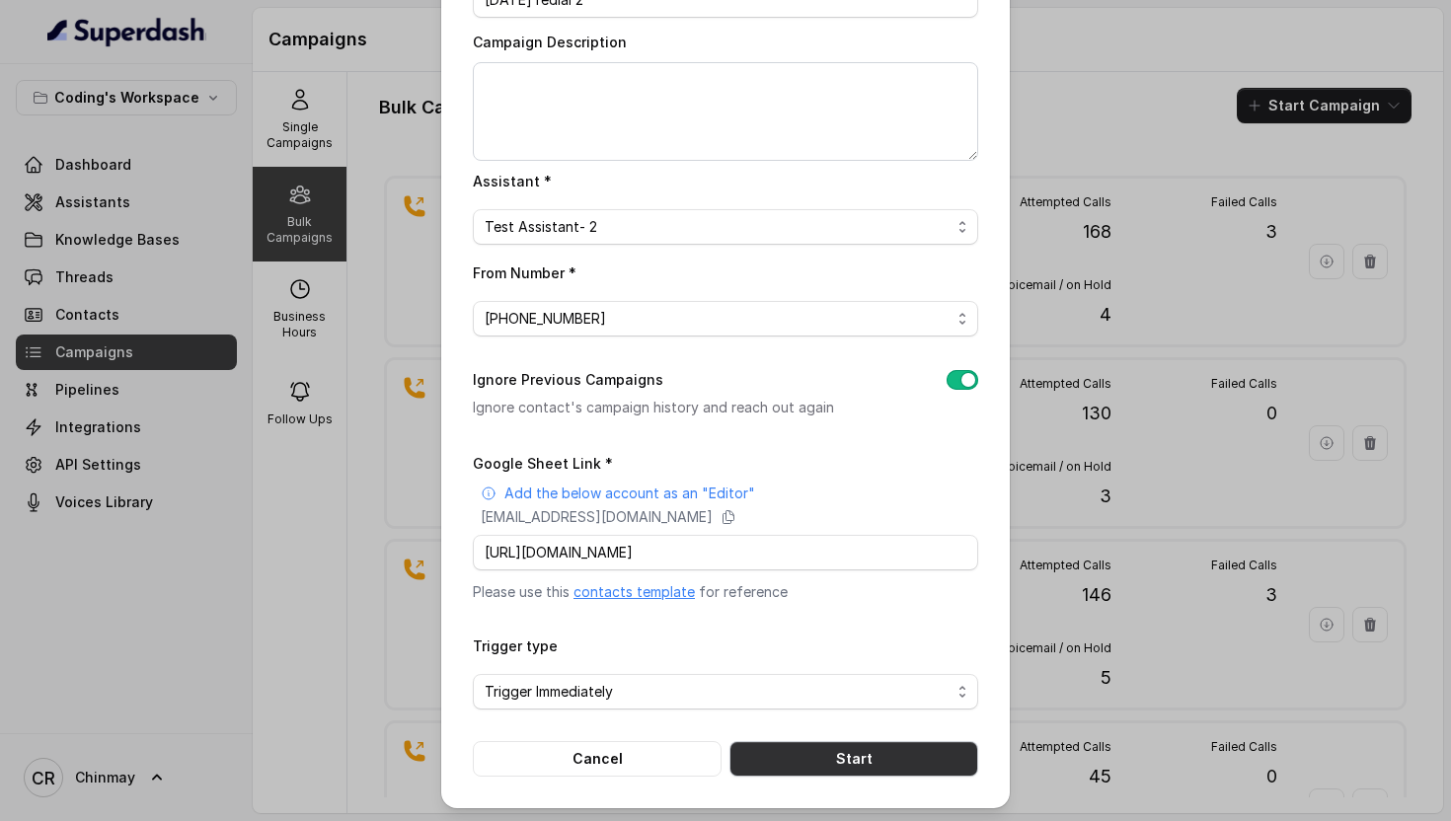
click at [861, 757] on button "Start" at bounding box center [853, 759] width 249 height 36
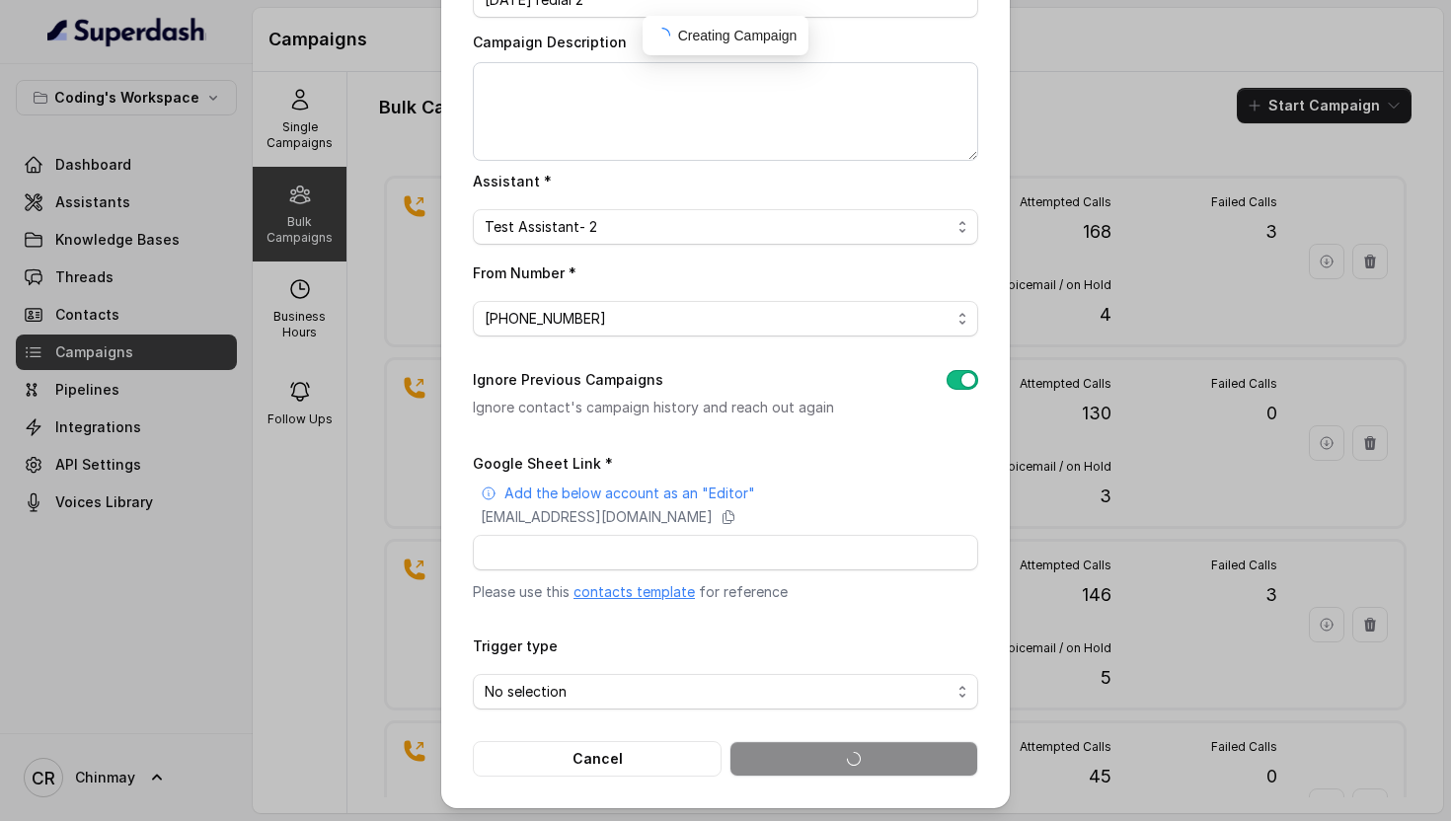
scroll to position [0, 0]
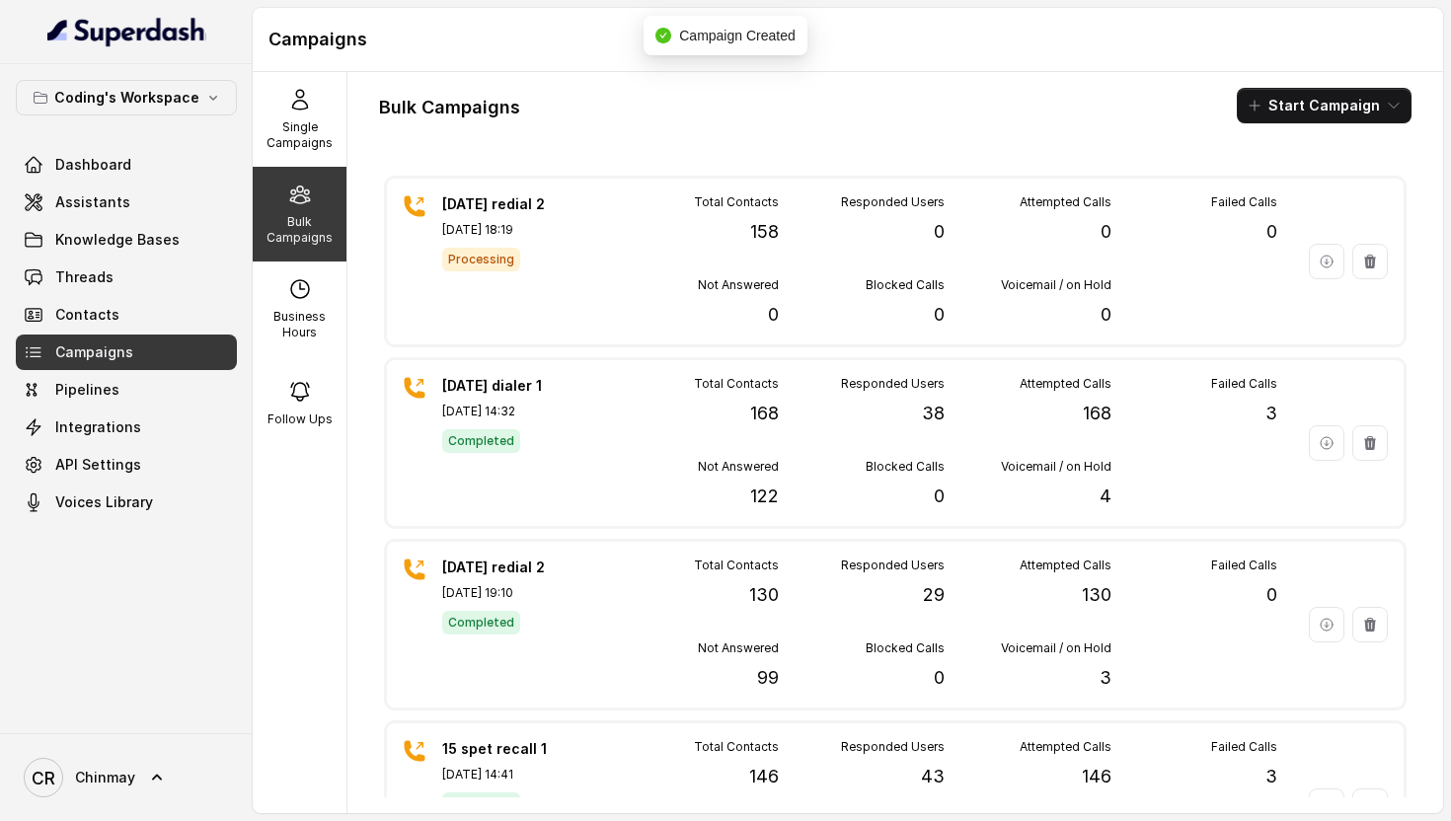
click at [862, 108] on div "Bulk Campaigns Start Campaign" at bounding box center [895, 106] width 1032 height 36
